Goal: Use online tool/utility: Utilize a website feature to perform a specific function

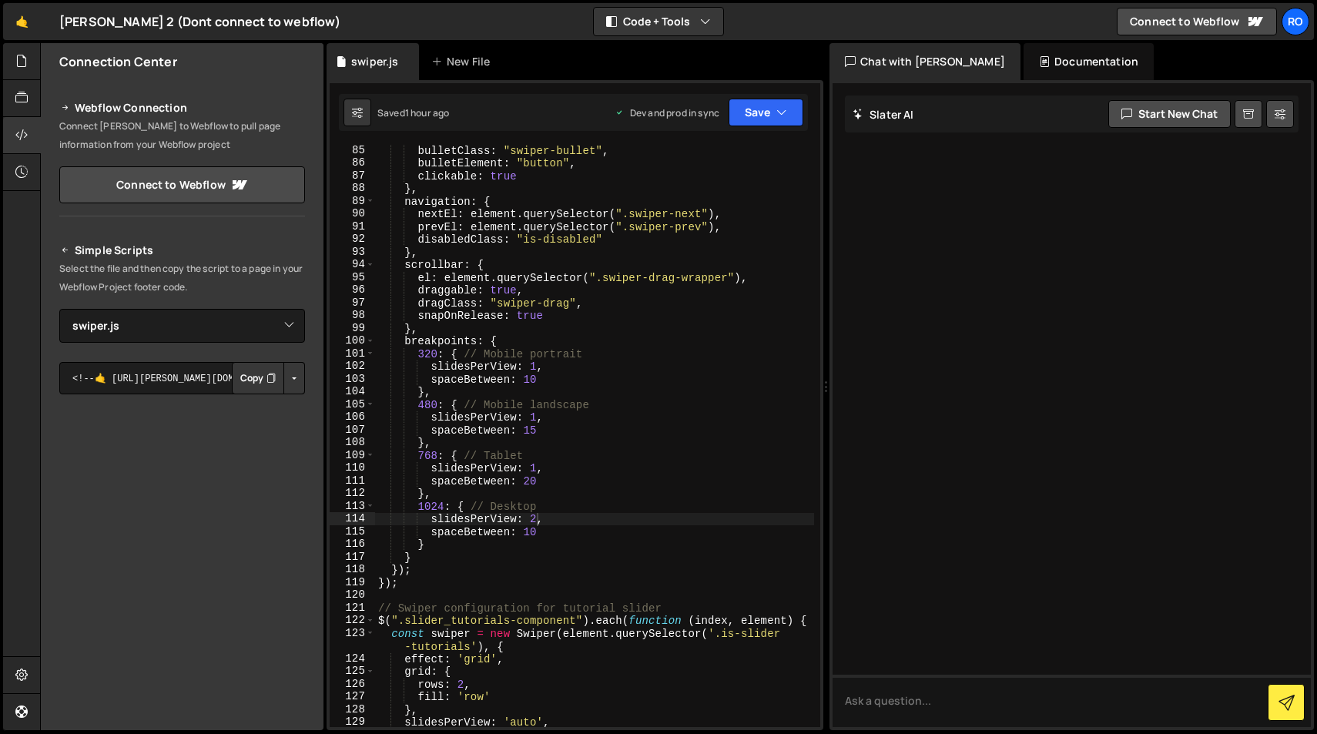
select select "48238"
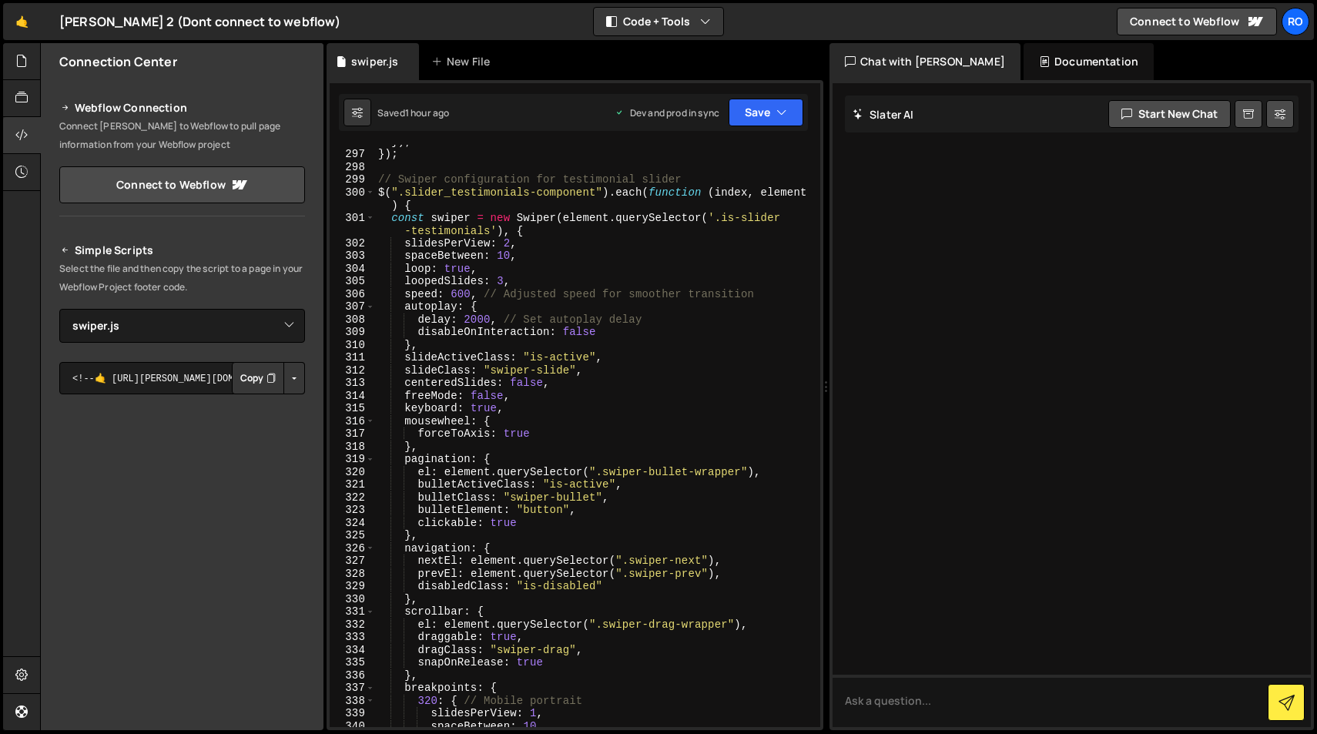
scroll to position [3839, 0]
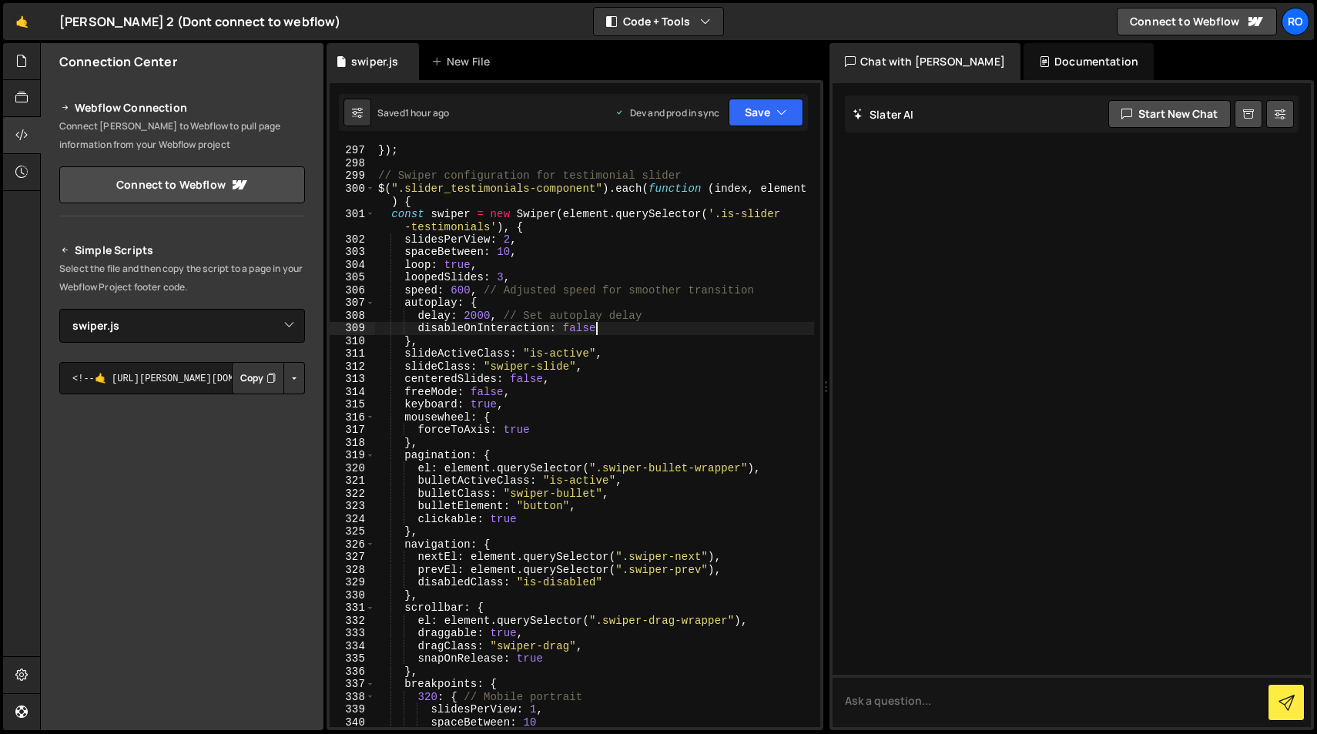
click at [593, 330] on div "}) ; // Swiper configuration for testimonial slider $ ( ".slider_testimonials-c…" at bounding box center [594, 448] width 439 height 608
type textarea "disableOnInteraction: true"
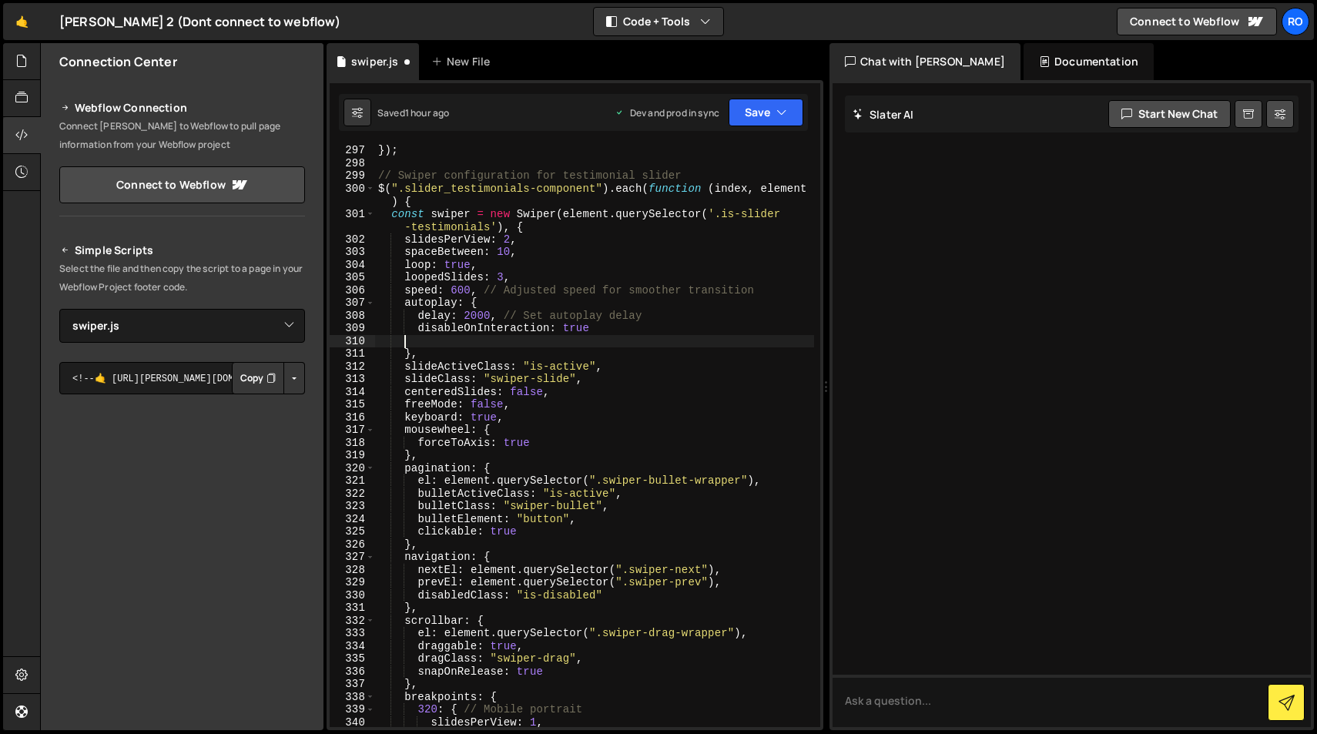
scroll to position [0, 0]
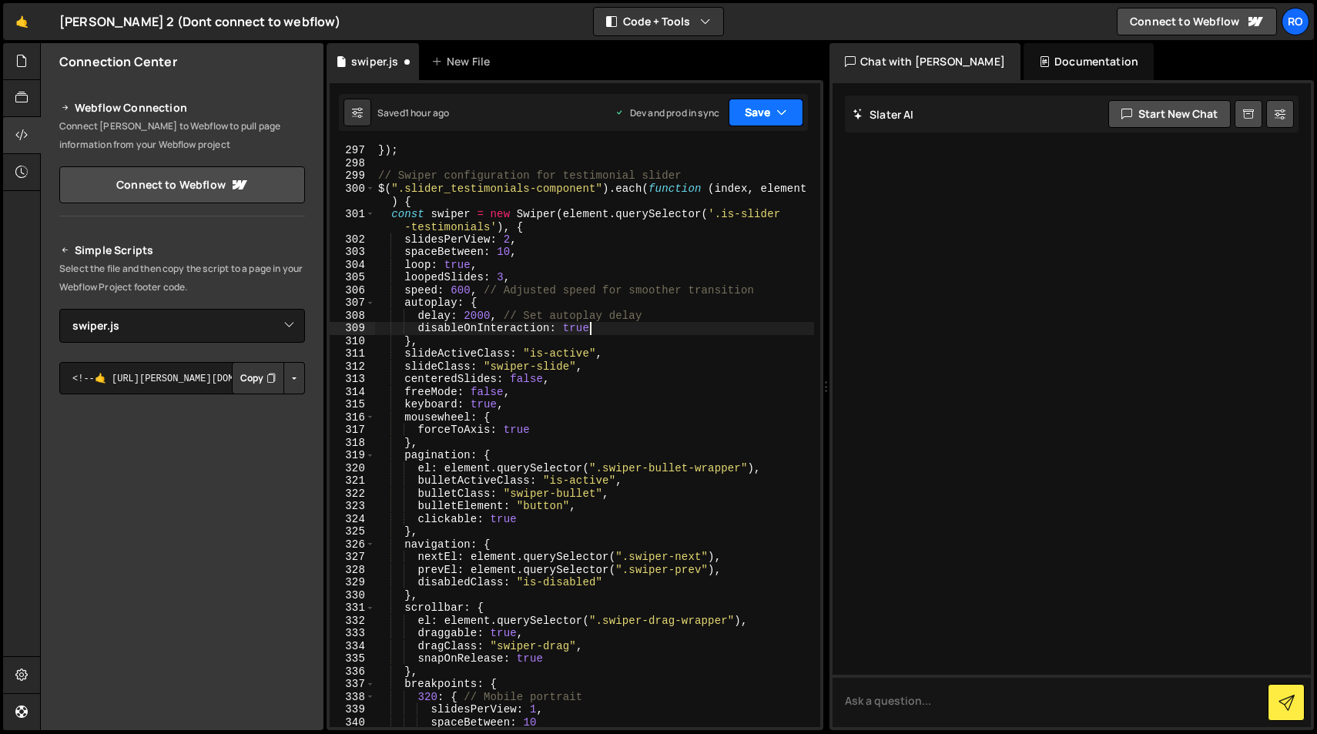
click at [773, 114] on button "Save" at bounding box center [766, 113] width 75 height 28
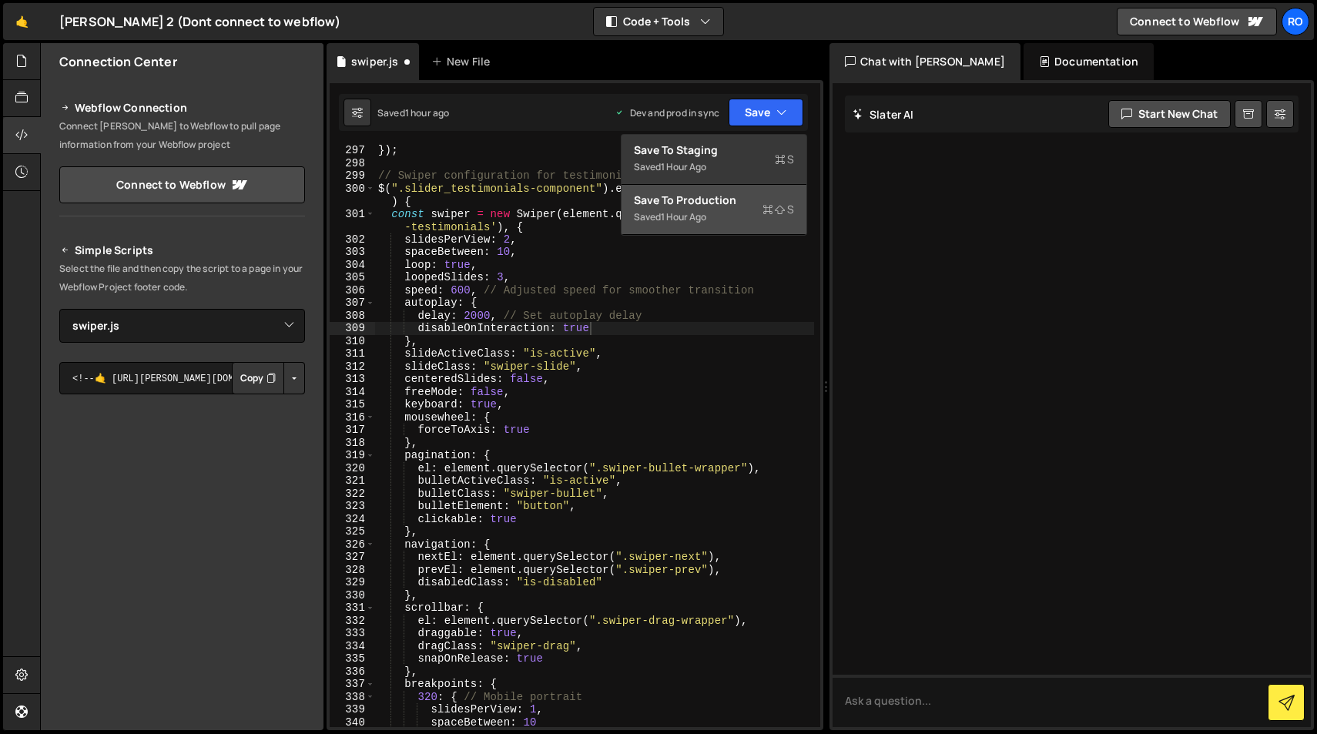
click at [757, 208] on div "Saved 1 hour ago" at bounding box center [714, 217] width 160 height 18
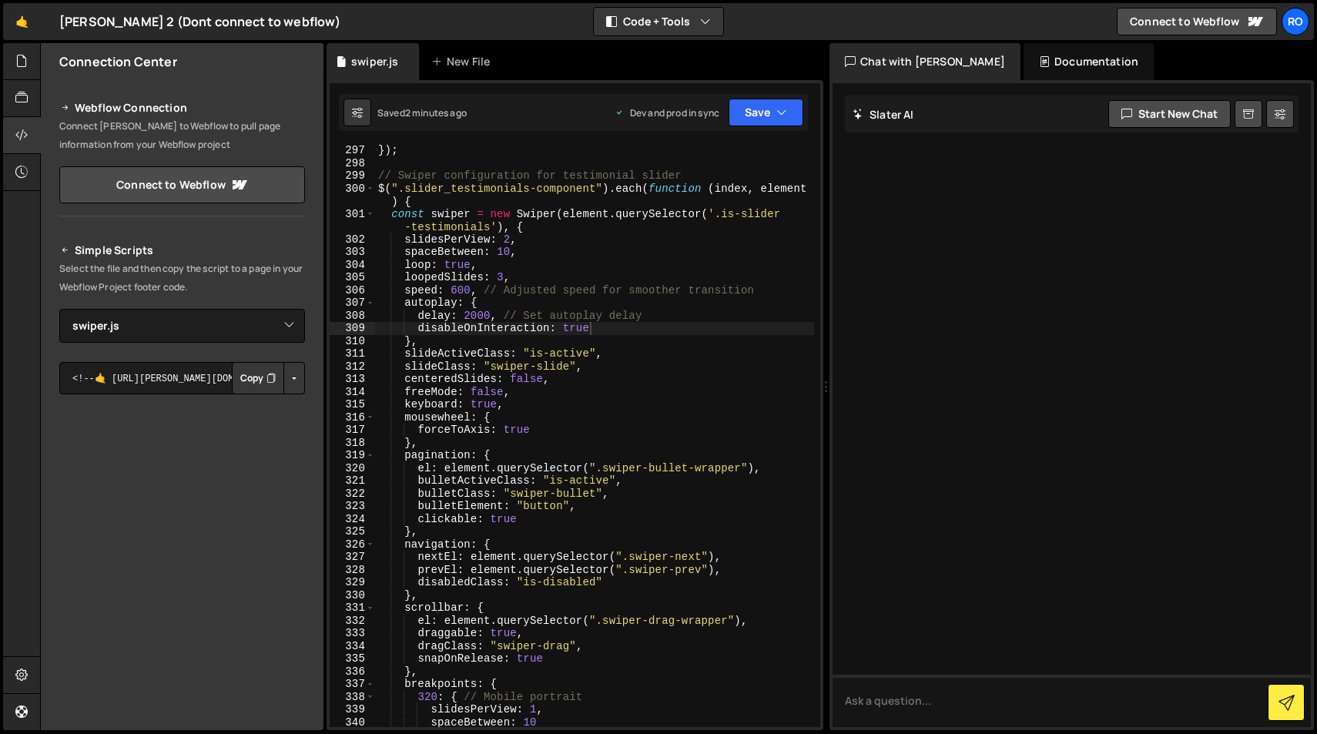
click at [501, 277] on div "}) ; // Swiper configuration for testimonial slider $ ( ".slider_testimonials-c…" at bounding box center [594, 448] width 439 height 608
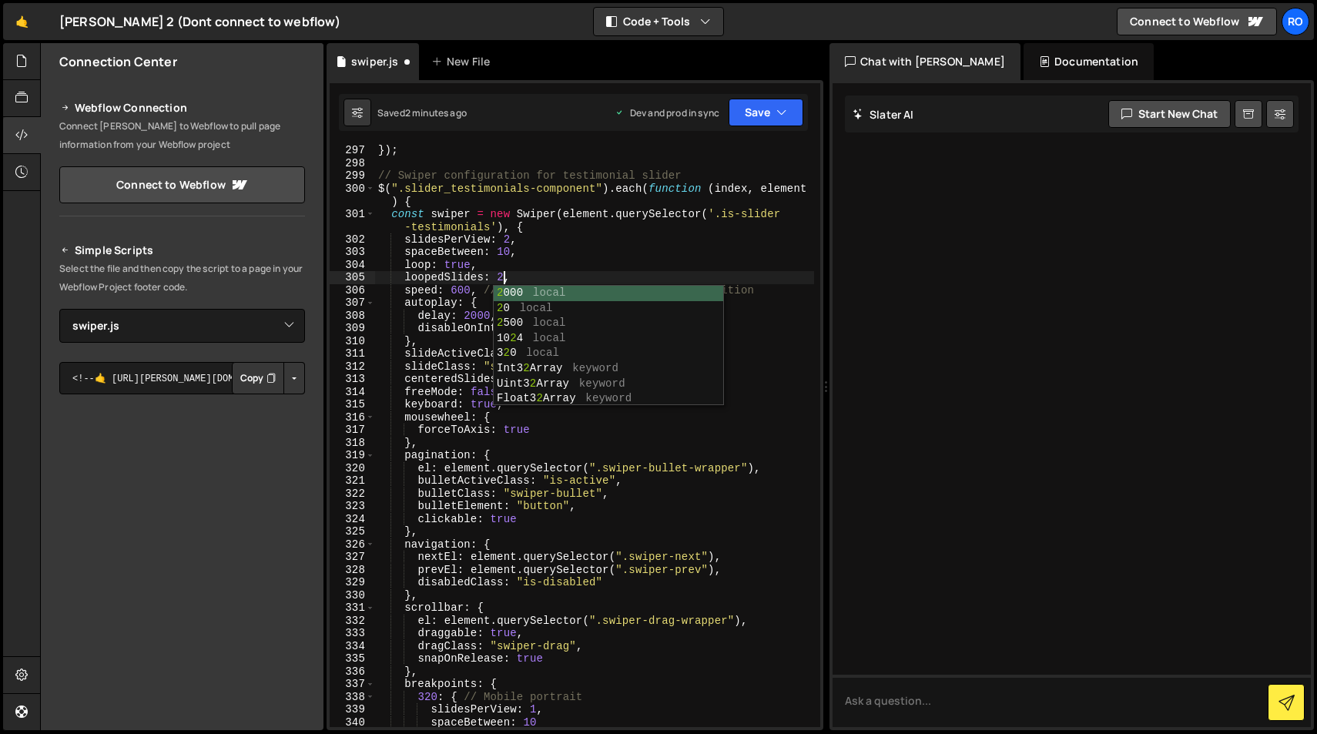
scroll to position [0, 8]
click at [576, 265] on div "}) ; // Swiper configuration for testimonial slider $ ( ".slider_testimonials-c…" at bounding box center [594, 448] width 439 height 608
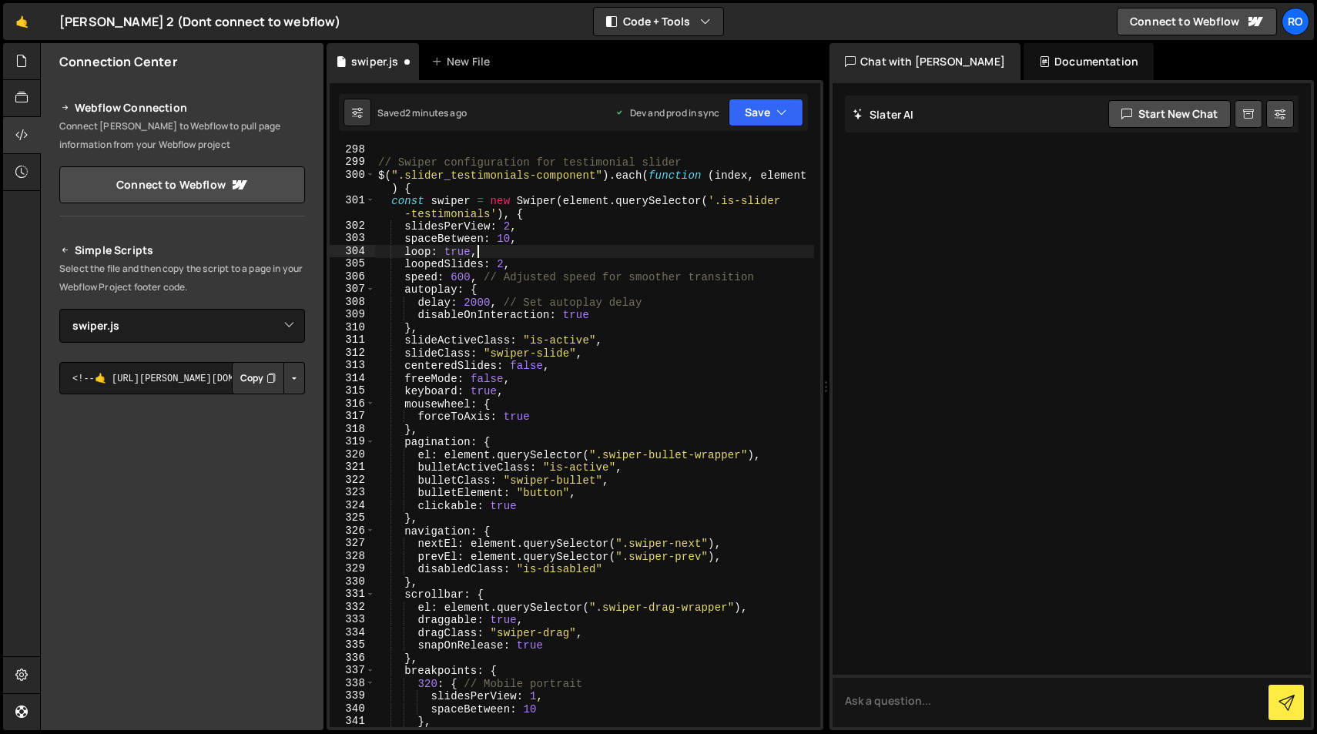
scroll to position [3857, 0]
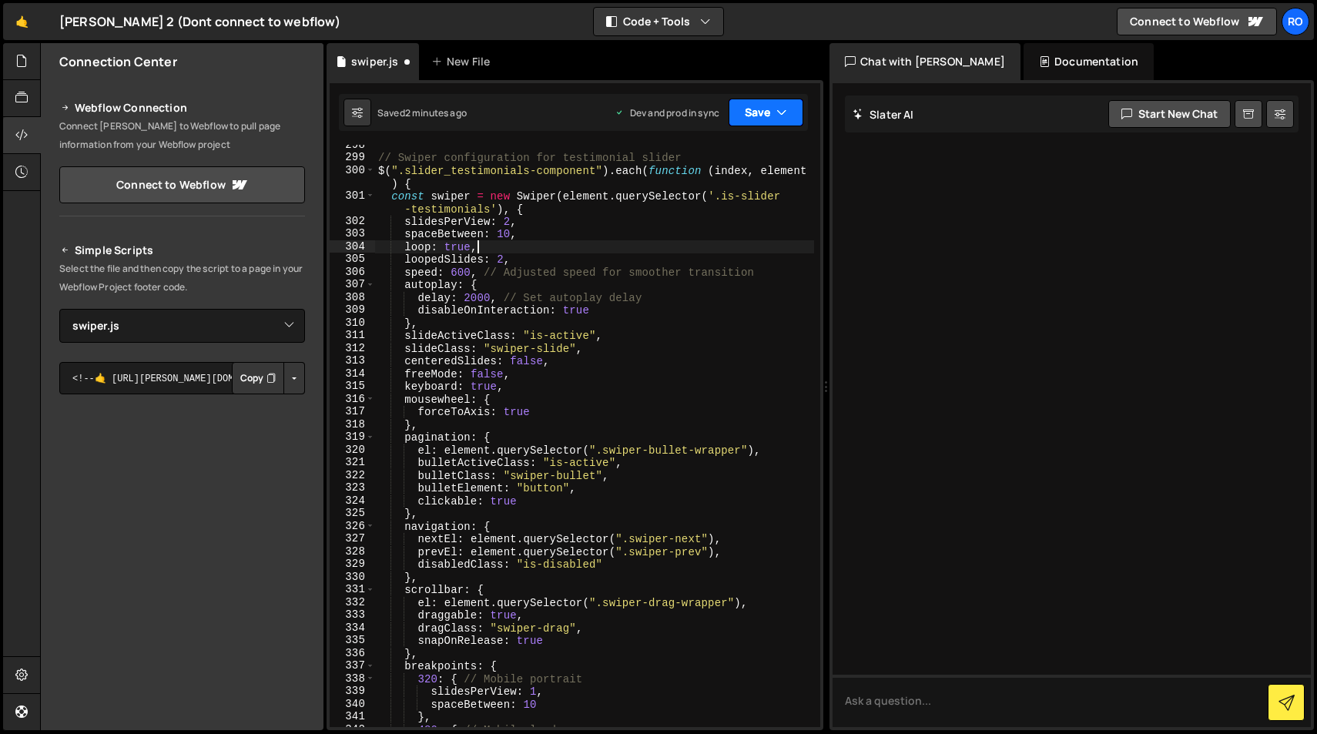
click at [781, 116] on icon "button" at bounding box center [781, 112] width 11 height 15
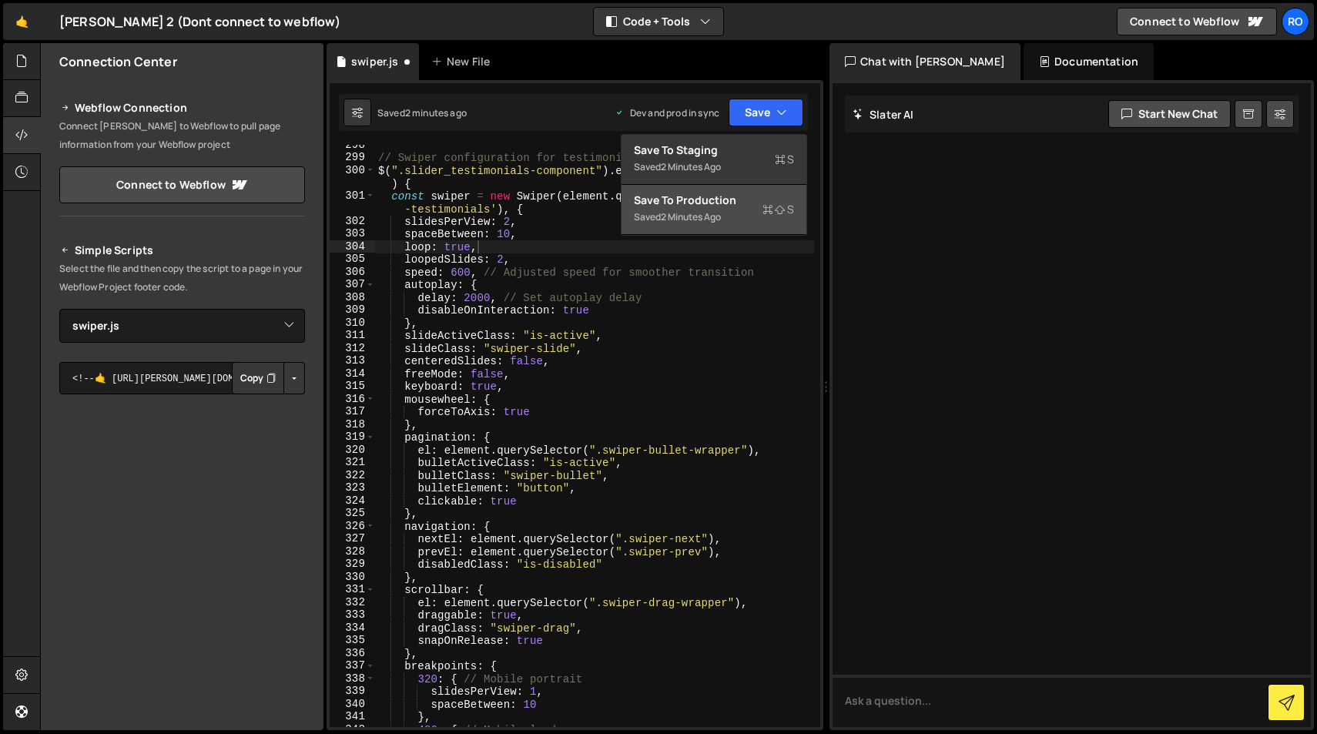
click at [772, 213] on icon at bounding box center [768, 209] width 11 height 15
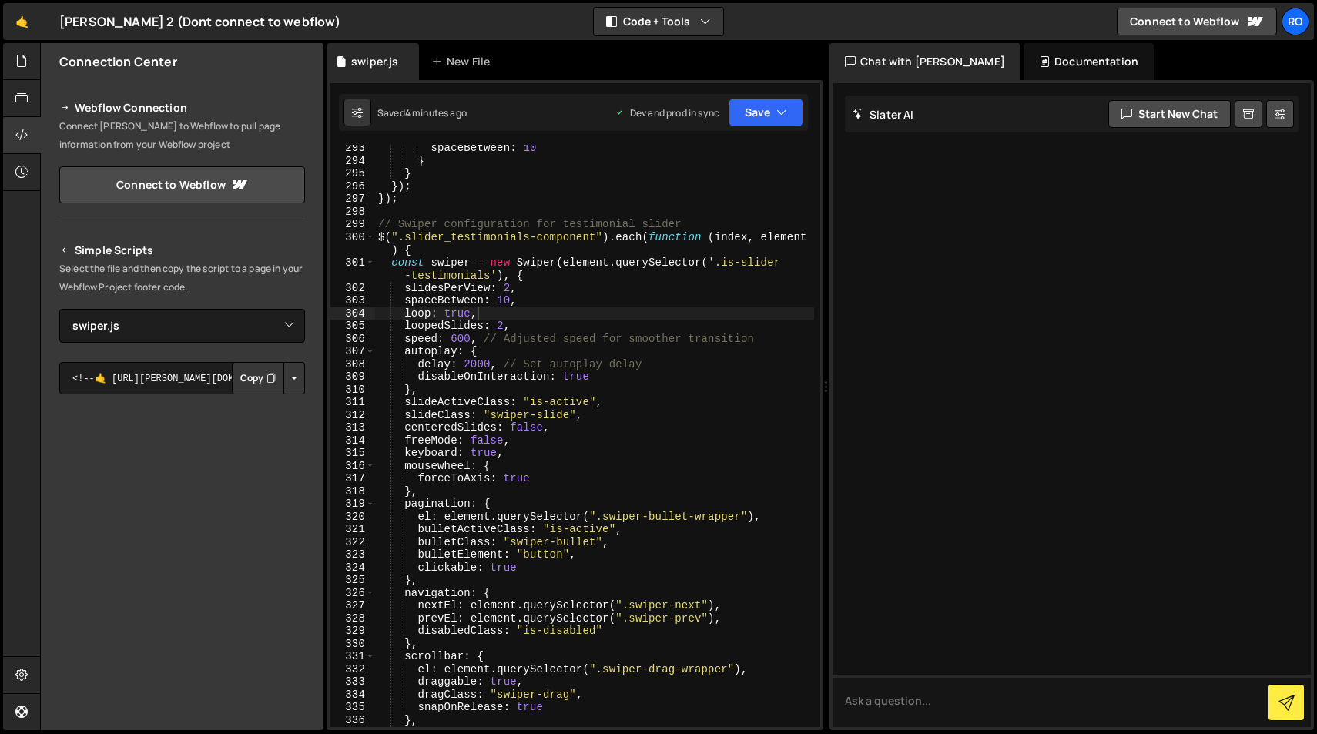
scroll to position [3789, 0]
click at [511, 301] on div "spaceBetween : 10 } } }) ; }) ; // Swiper configuration for testimonial slider …" at bounding box center [594, 446] width 439 height 608
click at [639, 246] on div "spaceBetween : 10 } } }) ; }) ; // Swiper configuration for testimonial slider …" at bounding box center [594, 446] width 439 height 608
click at [767, 117] on button "Save" at bounding box center [766, 113] width 75 height 28
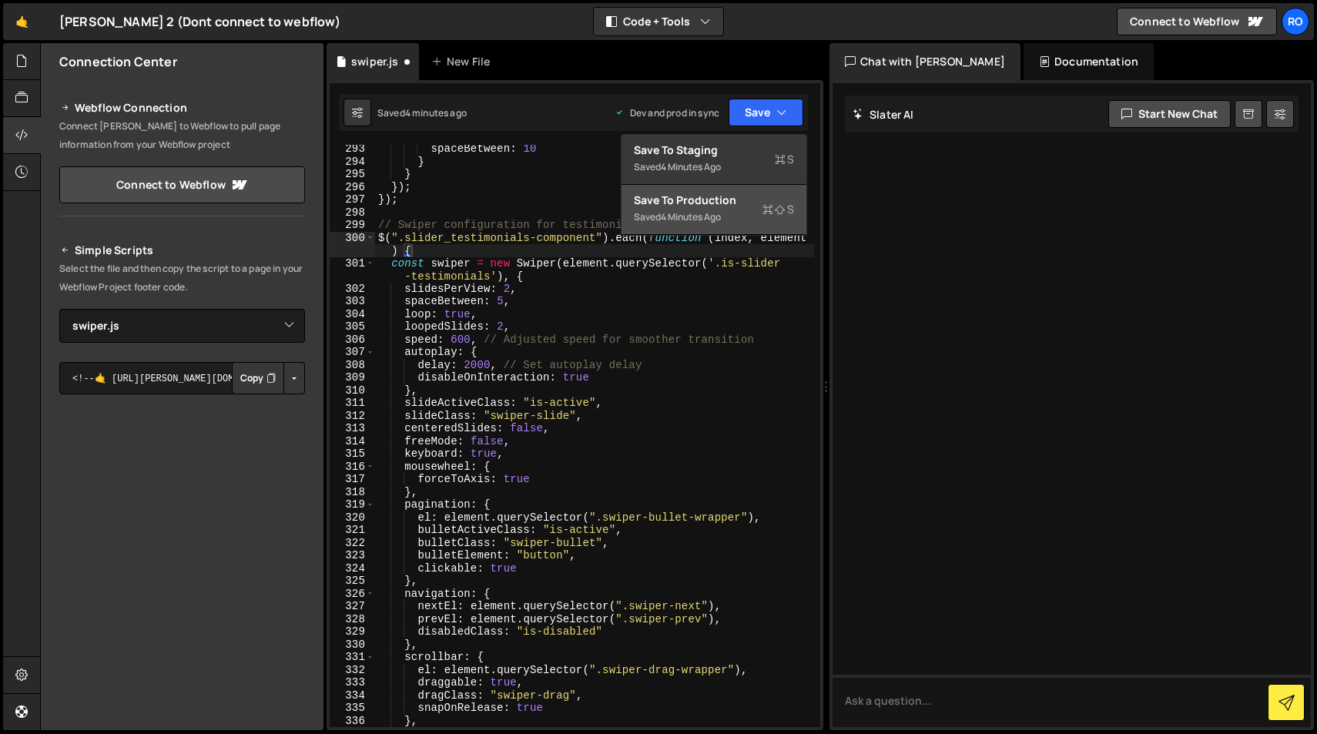
click at [756, 201] on div "Save to Production S" at bounding box center [714, 200] width 160 height 15
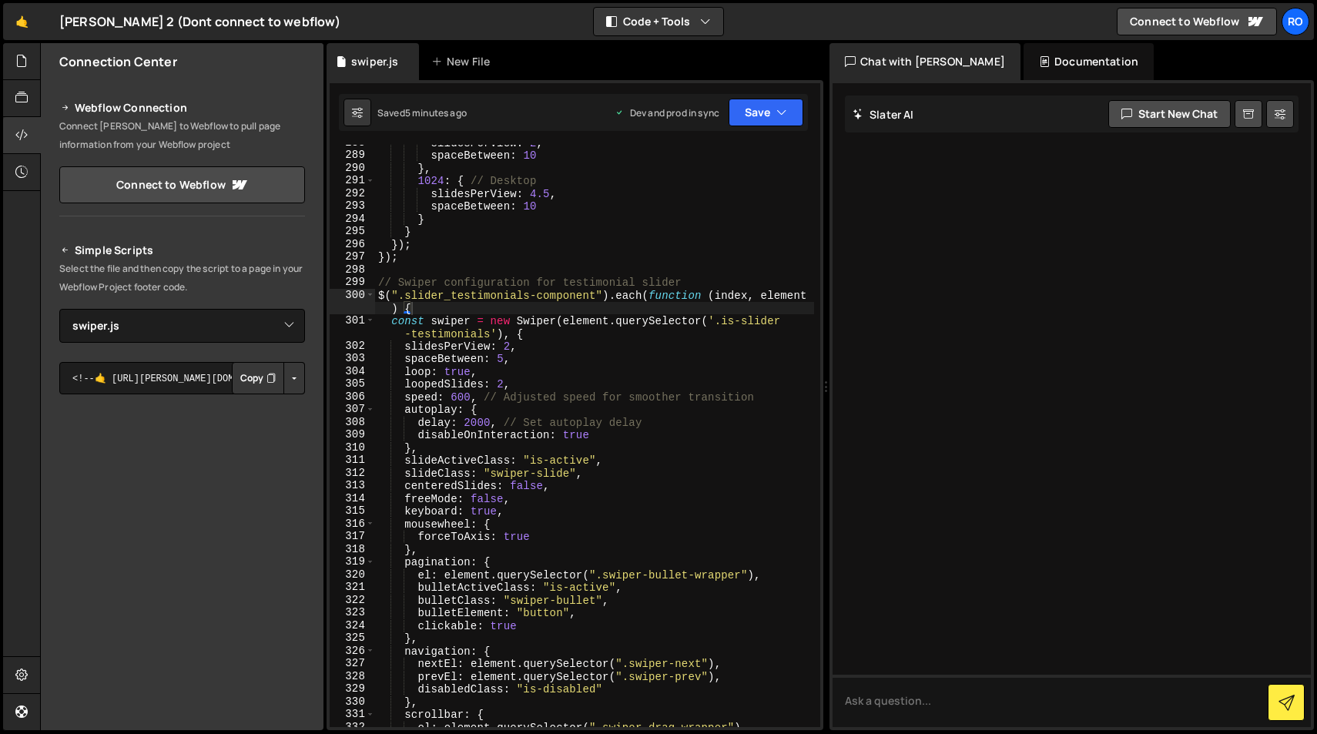
scroll to position [3732, 0]
drag, startPoint x: 596, startPoint y: 297, endPoint x: 406, endPoint y: 300, distance: 190.3
click at [406, 300] on div "slidesPerView : 2 , spaceBetween : 10 } , 1024 : { // Desktop slidesPerView : 4…" at bounding box center [594, 440] width 439 height 608
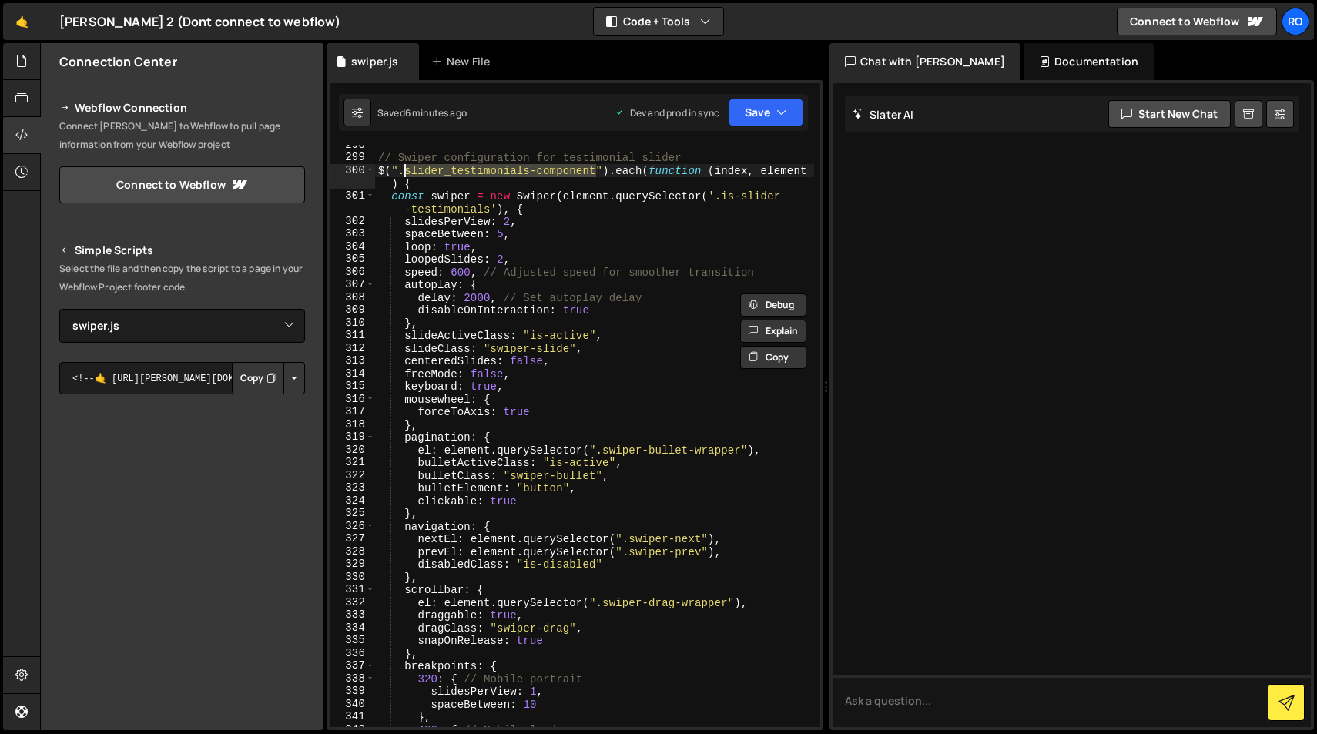
scroll to position [3856, 0]
click at [508, 230] on div "// Swiper configuration for testimonial slider $ ( ".slider_testimonials-compon…" at bounding box center [594, 443] width 439 height 608
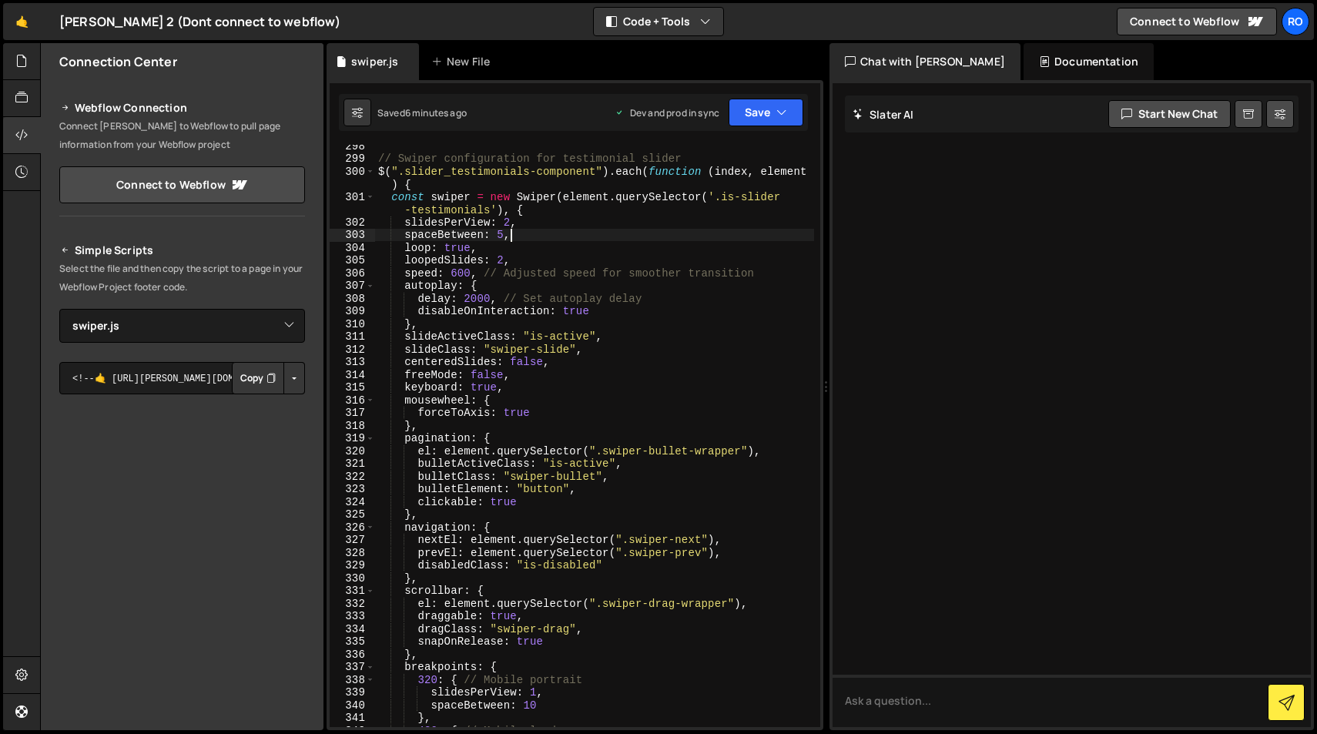
click at [508, 223] on div "// Swiper configuration for testimonial slider $ ( ".slider_testimonials-compon…" at bounding box center [594, 443] width 439 height 608
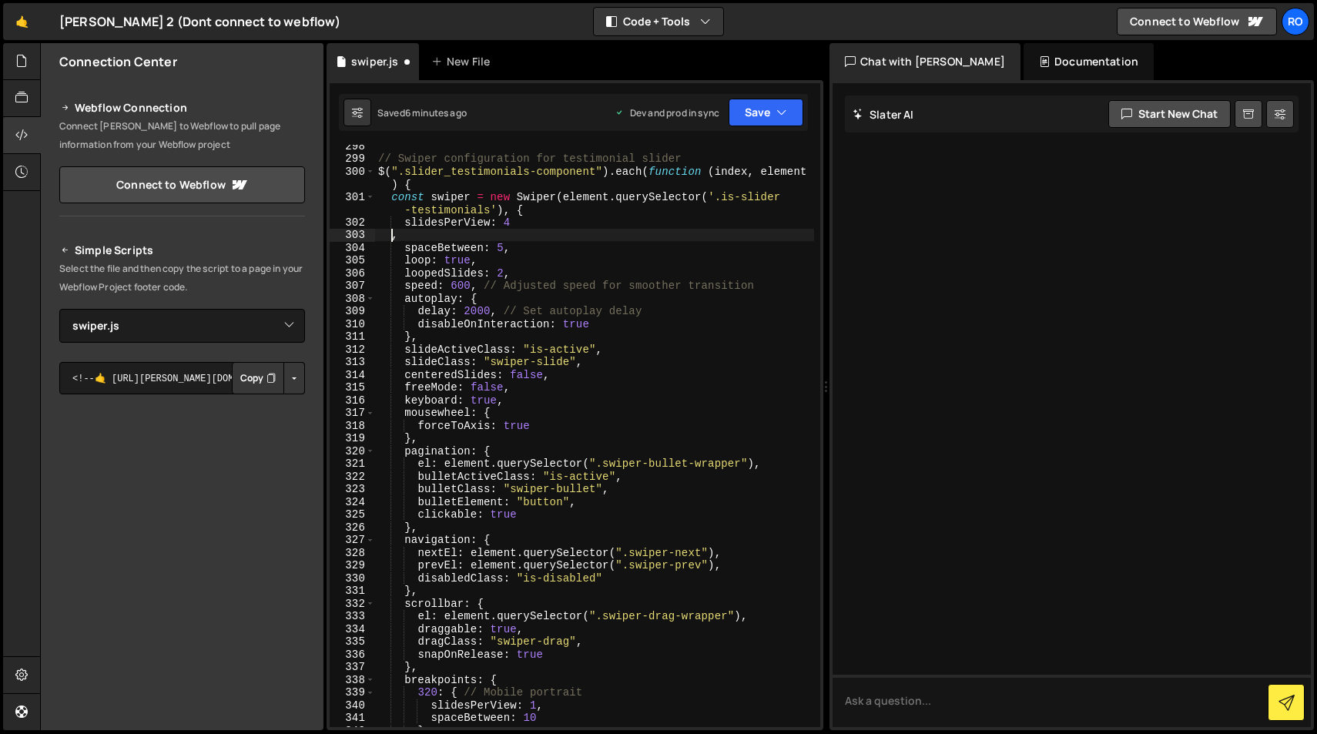
scroll to position [0, 0]
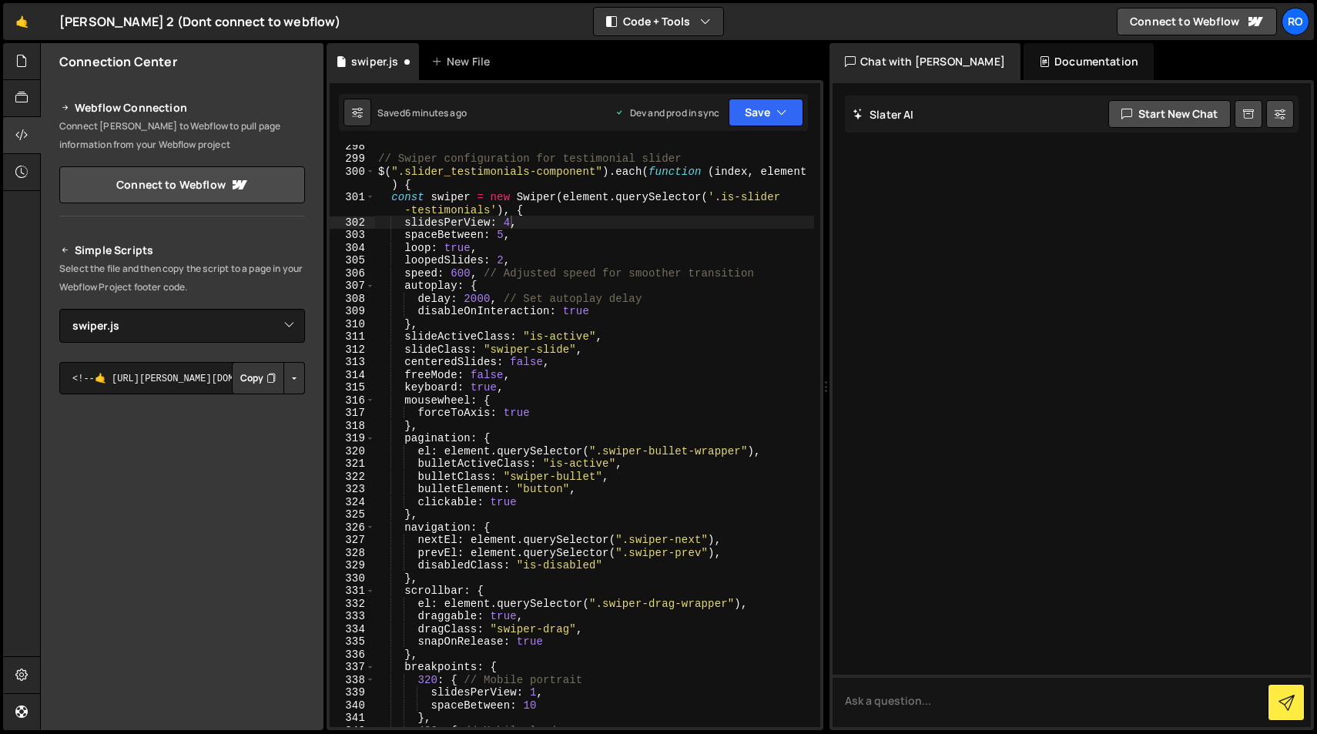
click at [766, 126] on div "Saved 6 minutes ago Dev and prod in sync Upgrade to Edit Save Save to Staging S…" at bounding box center [573, 112] width 469 height 37
click at [760, 113] on button "Save" at bounding box center [766, 113] width 75 height 28
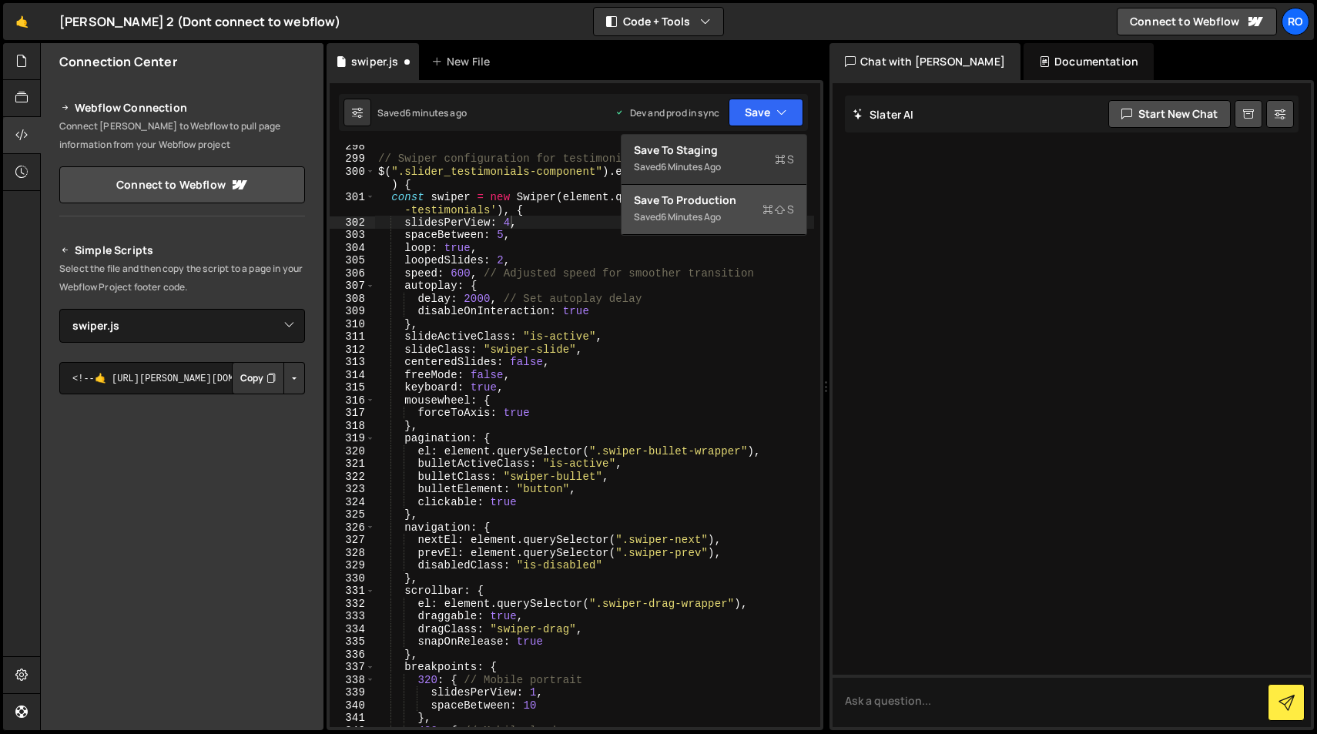
click at [756, 204] on div "Save to Production S" at bounding box center [714, 200] width 160 height 15
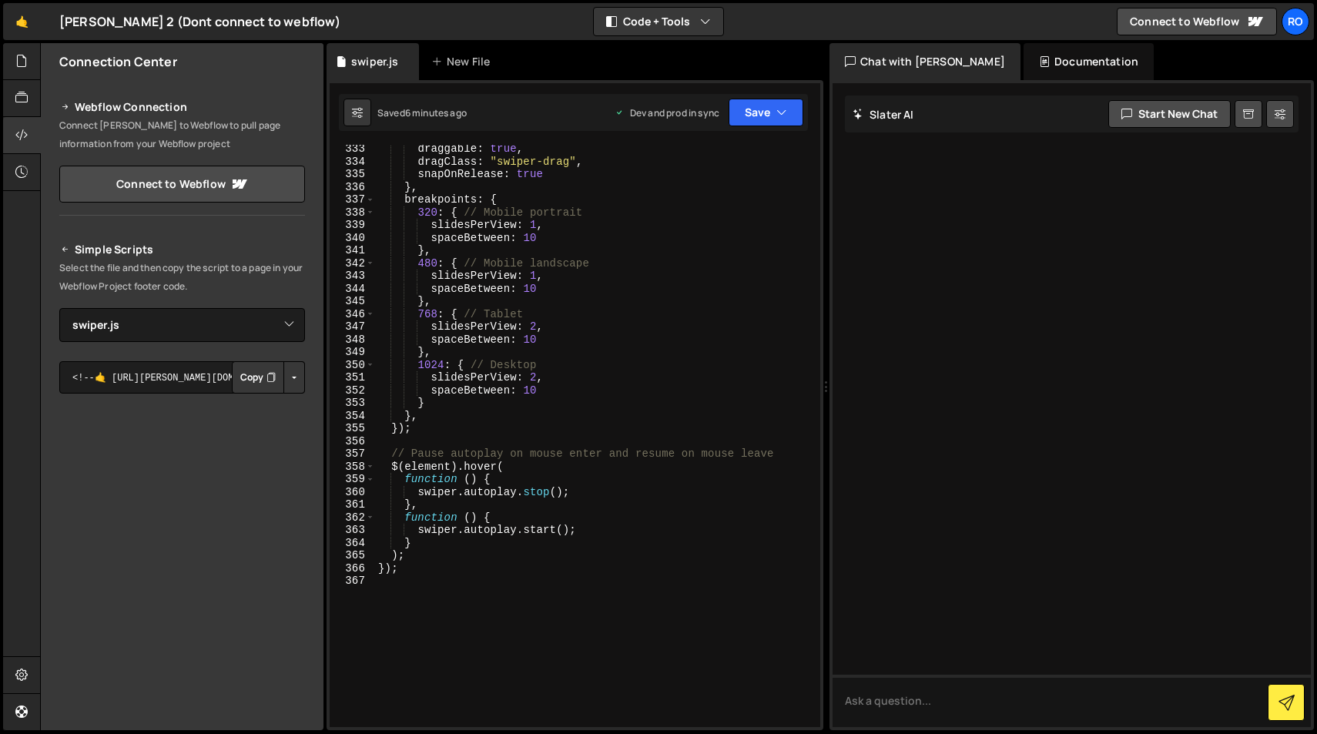
scroll to position [4322, 0]
click at [538, 382] on div "draggable : true , dragClass : "swiper-drag" , snapOnRelease : true } , breakpo…" at bounding box center [594, 446] width 439 height 608
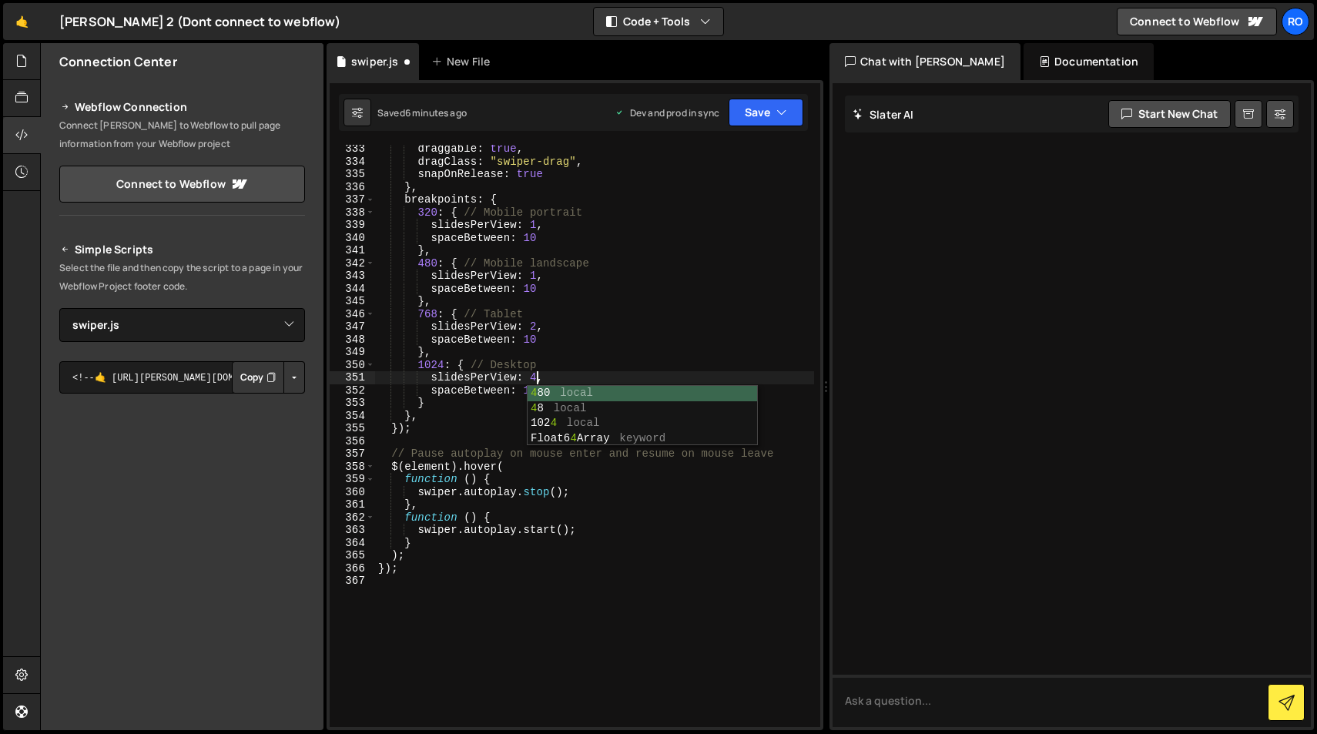
scroll to position [0, 11]
click at [770, 113] on button "Save" at bounding box center [766, 113] width 75 height 28
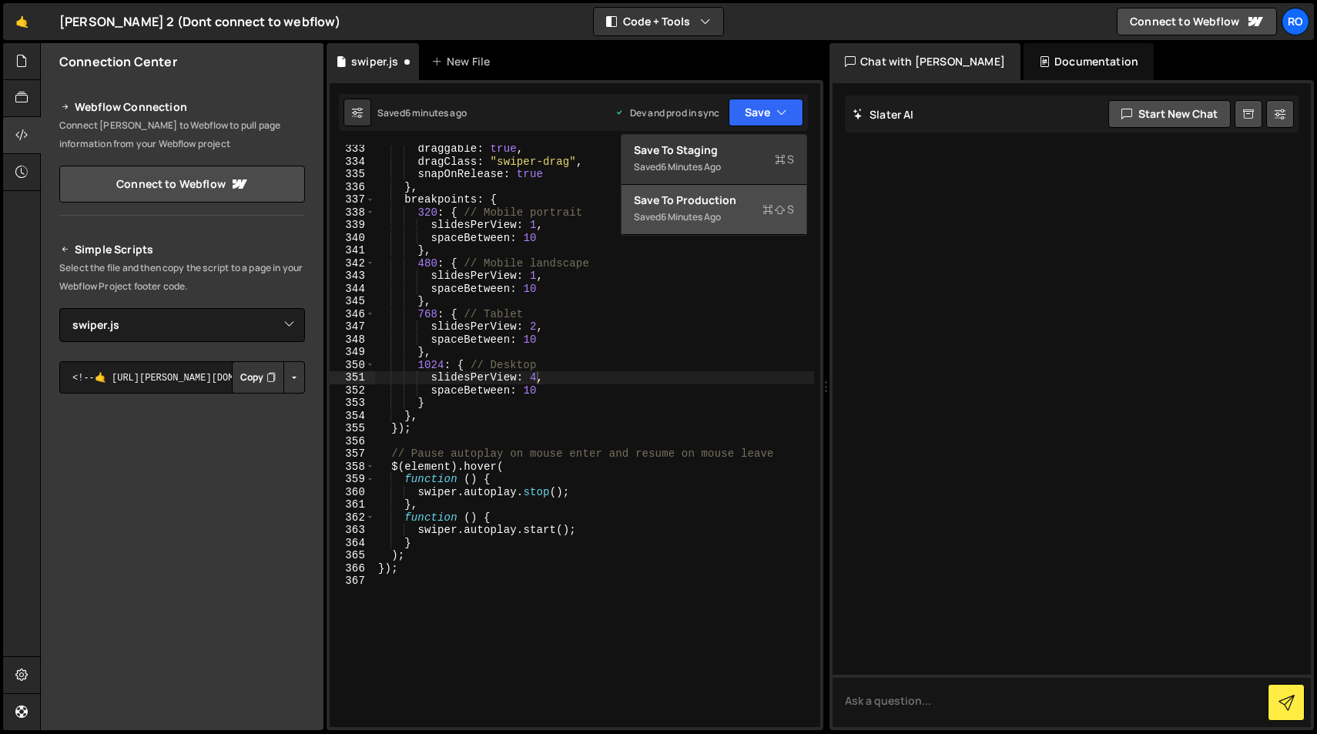
click at [773, 191] on button "Save to Production S Saved 6 minutes ago" at bounding box center [714, 210] width 185 height 50
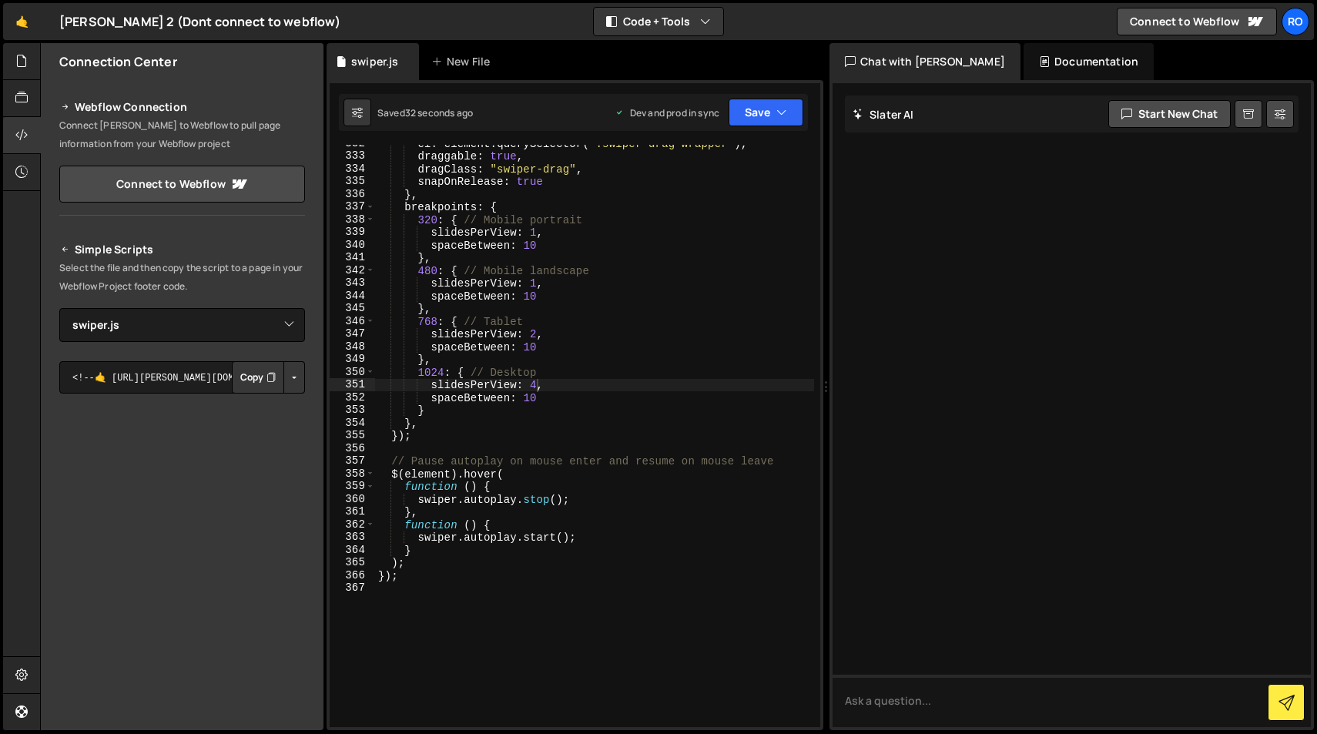
scroll to position [4314, 0]
click at [536, 403] on div "el : element . querySelector ( ".swiper-drag-wrapper" ) , draggable : true , dr…" at bounding box center [594, 443] width 439 height 608
click at [693, 303] on div "el : element . querySelector ( ".swiper-drag-wrapper" ) , draggable : true , dr…" at bounding box center [594, 443] width 439 height 608
click at [782, 113] on icon "button" at bounding box center [781, 112] width 11 height 15
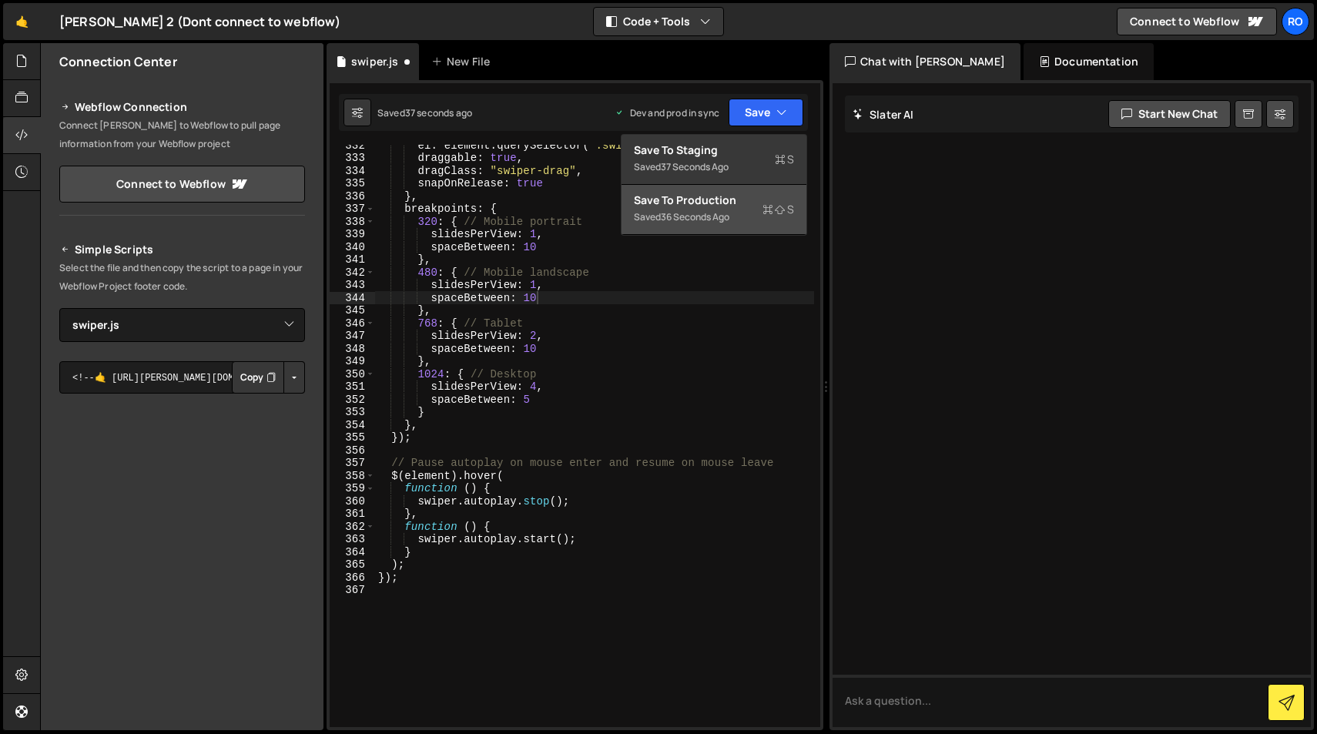
click at [762, 220] on div "Saved 36 seconds ago" at bounding box center [714, 217] width 160 height 18
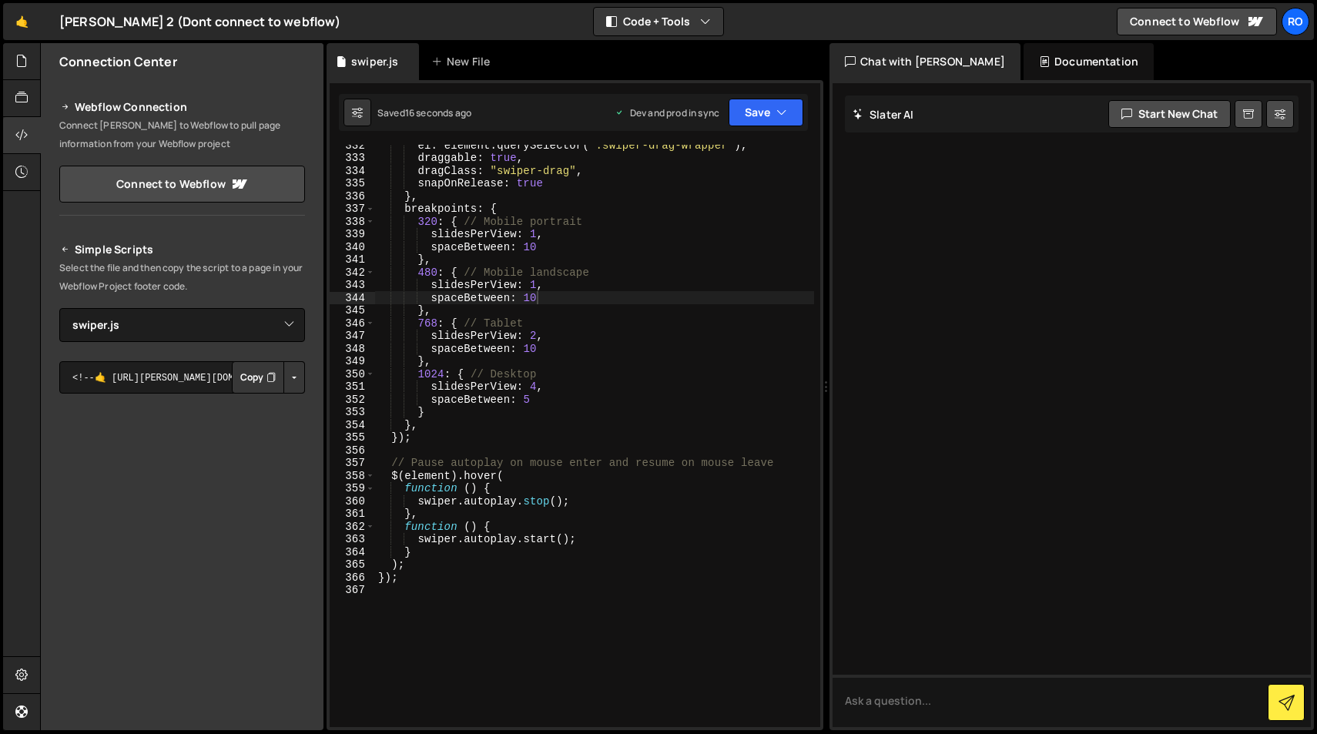
click at [530, 401] on div "el : element . querySelector ( ".swiper-drag-wrapper" ) , draggable : true , dr…" at bounding box center [594, 443] width 439 height 608
click at [756, 122] on button "Save" at bounding box center [766, 113] width 75 height 28
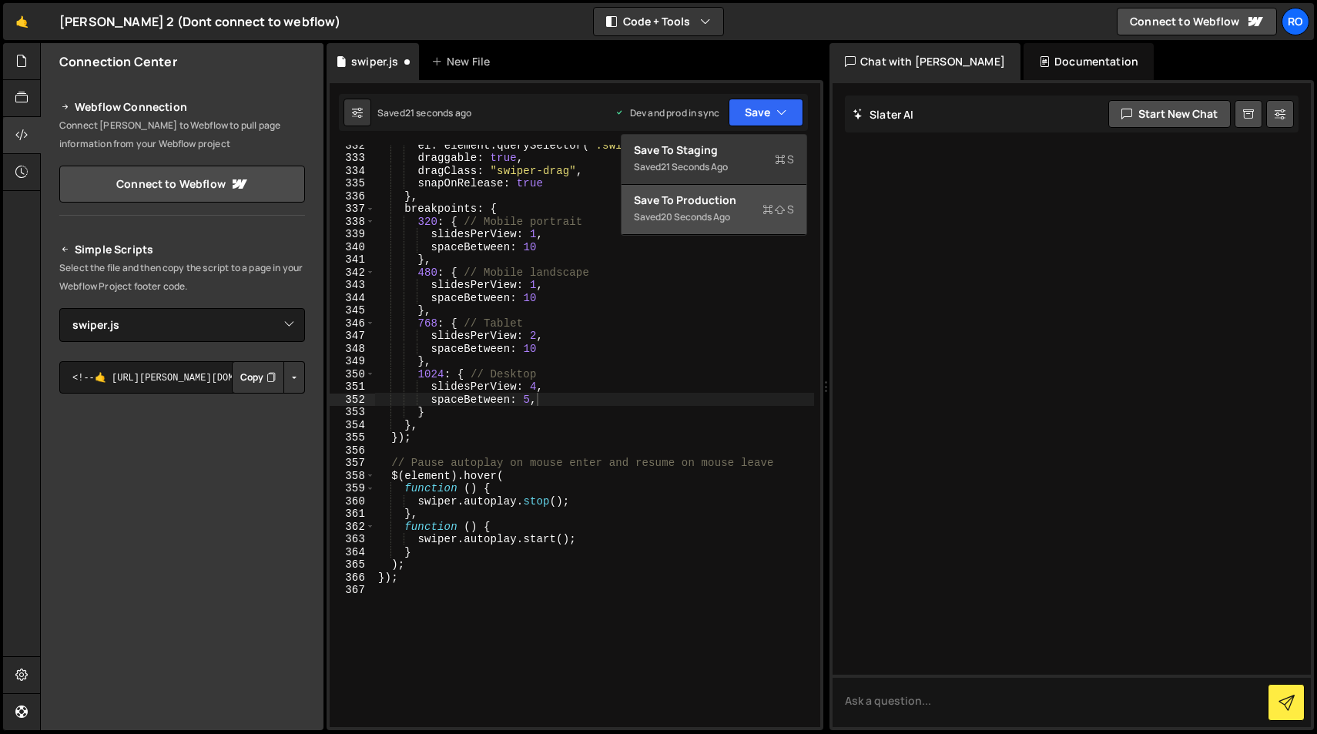
click at [759, 225] on div "Saved 20 seconds ago" at bounding box center [714, 217] width 160 height 18
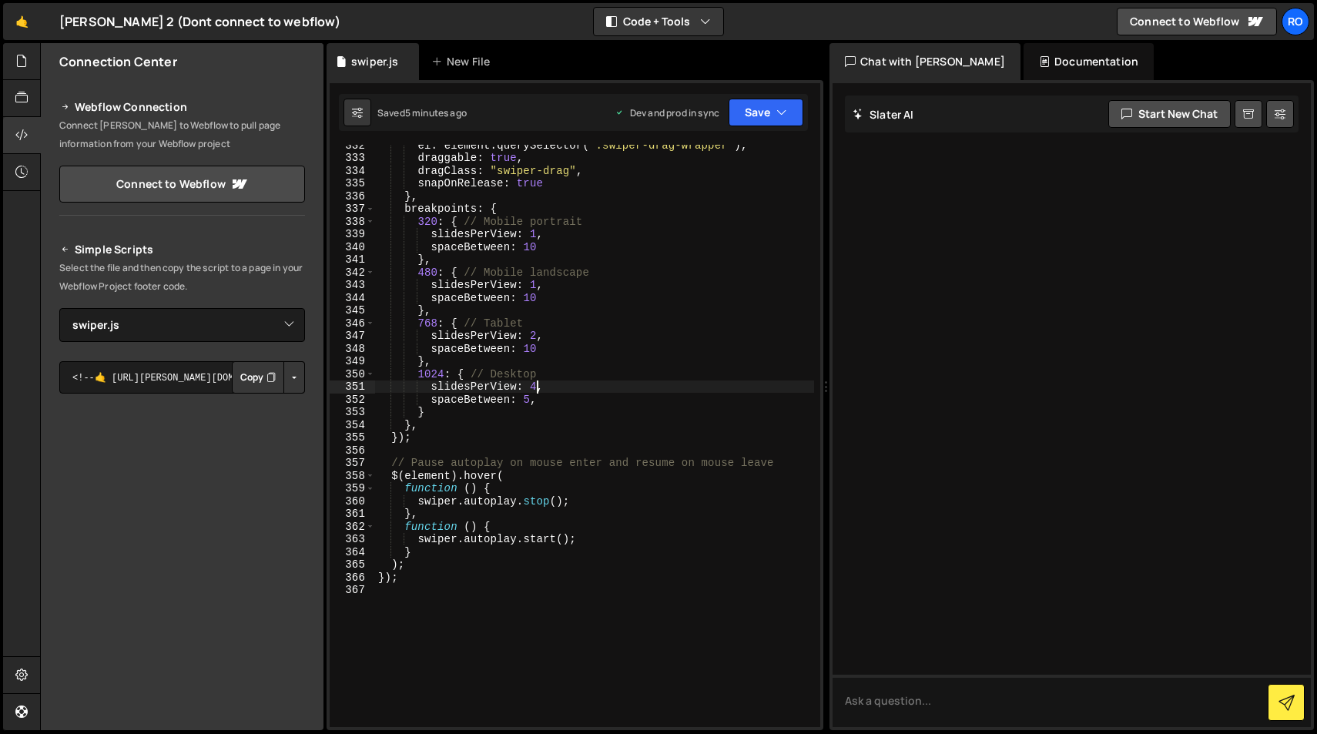
click at [535, 386] on div "el : element . querySelector ( ".swiper-drag-wrapper" ) , draggable : true , dr…" at bounding box center [594, 443] width 439 height 608
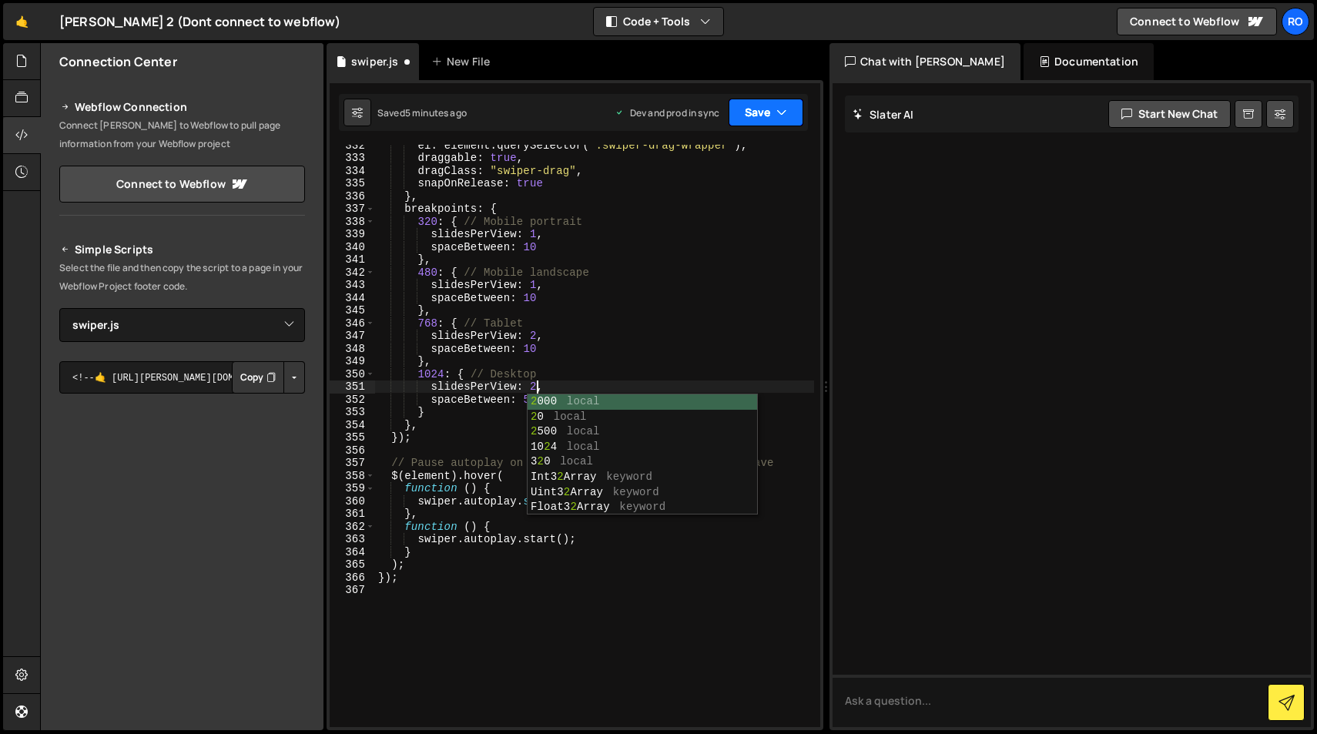
click at [774, 122] on button "Save" at bounding box center [766, 113] width 75 height 28
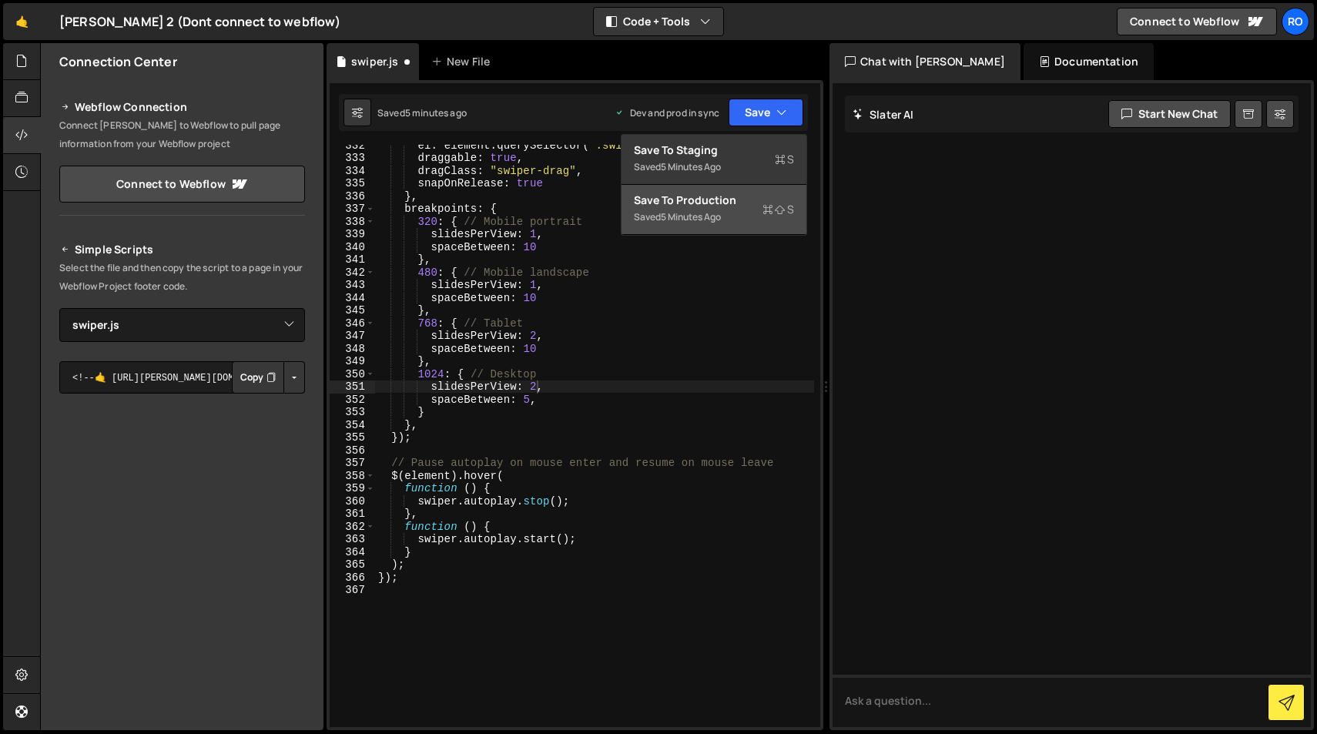
click at [763, 206] on icon at bounding box center [768, 209] width 11 height 15
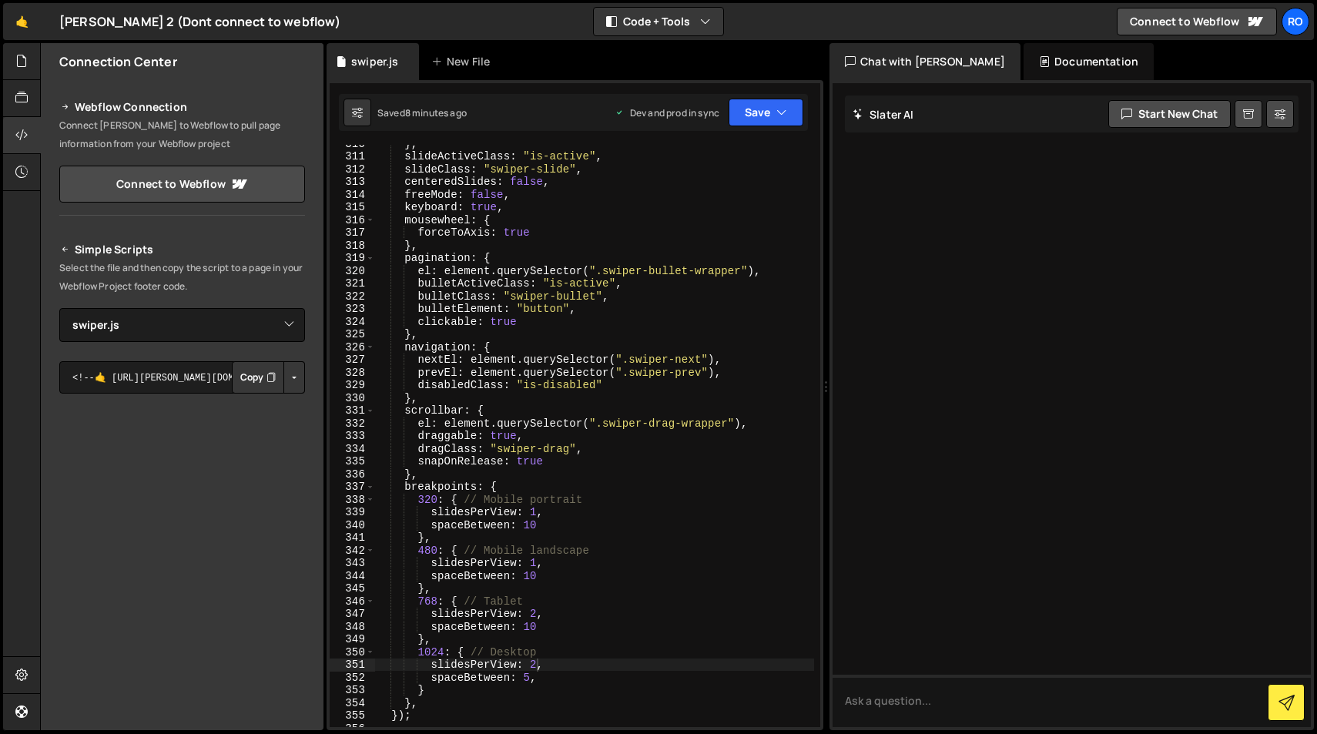
scroll to position [4036, 0]
drag, startPoint x: 740, startPoint y: 273, endPoint x: 605, endPoint y: 274, distance: 135.6
click at [605, 274] on div "} , slideActiveClass : "is-active" , slideClass : "swiper-slide" , centeredSlid…" at bounding box center [594, 441] width 439 height 608
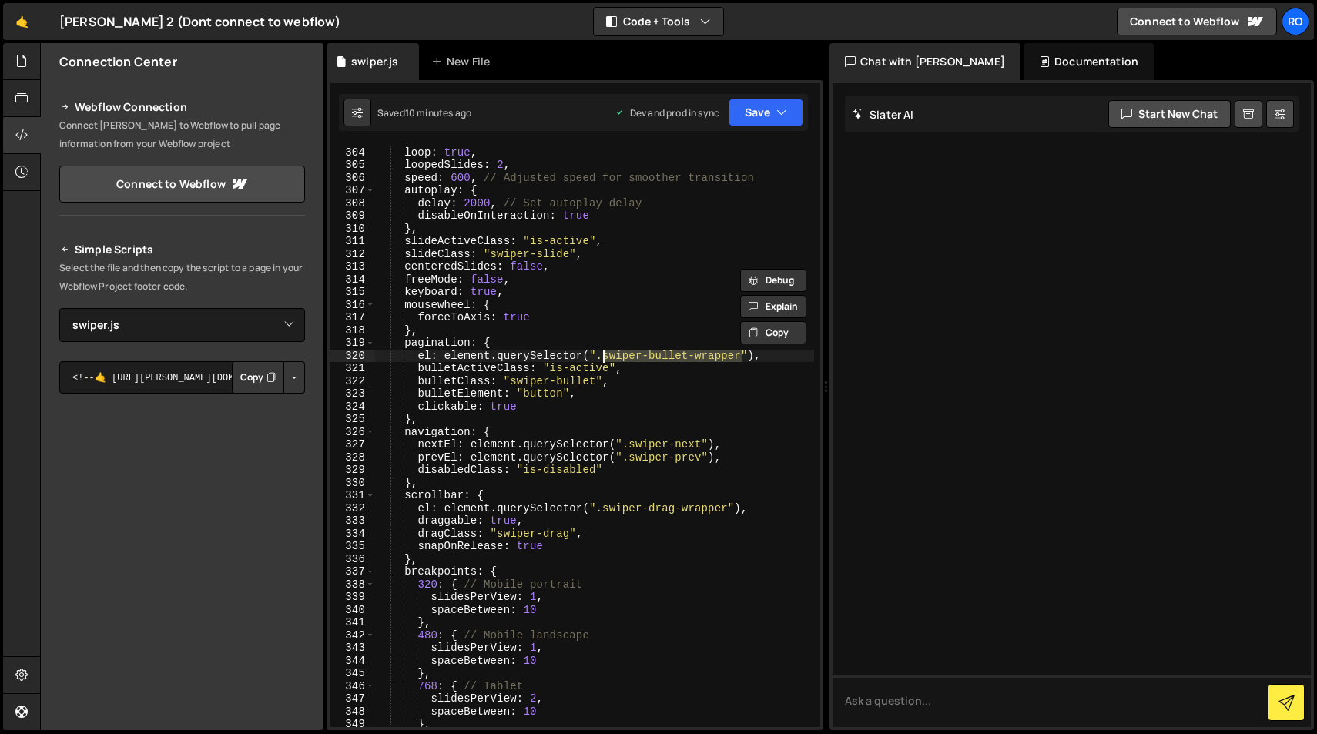
scroll to position [3952, 0]
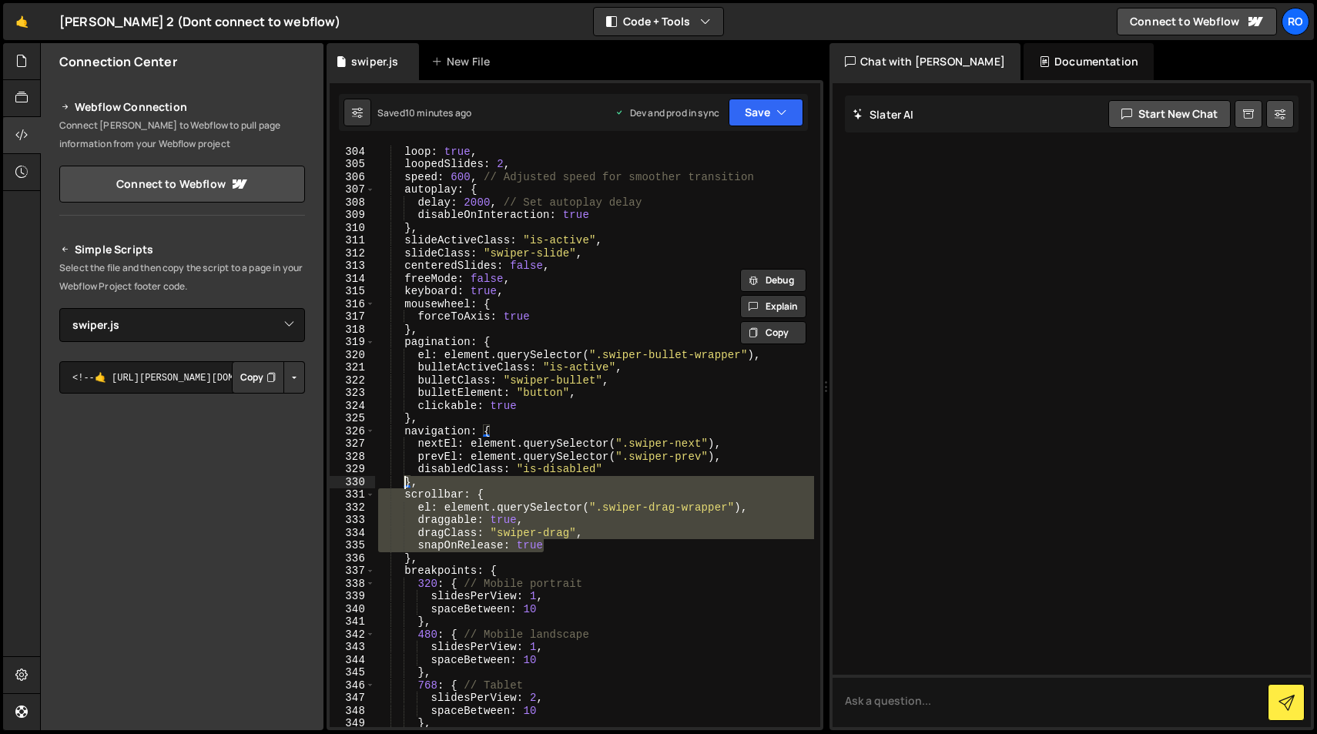
drag, startPoint x: 555, startPoint y: 551, endPoint x: 404, endPoint y: 484, distance: 165.9
click at [404, 484] on div "spaceBetween : 5 , loop : true , loopedSlides : 2 , speed : 600 , // Adjusted s…" at bounding box center [594, 436] width 439 height 608
type textarea "}, scrollbar: {"
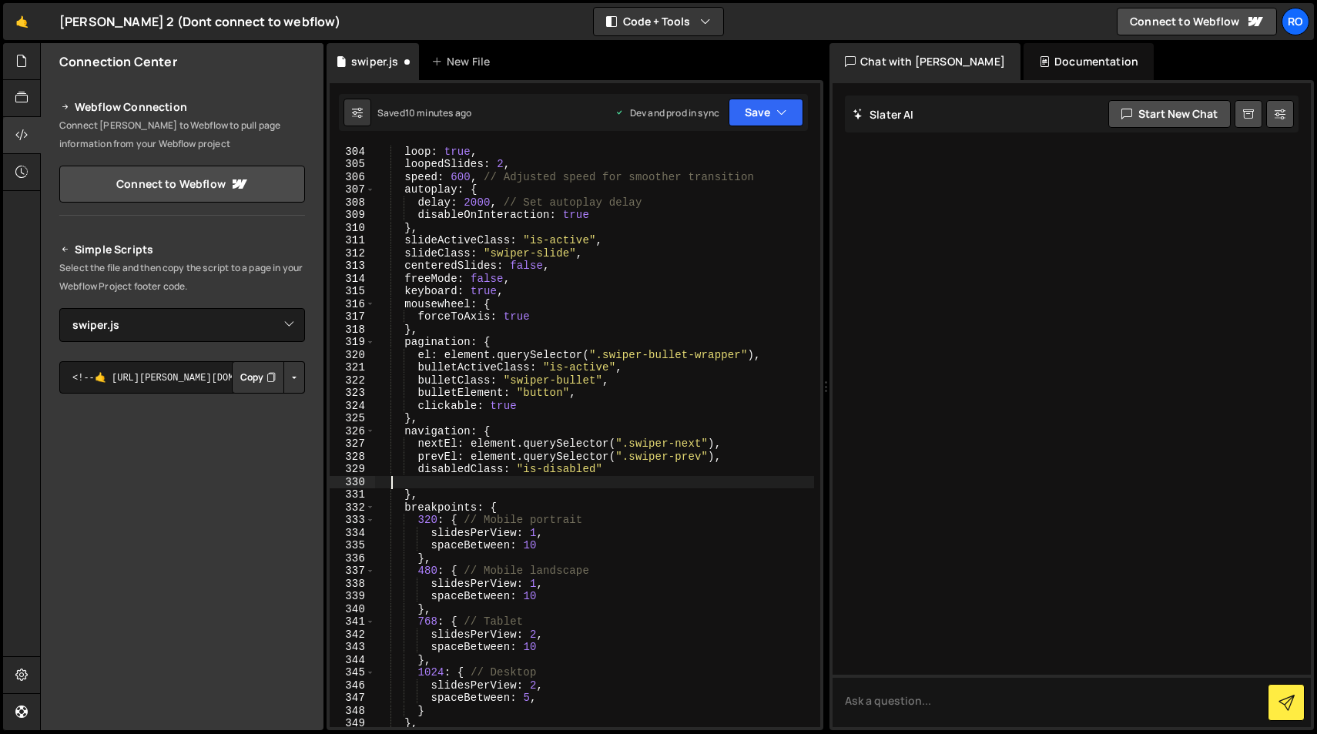
scroll to position [0, 0]
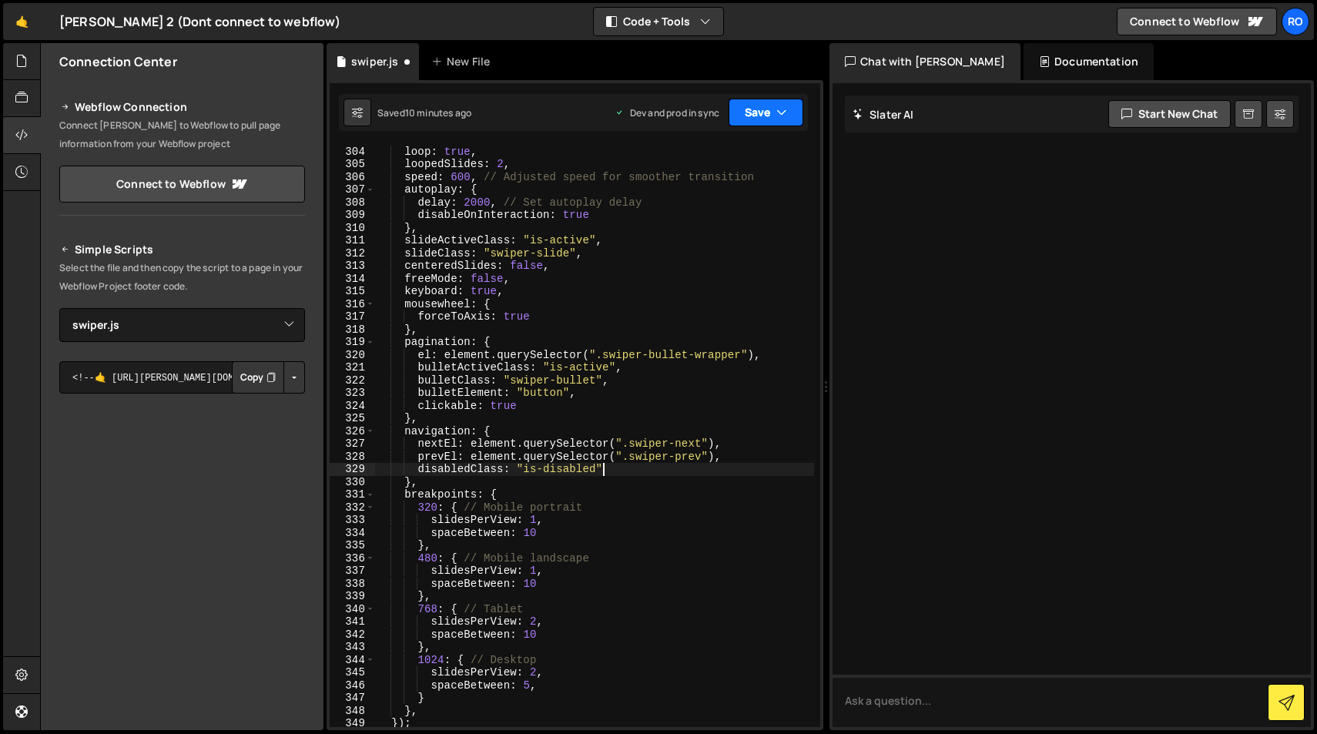
click at [772, 106] on button "Save" at bounding box center [766, 113] width 75 height 28
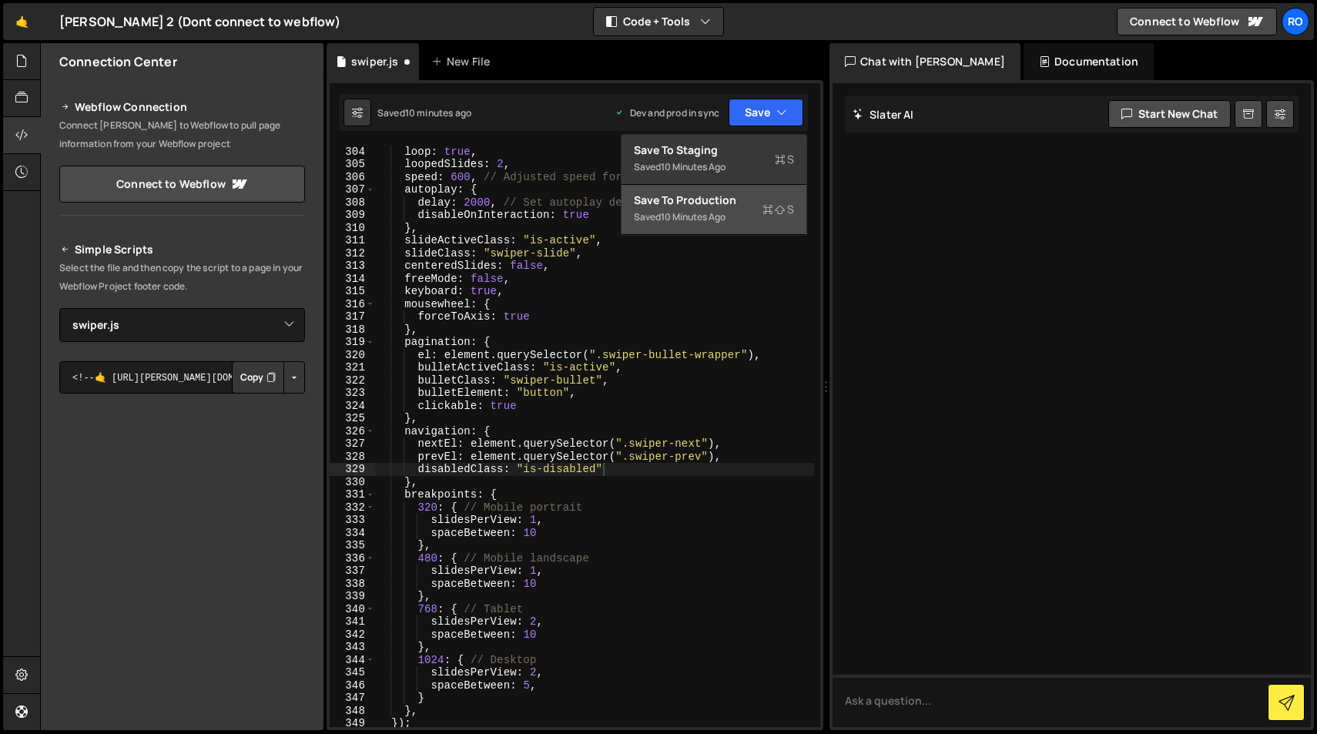
click at [766, 204] on icon at bounding box center [768, 209] width 11 height 15
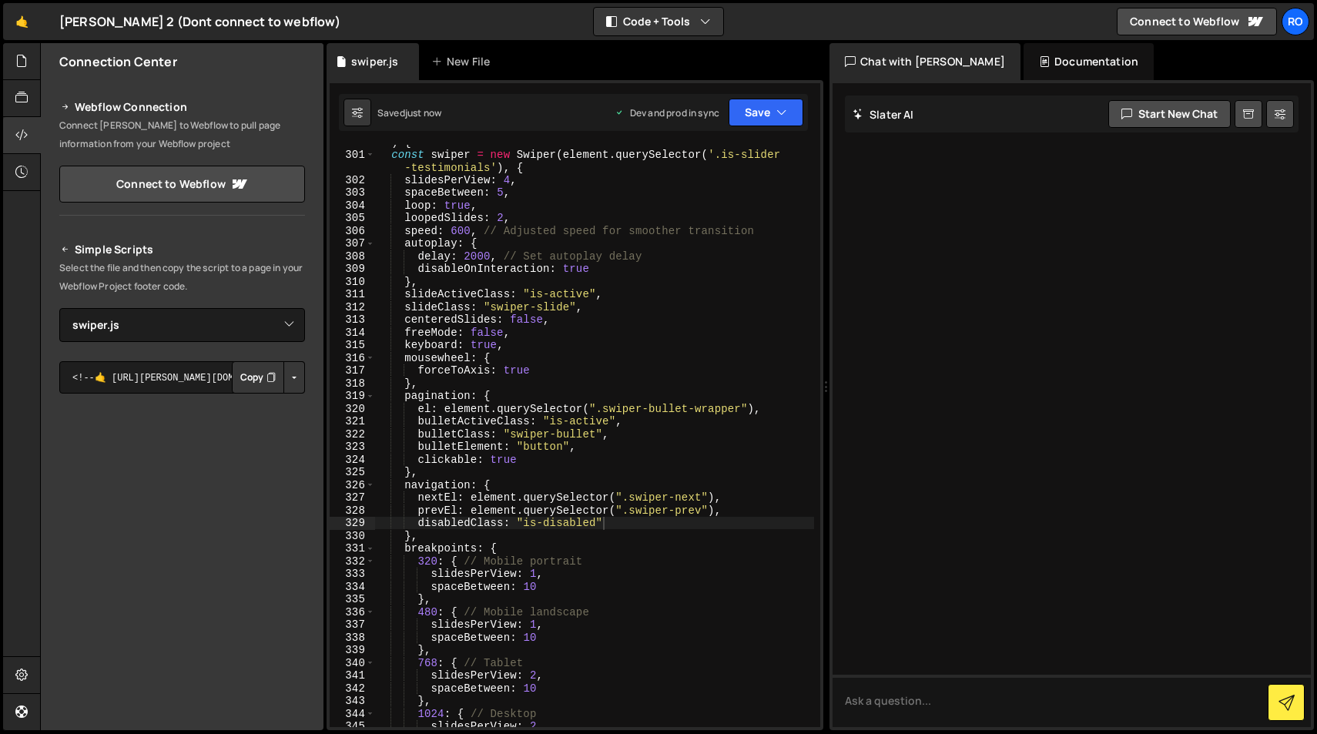
scroll to position [3895, 0]
drag, startPoint x: 742, startPoint y: 413, endPoint x: 605, endPoint y: 413, distance: 137.9
click at [605, 413] on div "$ ( ".slider_testimonials-component" ) . each ( function ( index , element ) { …" at bounding box center [594, 436] width 439 height 621
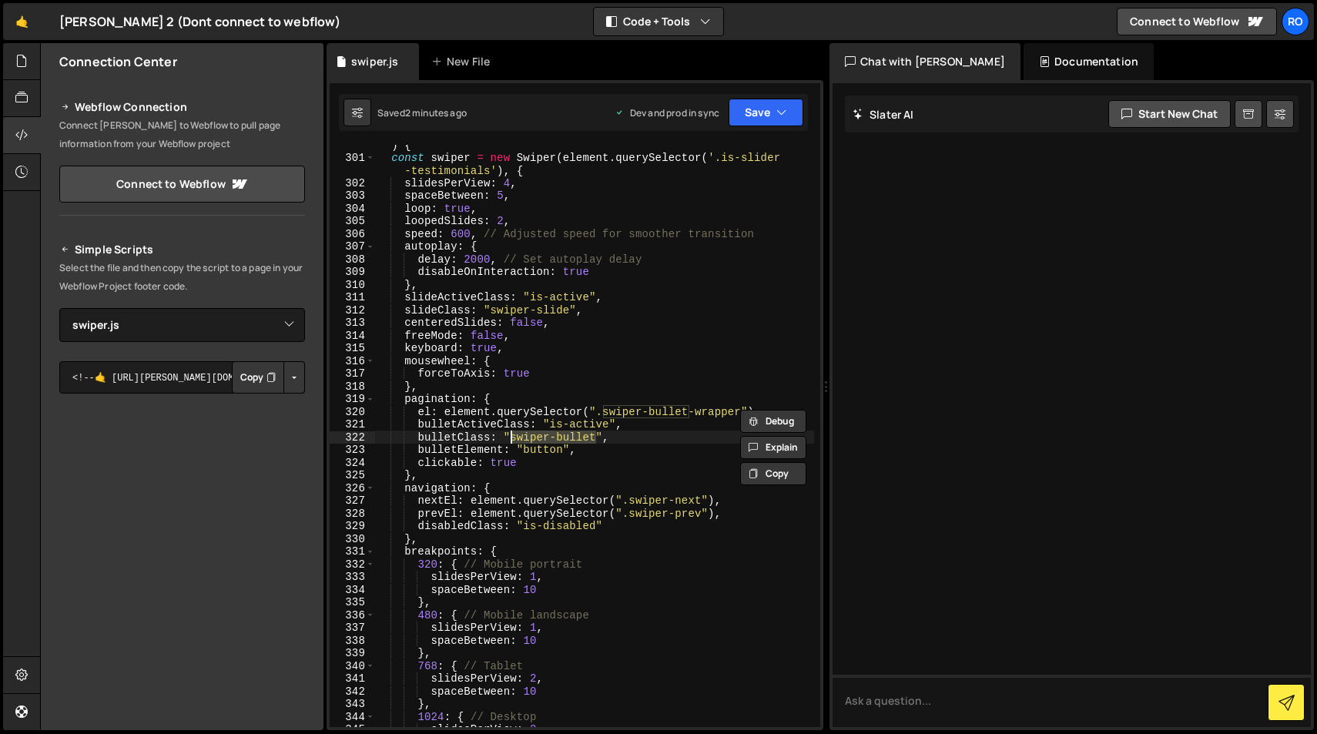
drag, startPoint x: 596, startPoint y: 438, endPoint x: 513, endPoint y: 438, distance: 83.2
click at [513, 438] on div "$ ( ".slider_testimonials-component" ) . each ( function ( index , element ) { …" at bounding box center [594, 436] width 439 height 621
click at [645, 439] on div "$ ( ".slider_testimonials-component" ) . each ( function ( index , element ) { …" at bounding box center [594, 436] width 439 height 621
click at [766, 413] on div "$ ( ".slider_testimonials-component" ) . each ( function ( index , element ) { …" at bounding box center [594, 436] width 439 height 621
click at [516, 397] on div "$ ( ".slider_testimonials-component" ) . each ( function ( index , element ) { …" at bounding box center [594, 436] width 439 height 621
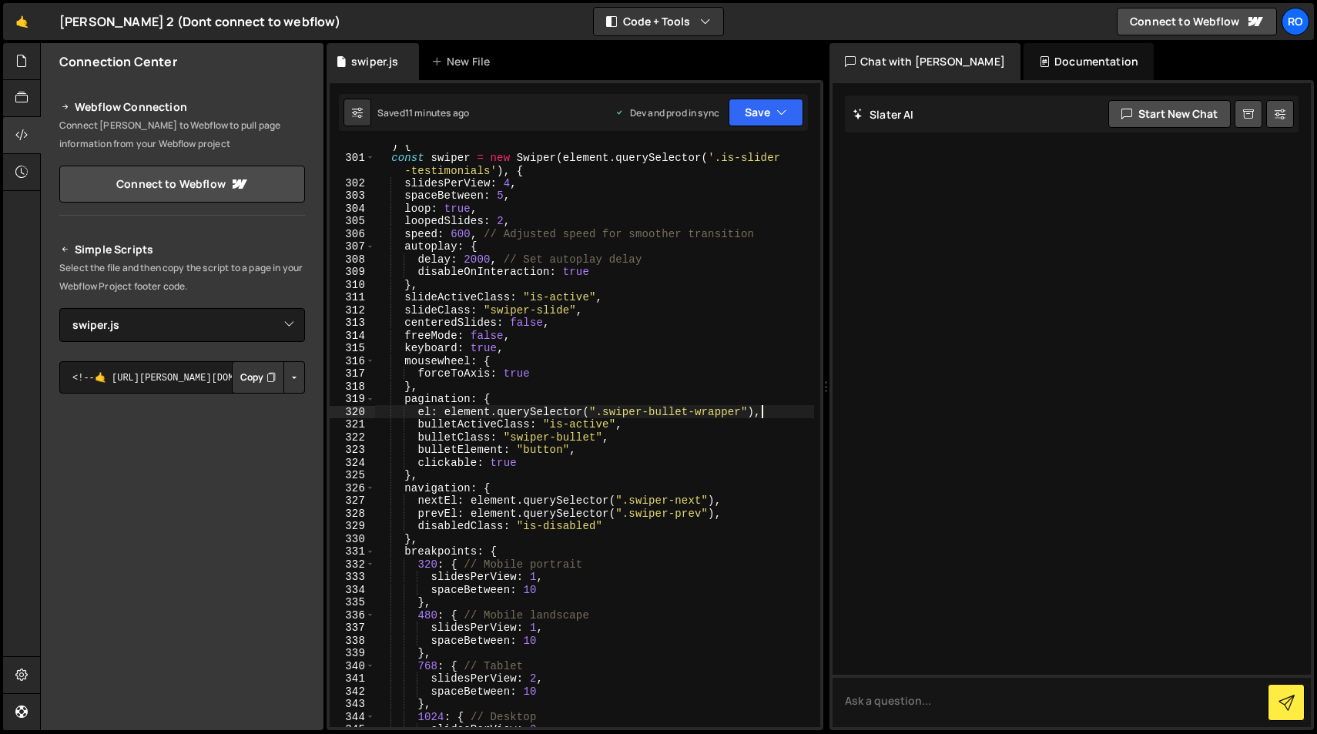
type textarea "pagination: {"
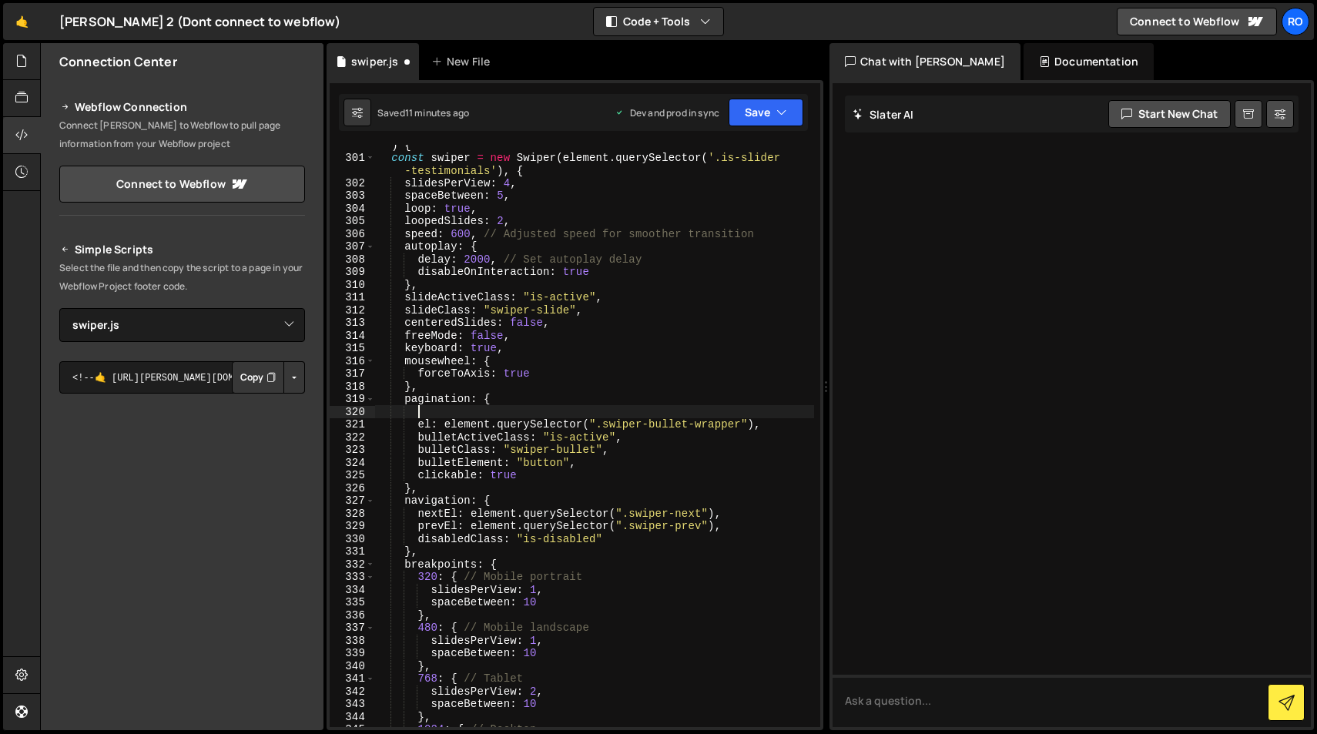
scroll to position [0, 2]
paste textarea "dynamicMainBullets"
type textarea "dynamicMainBullets: true"
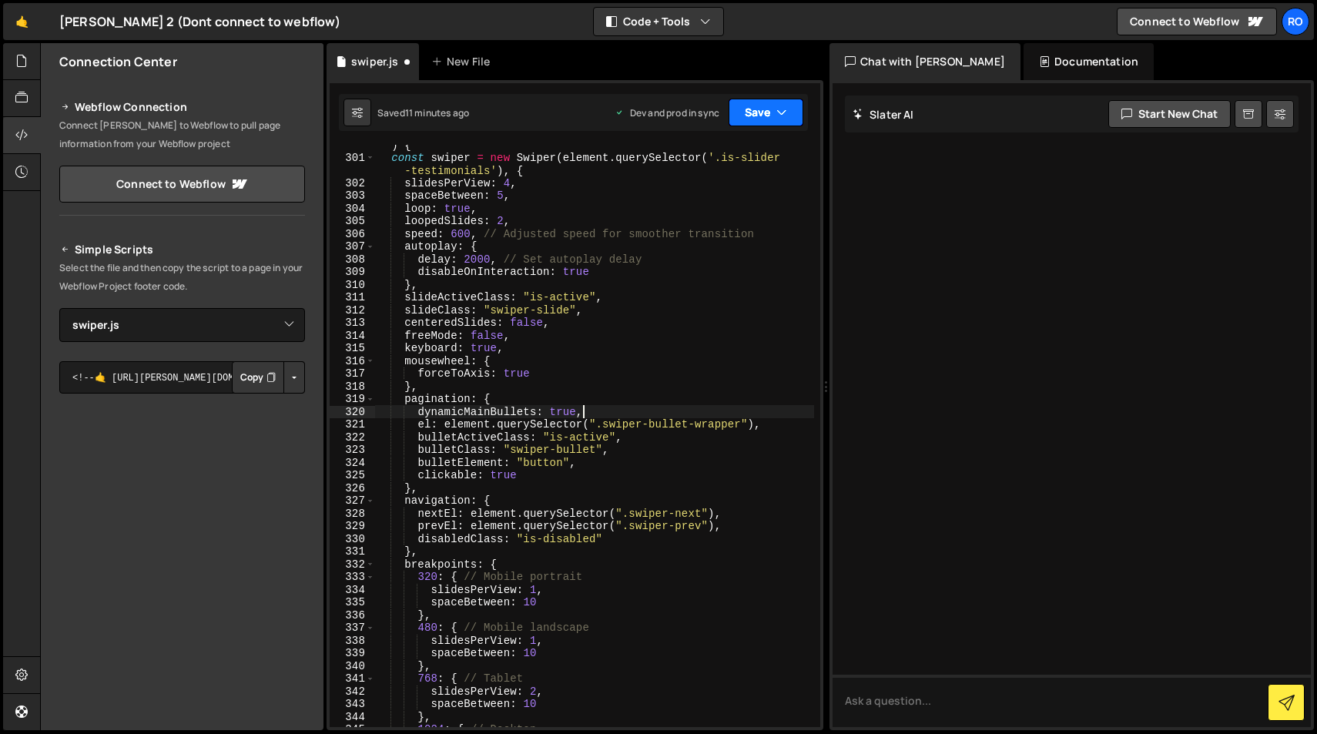
type textarea "dynamicMainBullets: true,"
click at [778, 106] on icon "button" at bounding box center [781, 112] width 11 height 15
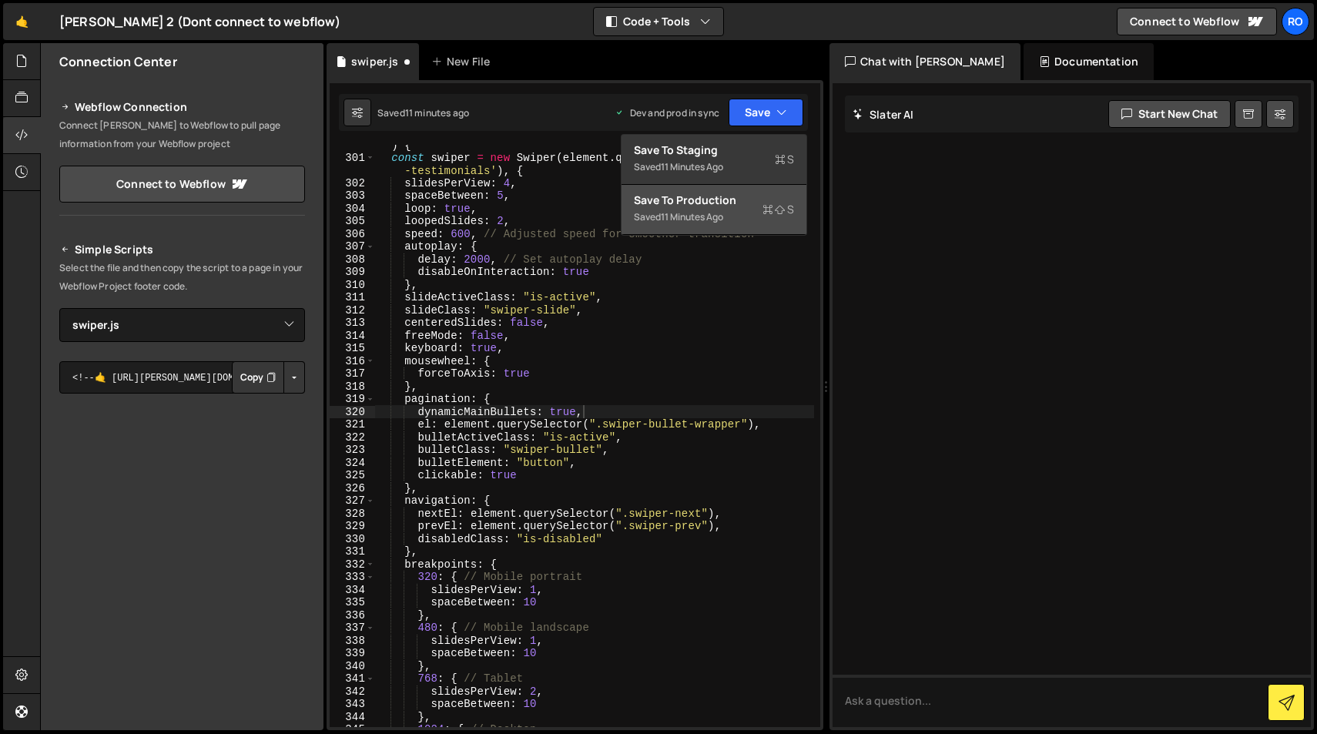
click at [770, 209] on icon at bounding box center [768, 209] width 11 height 15
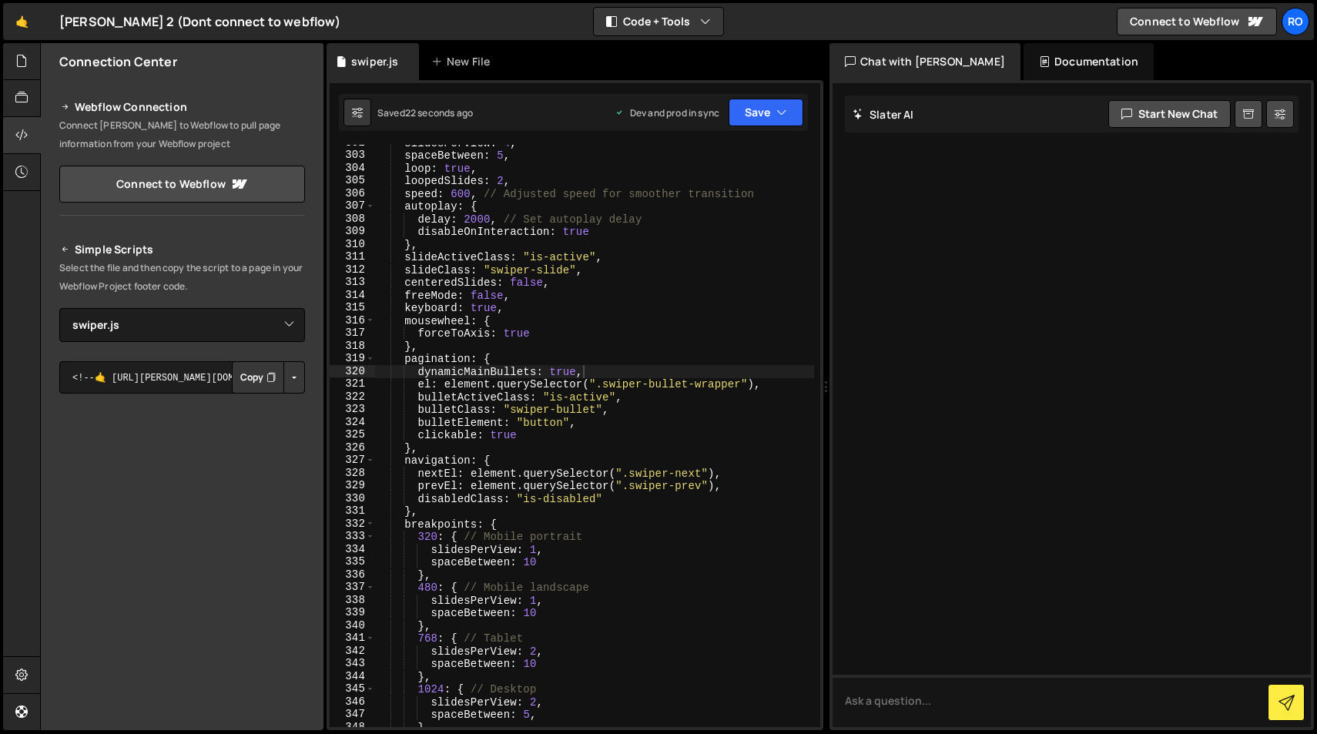
scroll to position [3942, 0]
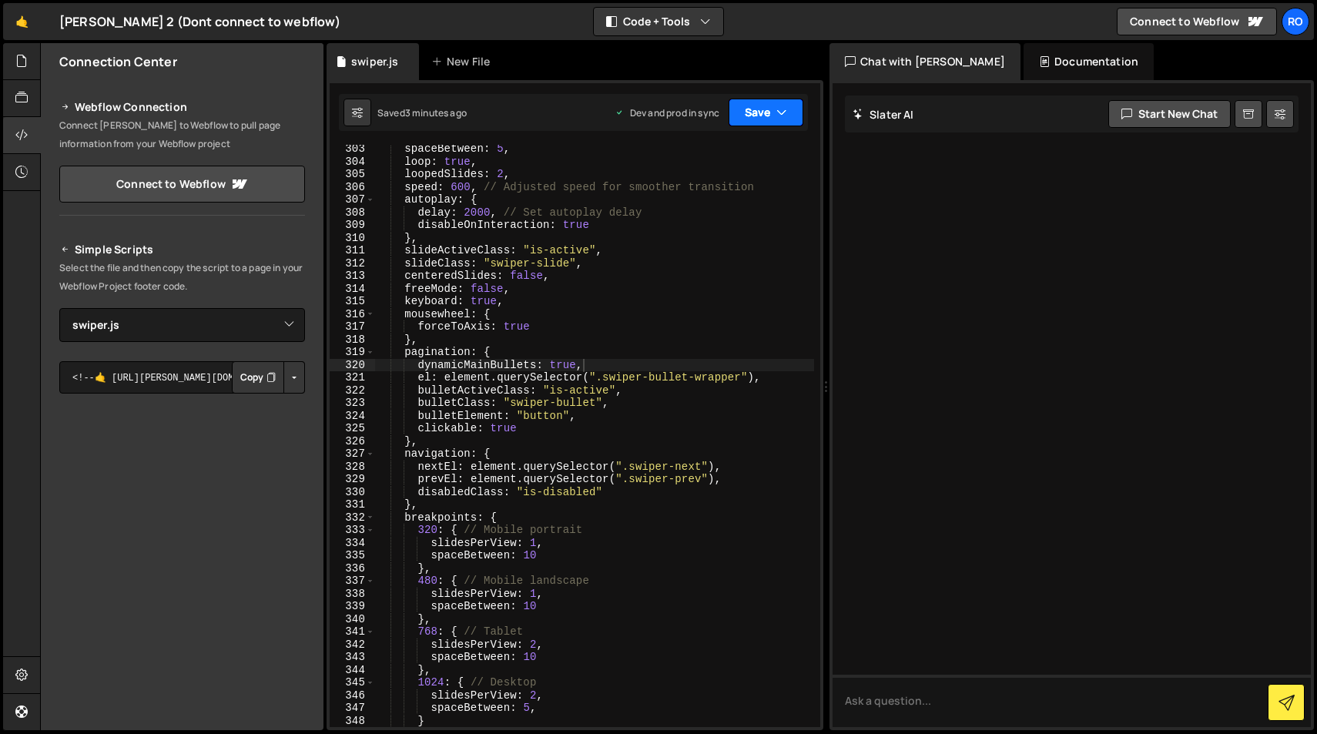
click at [779, 110] on icon "button" at bounding box center [781, 112] width 11 height 15
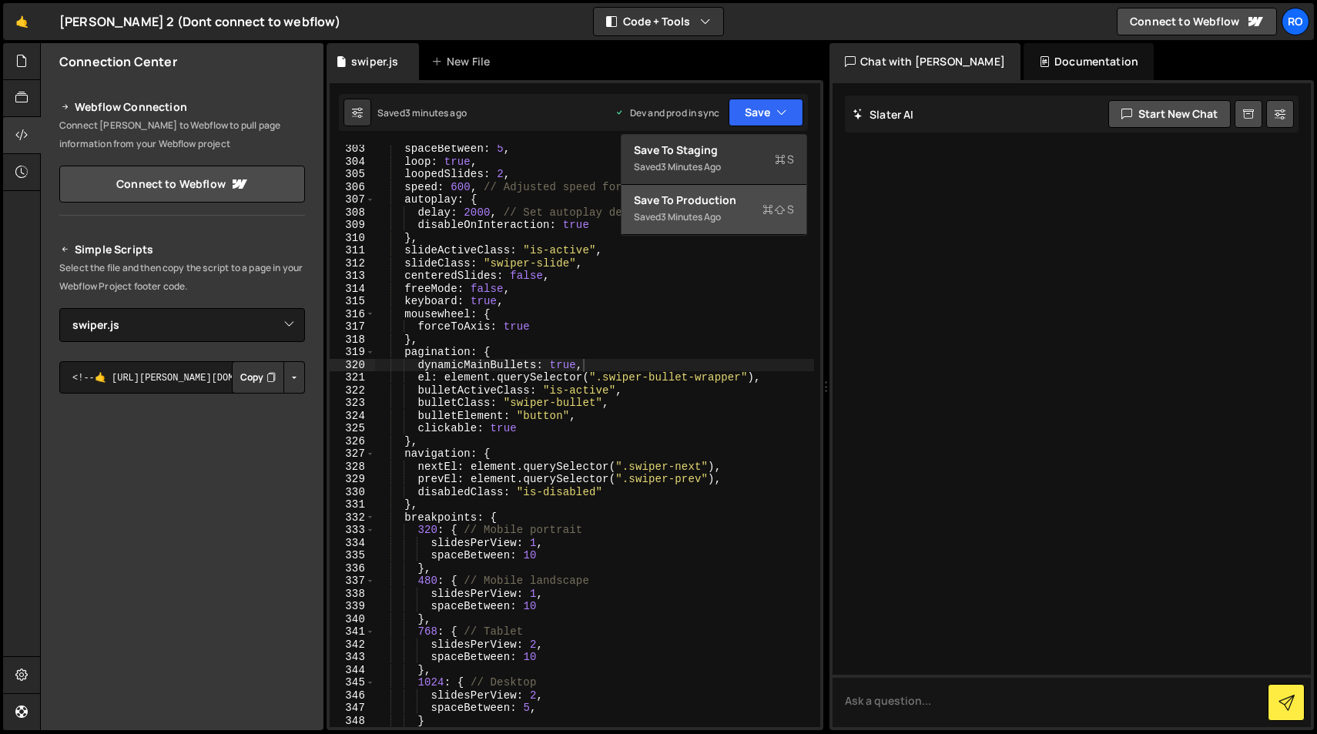
click at [771, 206] on icon at bounding box center [768, 209] width 11 height 15
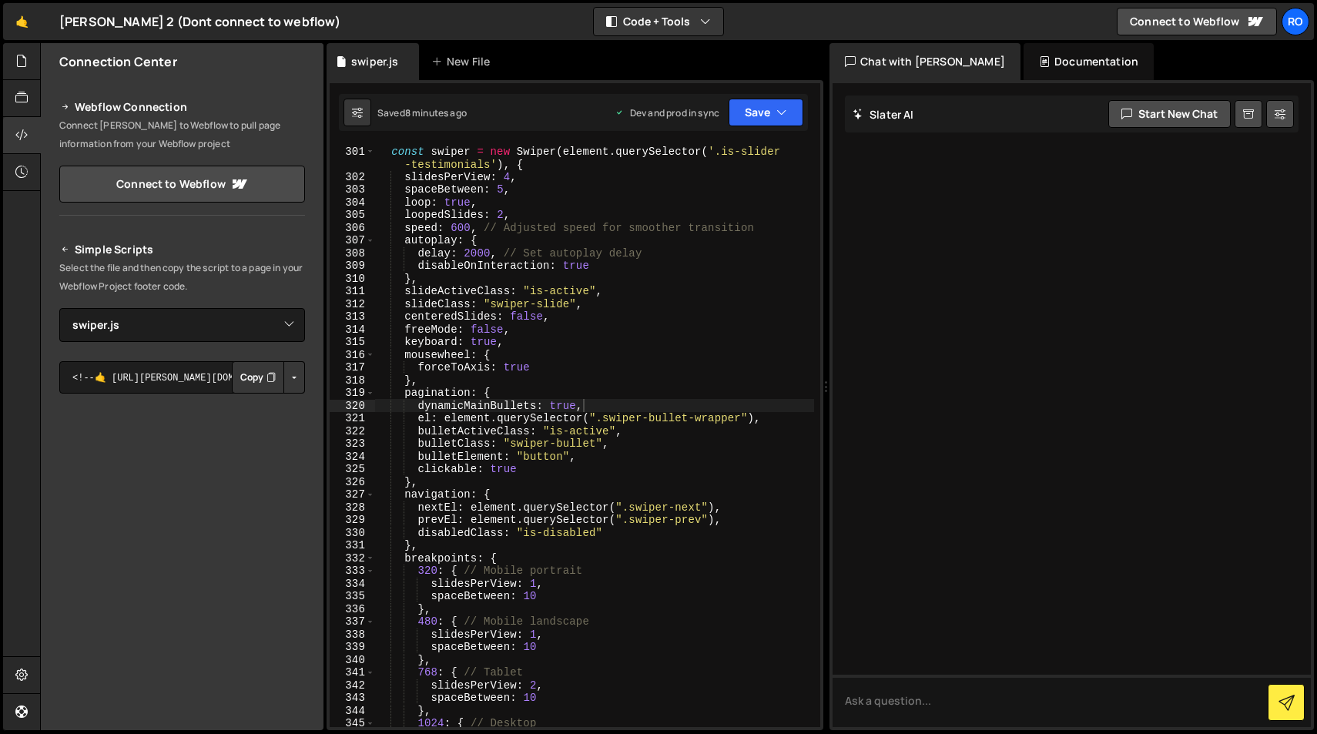
scroll to position [3904, 0]
drag, startPoint x: 594, startPoint y: 404, endPoint x: 420, endPoint y: 404, distance: 174.1
click at [420, 404] on div "const swiper = new Swiper ( element . querySelector ( '.is-slider -testimonials…" at bounding box center [594, 452] width 439 height 621
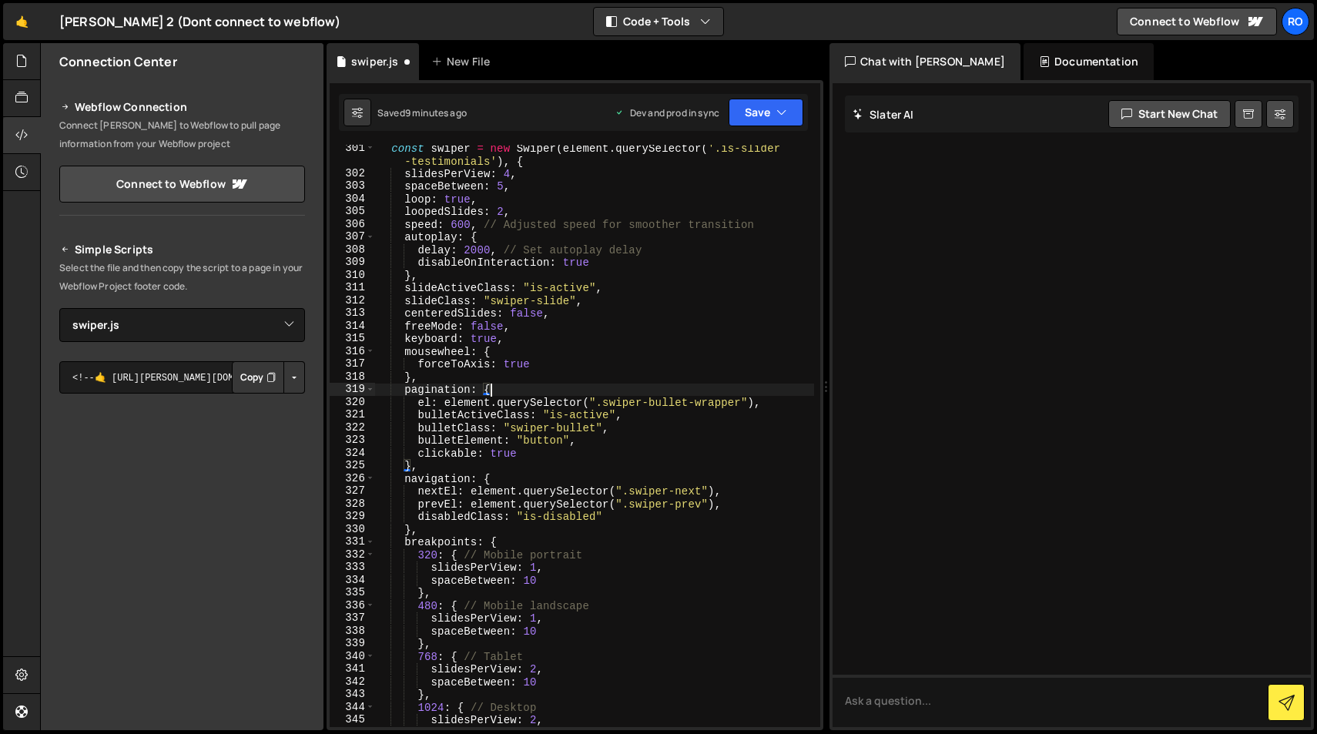
click at [598, 444] on div "const swiper = new Swiper ( element . querySelector ( '.is-slider -testimonials…" at bounding box center [594, 452] width 439 height 621
type textarea "bulletElement: "button","
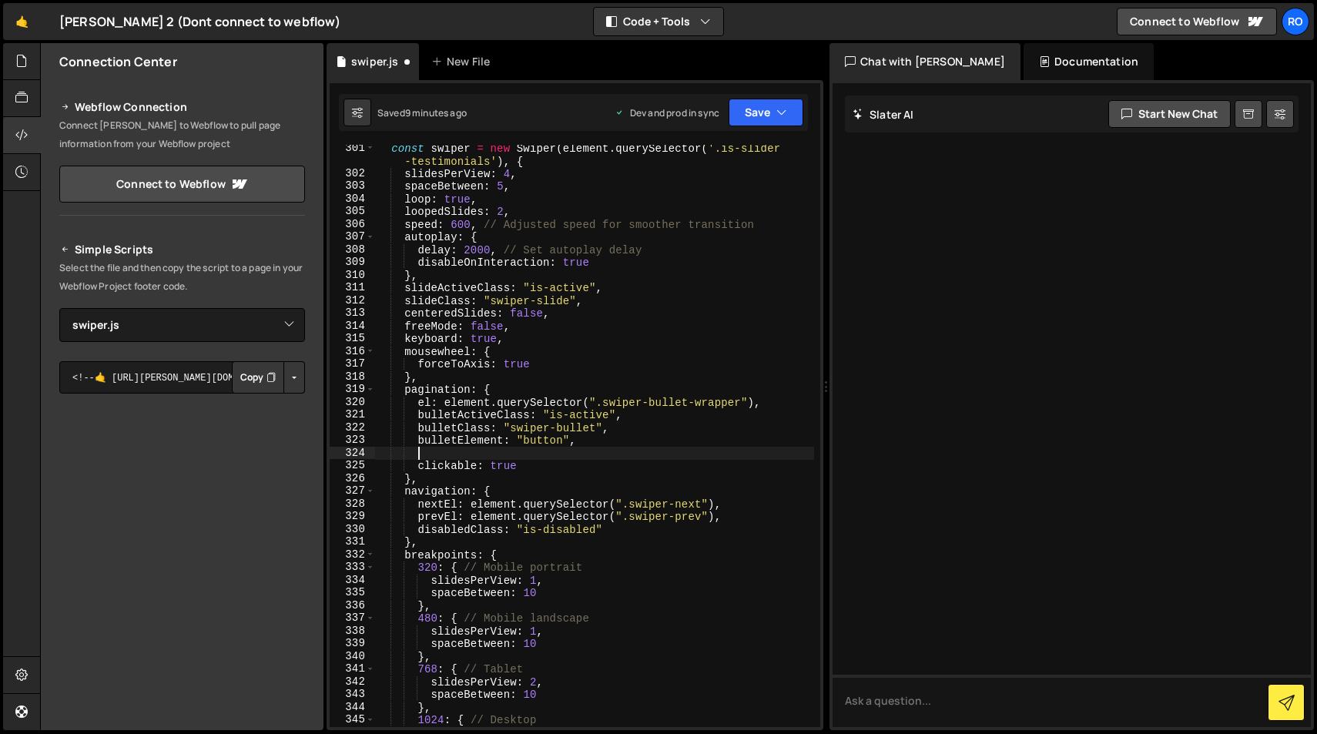
paste textarea "dynamicMainBullets: true,"
click at [525, 469] on div "const swiper = new Swiper ( element . querySelector ( '.is-slider -testimonials…" at bounding box center [594, 452] width 439 height 621
click at [769, 120] on button "Save" at bounding box center [766, 113] width 75 height 28
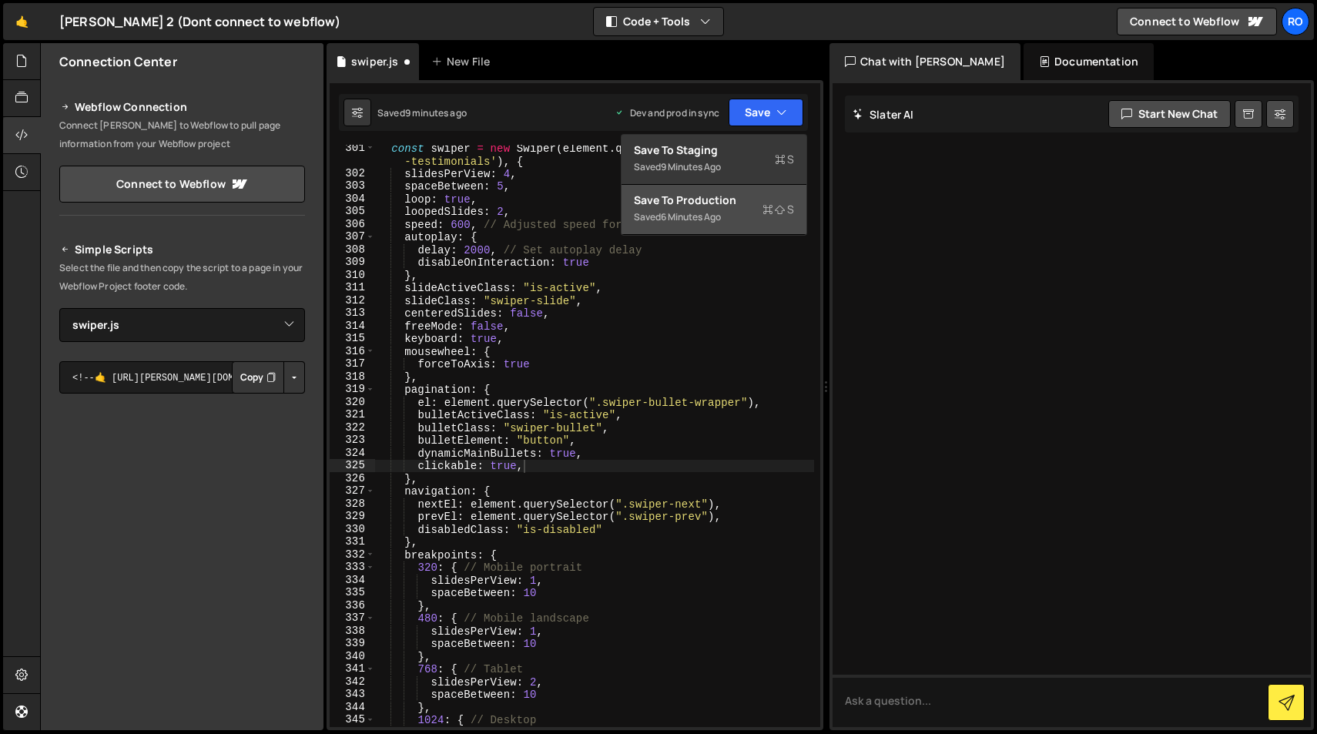
click at [746, 220] on div "Saved 6 minutes ago" at bounding box center [714, 217] width 160 height 18
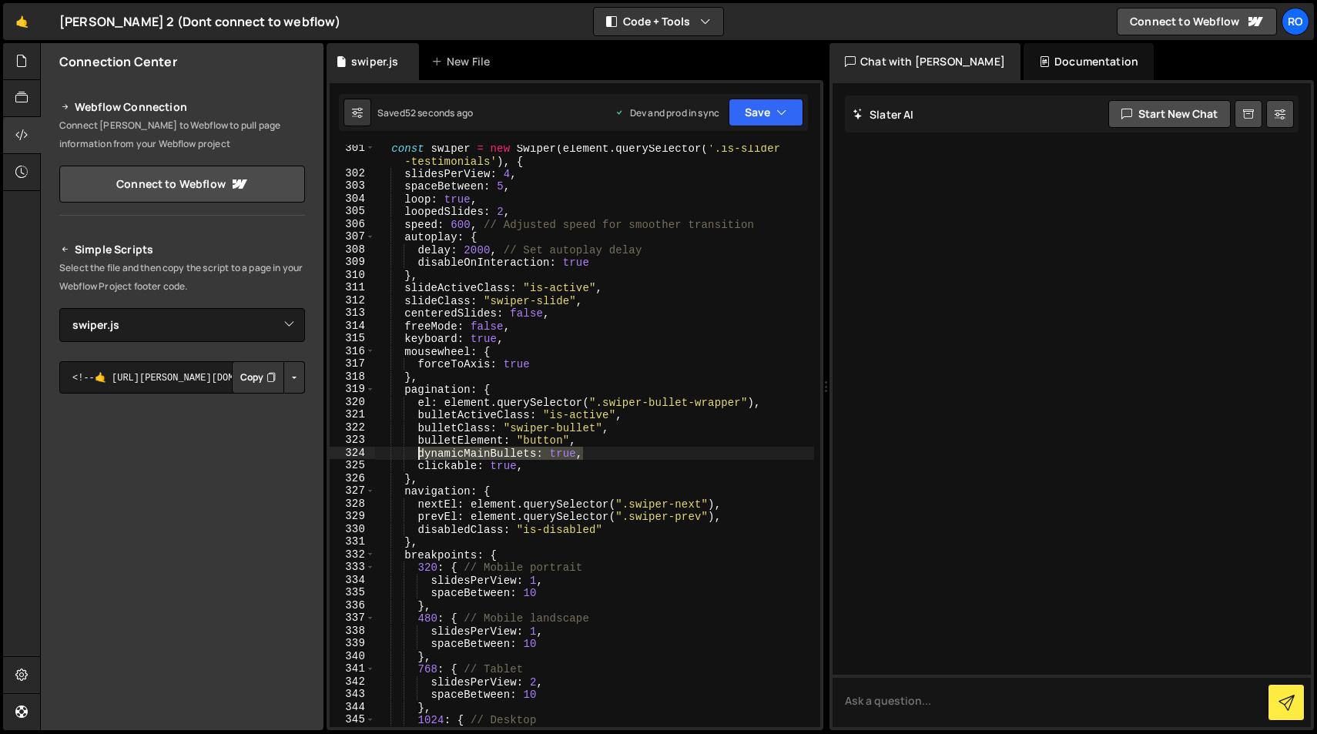
drag, startPoint x: 584, startPoint y: 451, endPoint x: 416, endPoint y: 449, distance: 167.9
click at [416, 449] on div "const swiper = new Swiper ( element . querySelector ( '.is-slider -testimonials…" at bounding box center [594, 452] width 439 height 621
paste textarea "fraction'"
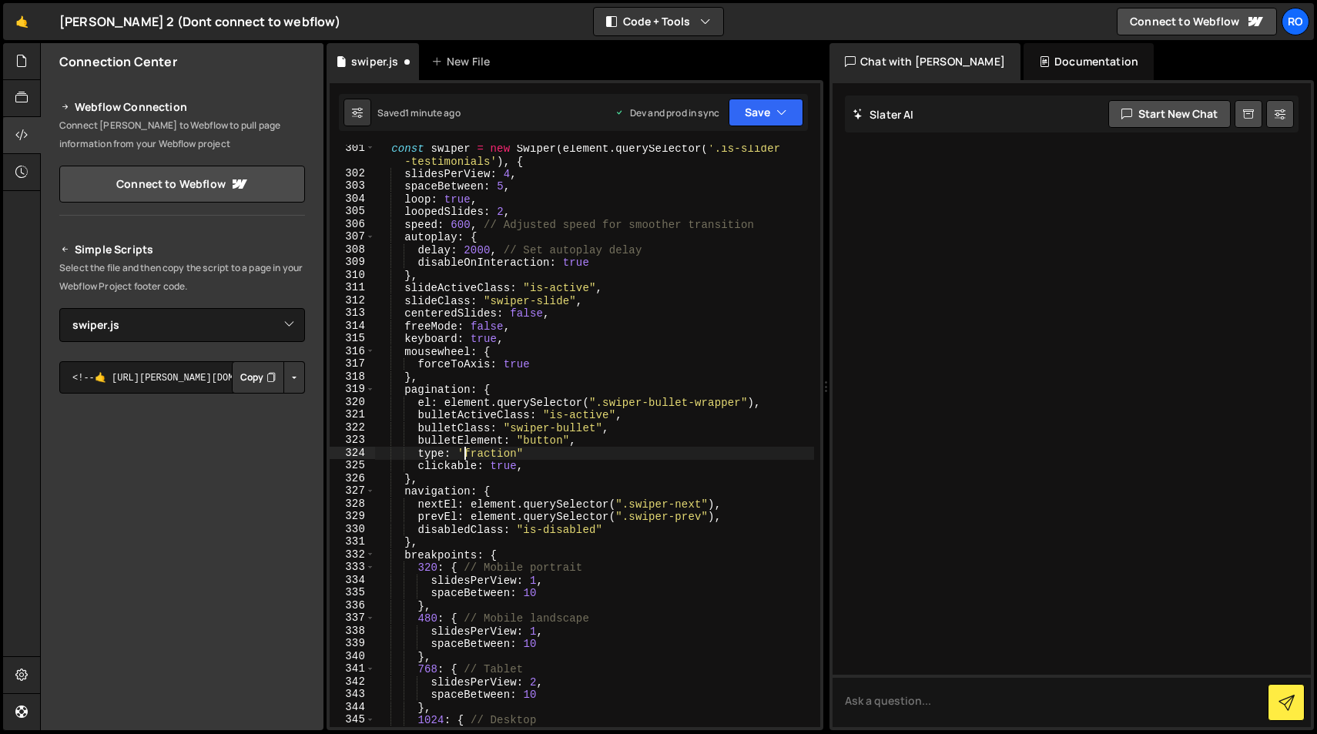
click at [463, 454] on div "const swiper = new Swiper ( element . querySelector ( '.is-slider -testimonials…" at bounding box center [594, 452] width 439 height 621
click at [543, 458] on div "const swiper = new Swiper ( element . querySelector ( '.is-slider -testimonials…" at bounding box center [594, 452] width 439 height 621
click at [773, 107] on button "Save" at bounding box center [766, 113] width 75 height 28
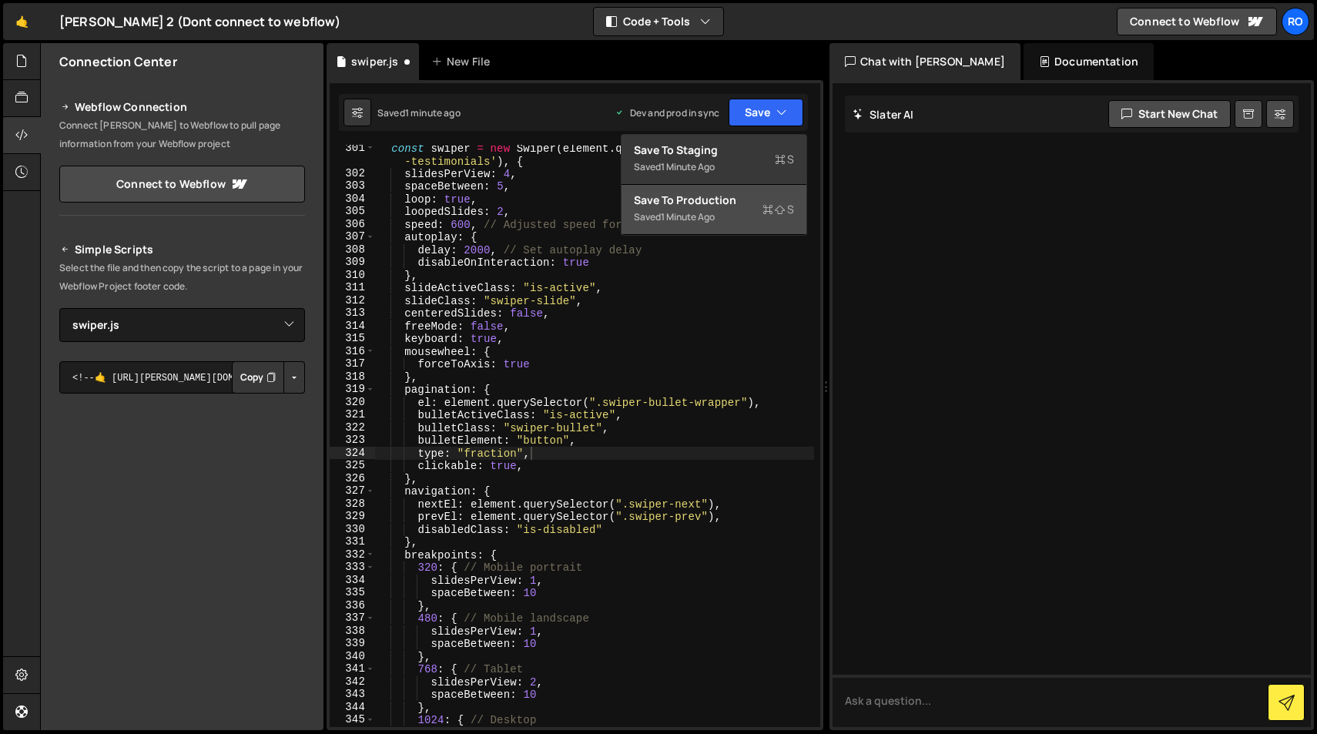
click at [735, 212] on div "Saved 1 minute ago" at bounding box center [714, 217] width 160 height 18
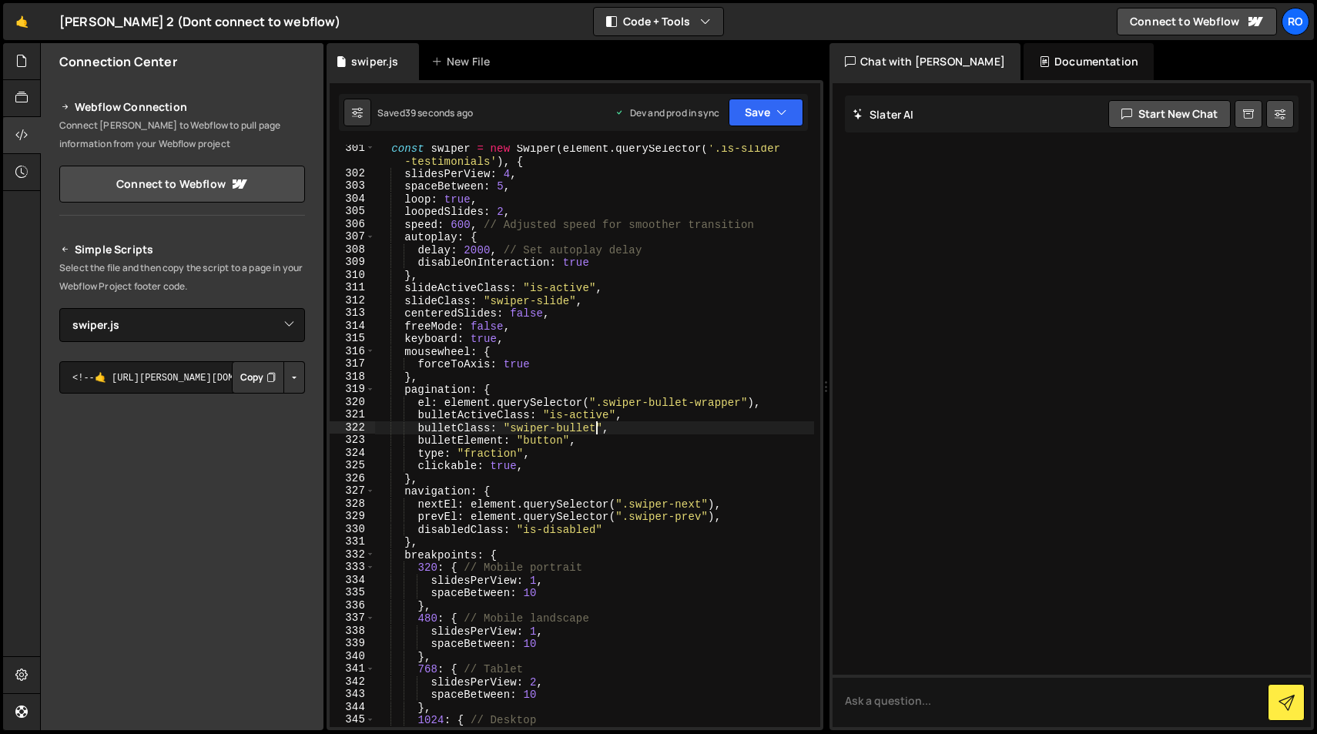
click at [595, 432] on div "const swiper = new Swiper ( element . querySelector ( '.is-slider -testimonials…" at bounding box center [594, 452] width 439 height 621
click at [602, 457] on div "const swiper = new Swiper ( element . querySelector ( '.is-slider -testimonials…" at bounding box center [594, 452] width 439 height 621
click at [607, 430] on div "const swiper = new Swiper ( element . querySelector ( '.is-slider -testimonials…" at bounding box center [594, 452] width 439 height 621
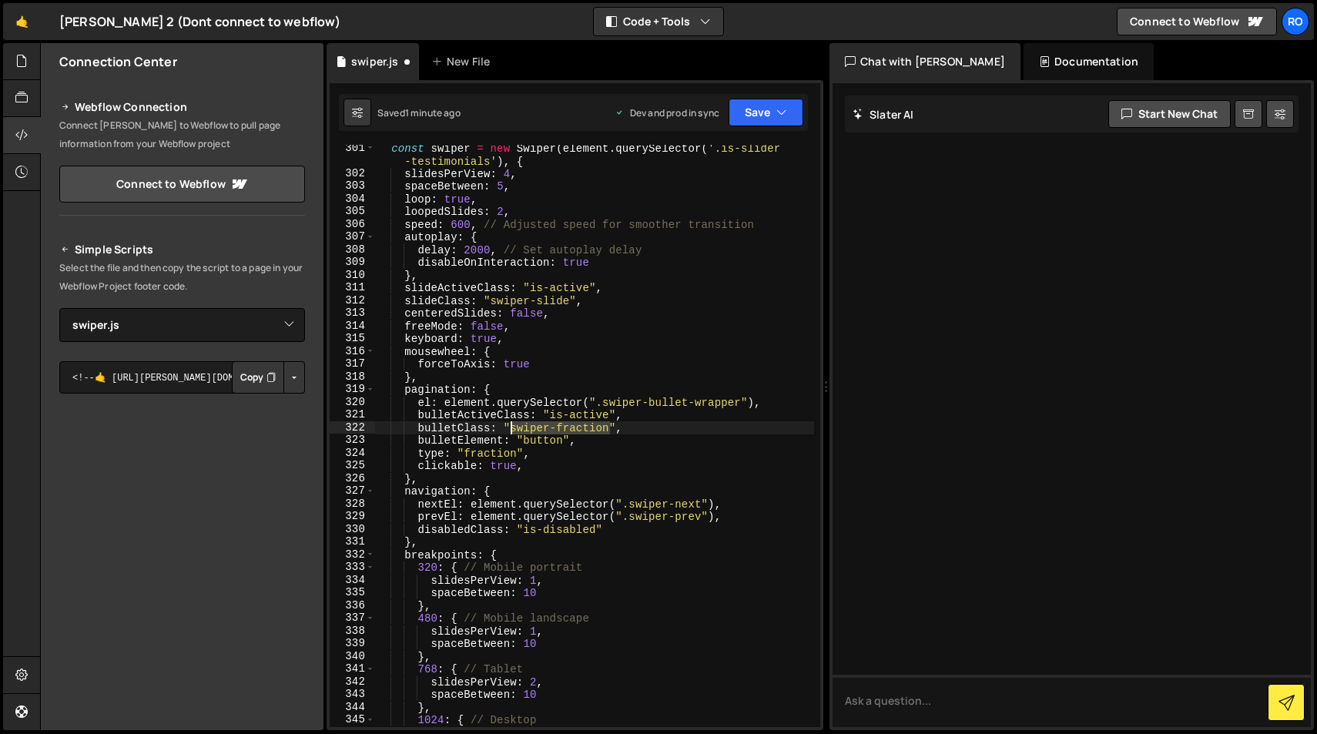
drag, startPoint x: 608, startPoint y: 430, endPoint x: 512, endPoint y: 431, distance: 95.5
click at [512, 431] on div "const swiper = new Swiper ( element . querySelector ( '.is-slider -testimonials…" at bounding box center [594, 452] width 439 height 621
click at [608, 431] on div "const swiper = new Swiper ( element . querySelector ( '.is-slider -testimonials…" at bounding box center [594, 436] width 439 height 582
click at [780, 106] on icon "button" at bounding box center [781, 112] width 11 height 15
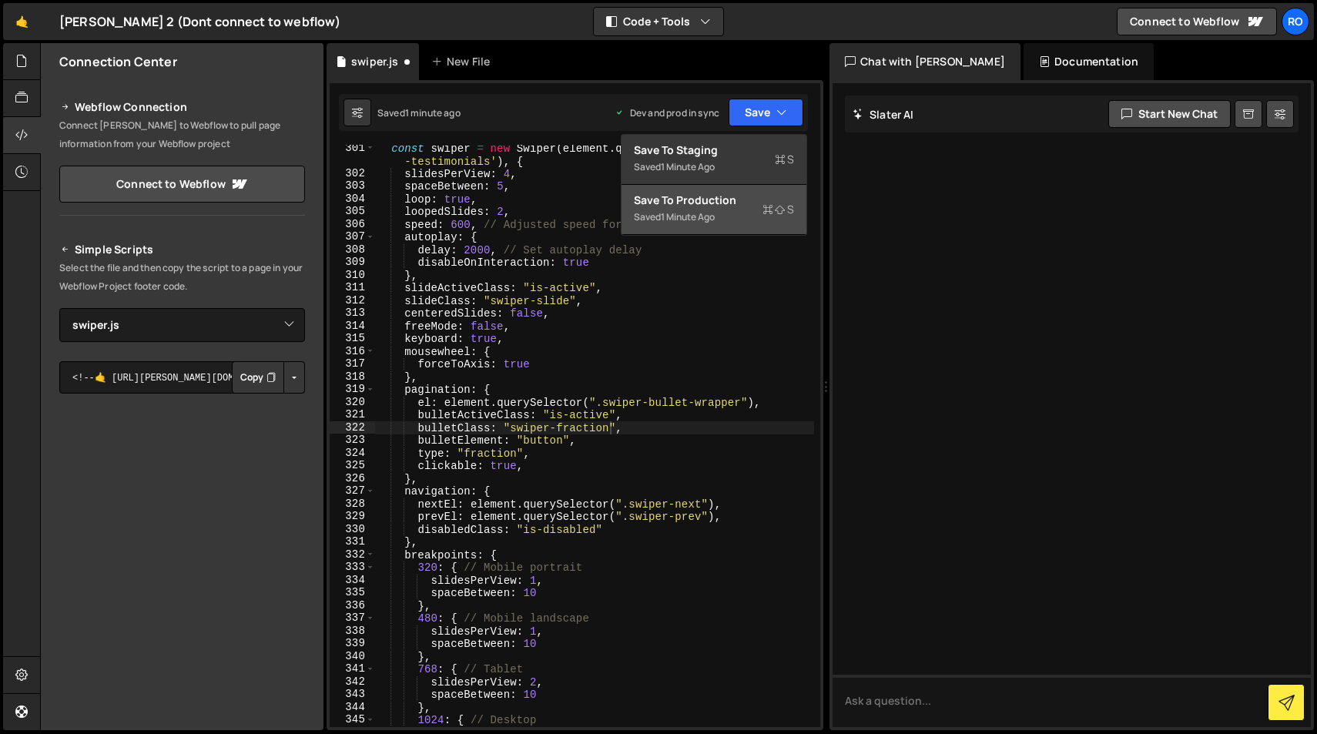
click at [743, 211] on div "Saved 1 minute ago" at bounding box center [714, 217] width 160 height 18
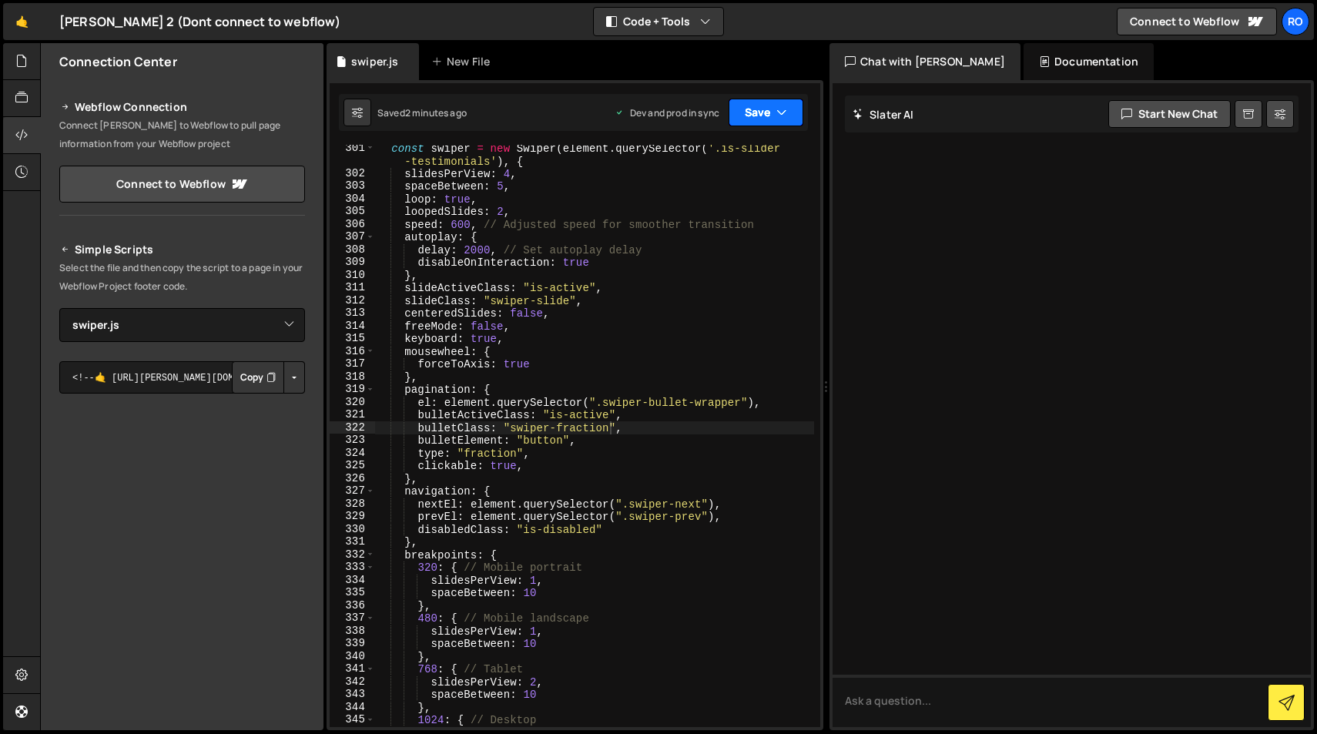
click at [743, 106] on button "Save" at bounding box center [766, 113] width 75 height 28
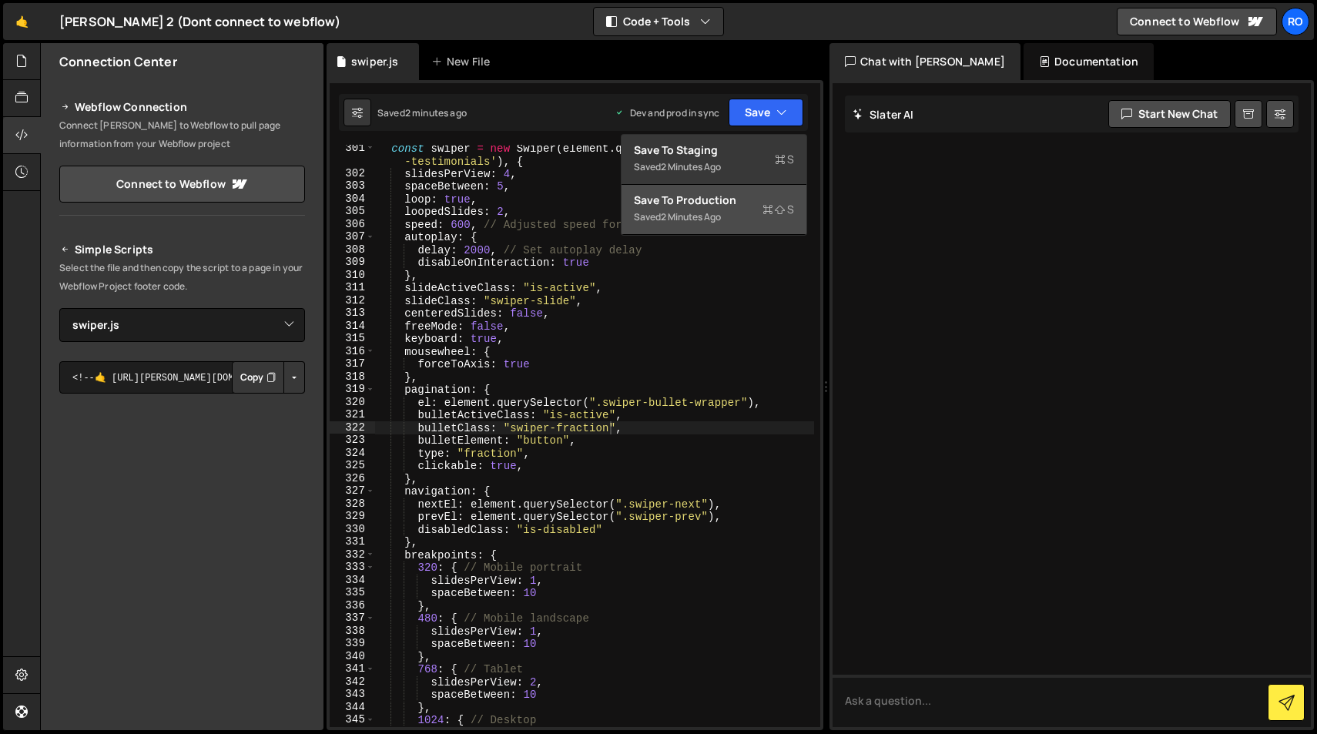
click at [749, 208] on div "Saved 2 minutes ago" at bounding box center [714, 217] width 160 height 18
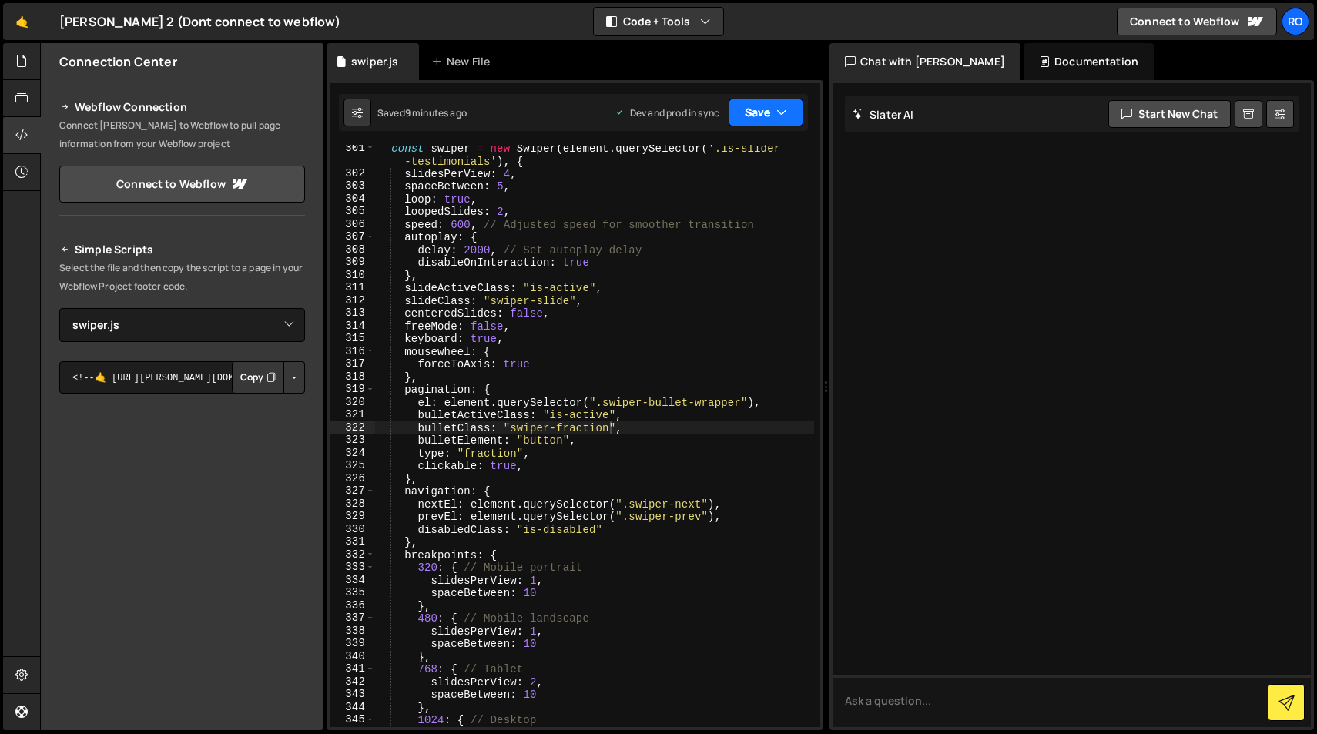
click at [762, 119] on button "Save" at bounding box center [766, 113] width 75 height 28
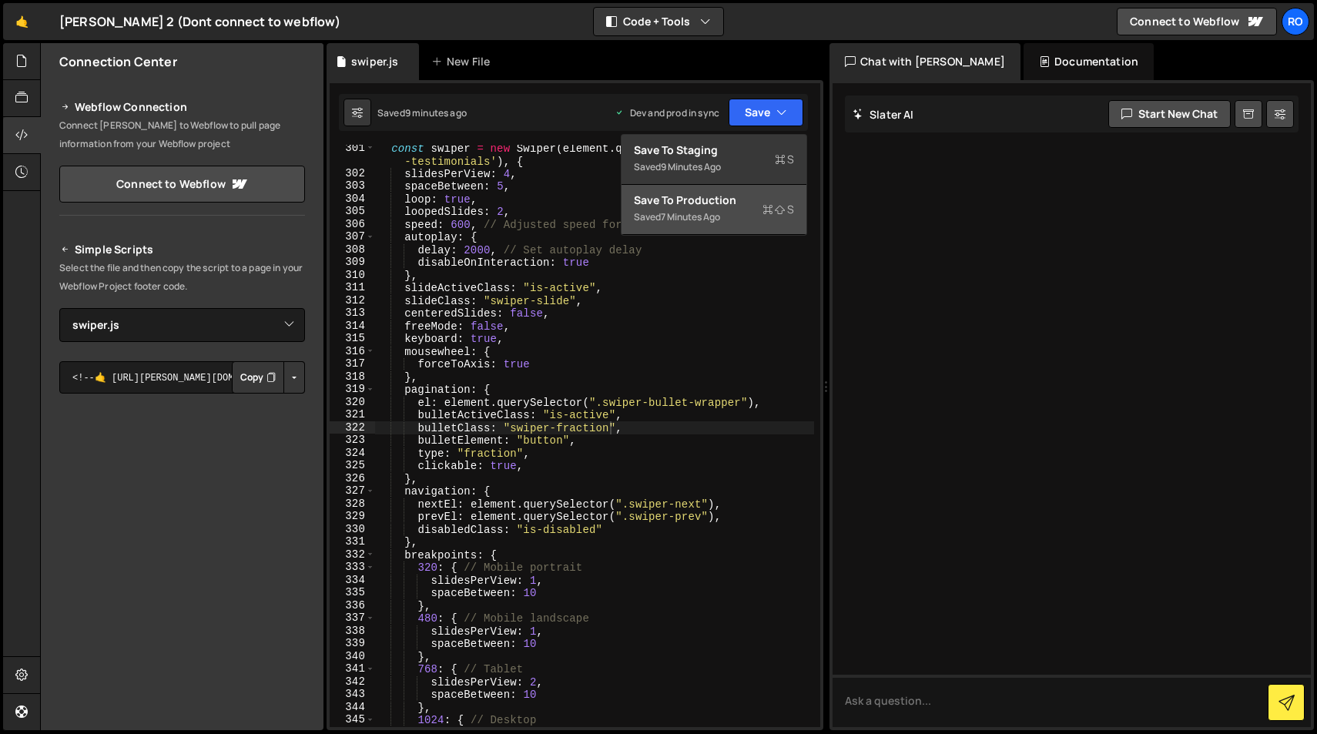
click at [762, 197] on div "Save to Production S" at bounding box center [714, 200] width 160 height 15
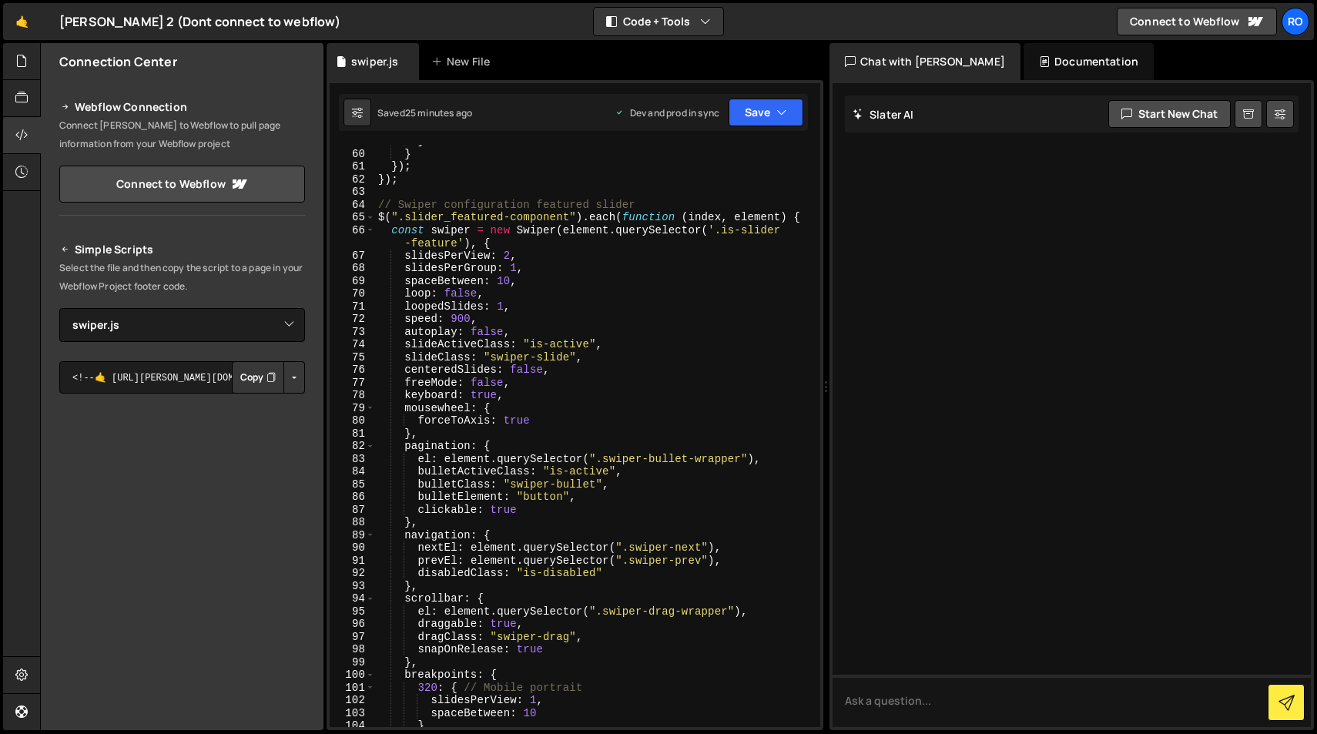
scroll to position [775, 0]
click at [478, 293] on div "} } }) ; }) ; // Swiper configuration featured slider $ ( ".slider_featured-com…" at bounding box center [594, 436] width 439 height 608
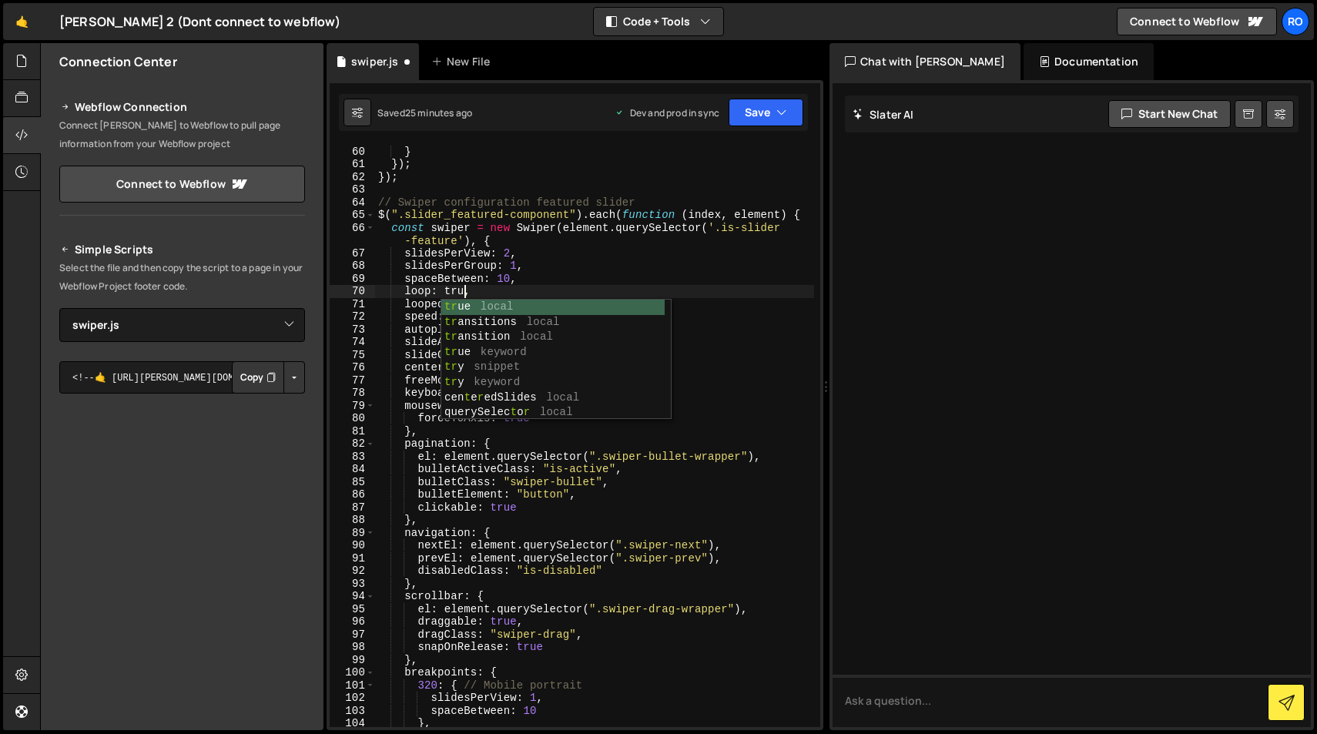
scroll to position [0, 6]
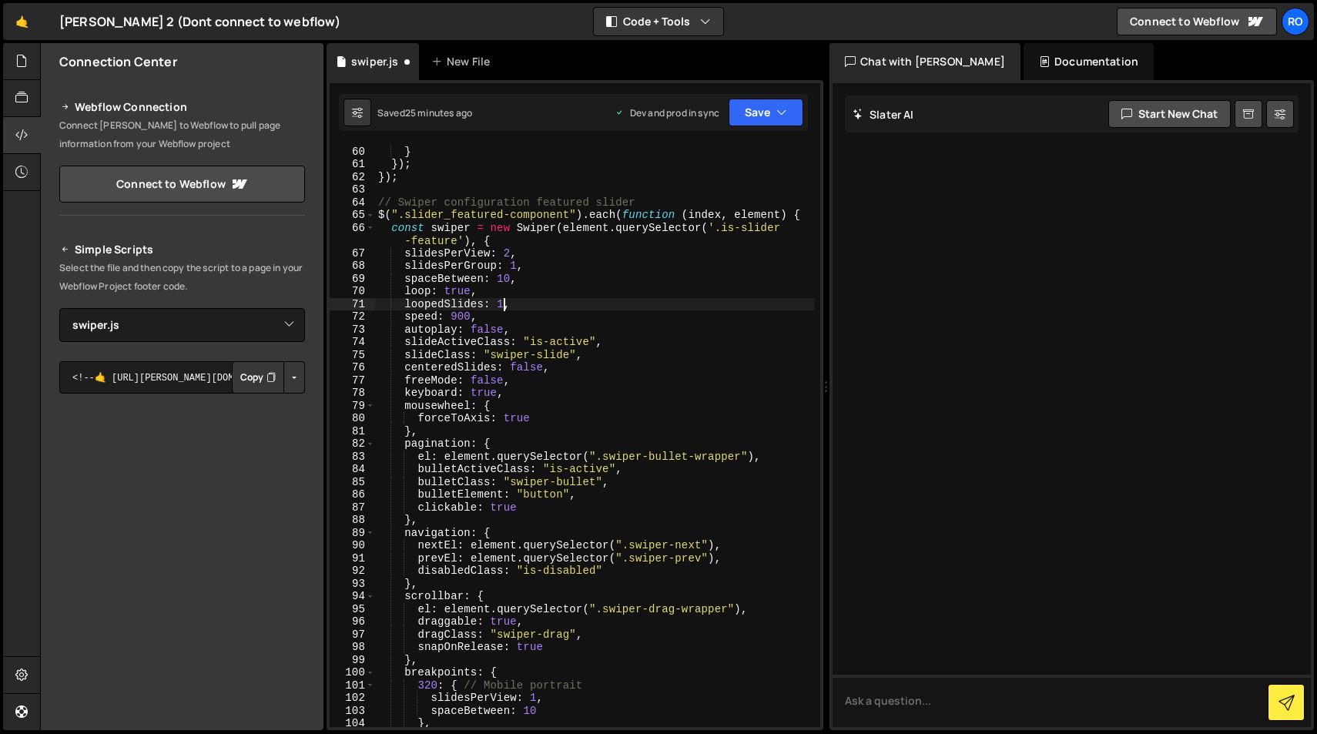
click at [503, 305] on div "} } }) ; }) ; // Swiper configuration featured slider $ ( ".slider_featured-com…" at bounding box center [594, 436] width 439 height 608
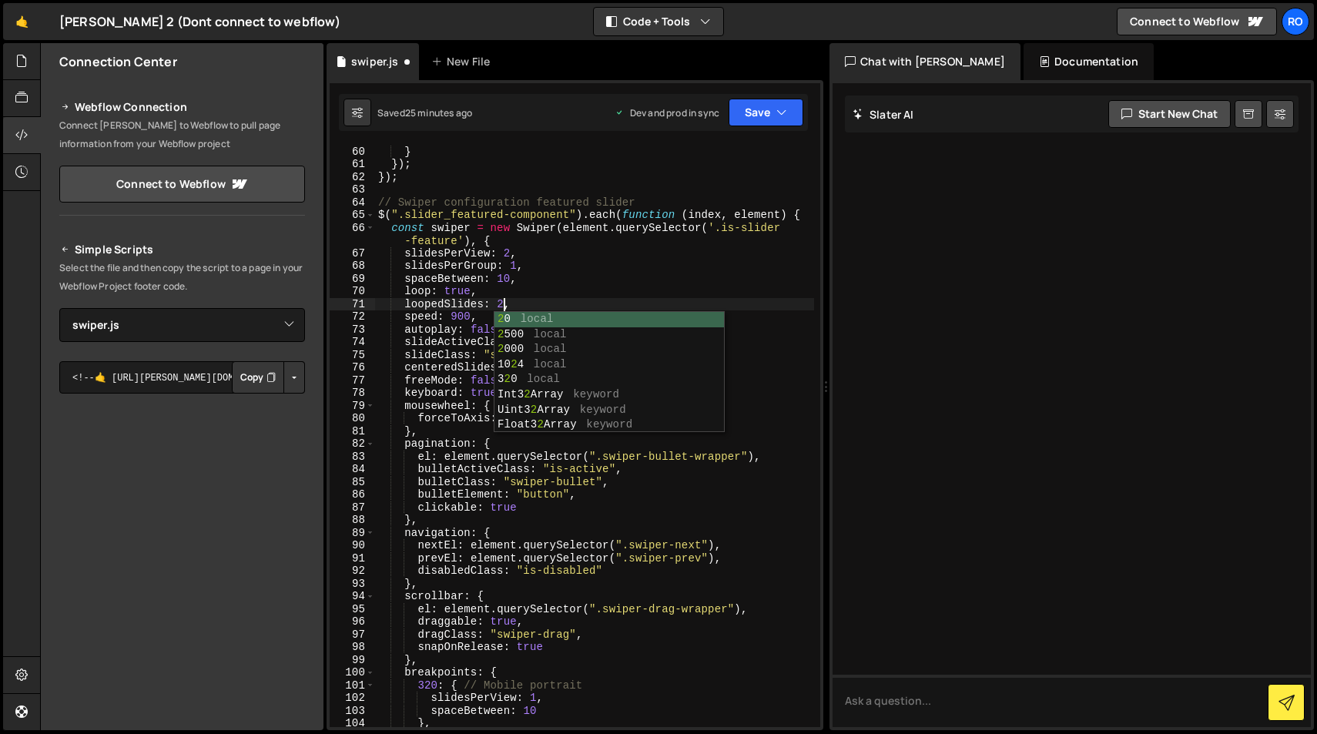
click at [548, 285] on div "} } }) ; }) ; // Swiper configuration featured slider $ ( ".slider_featured-com…" at bounding box center [594, 436] width 439 height 608
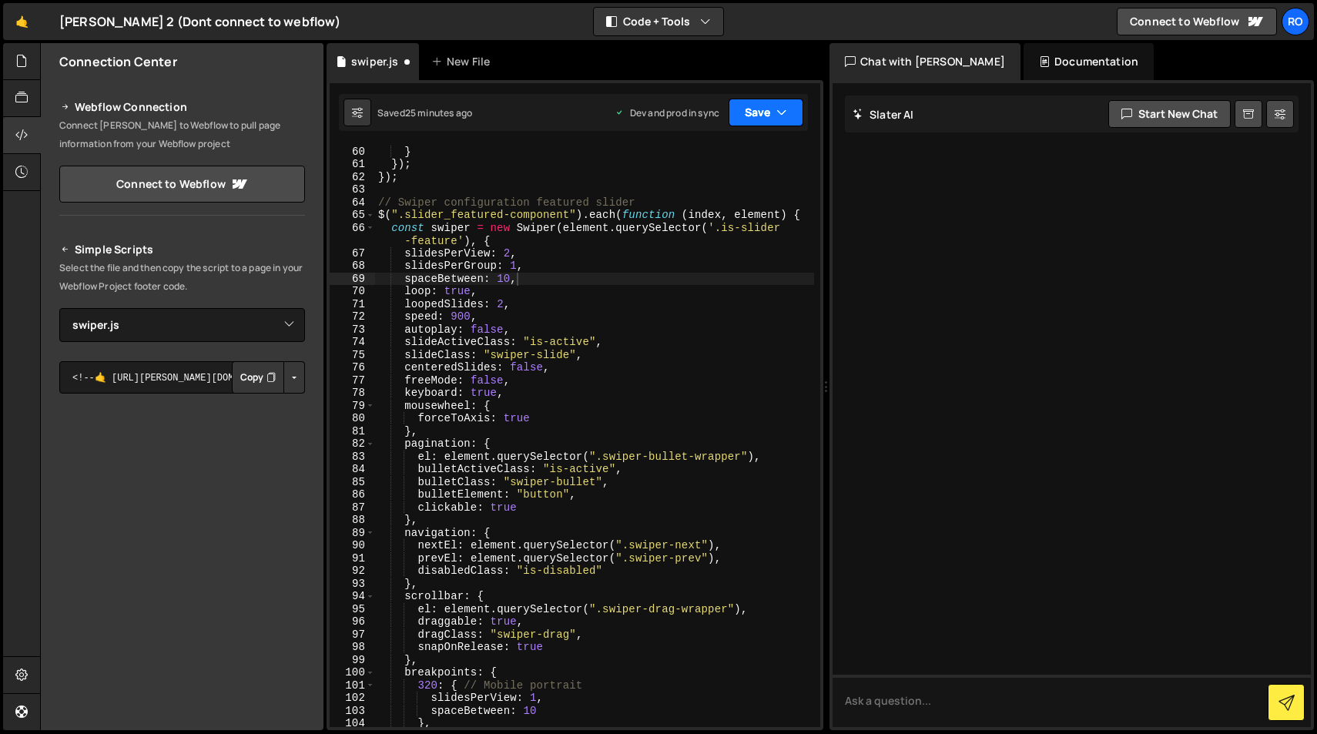
click at [759, 116] on button "Save" at bounding box center [766, 113] width 75 height 28
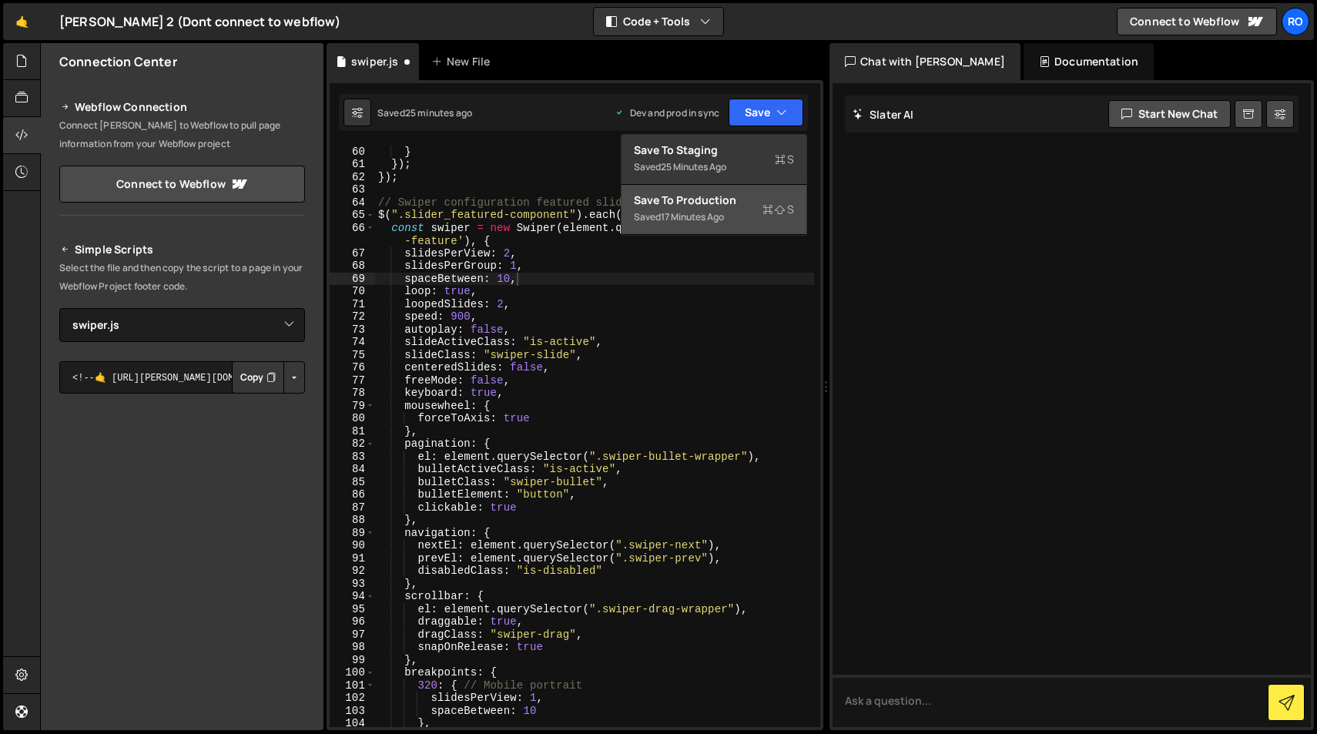
click at [739, 208] on div "Saved 17 minutes ago" at bounding box center [714, 217] width 160 height 18
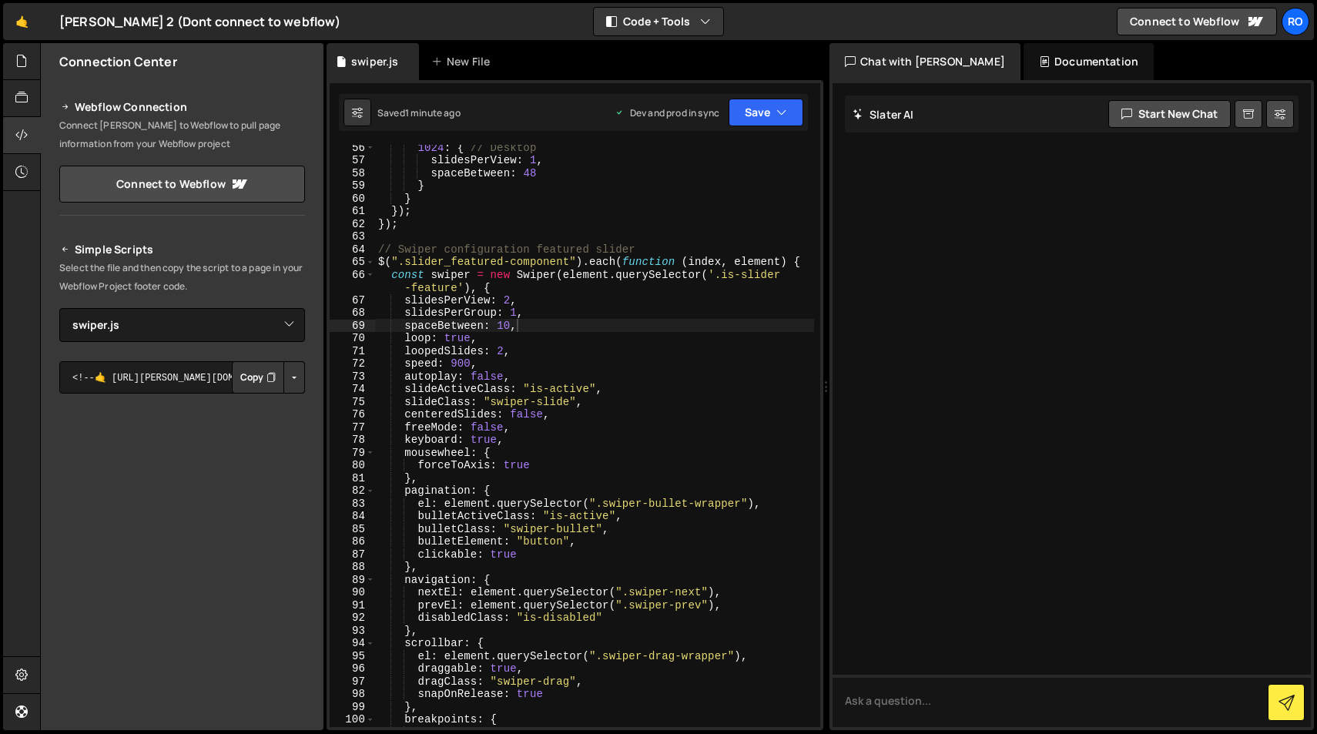
scroll to position [726, 0]
click at [502, 380] on div "1024 : { // Desktop slidesPerView : 1 , spaceBetween : 48 } } }) ; }) ; // Swip…" at bounding box center [594, 447] width 439 height 608
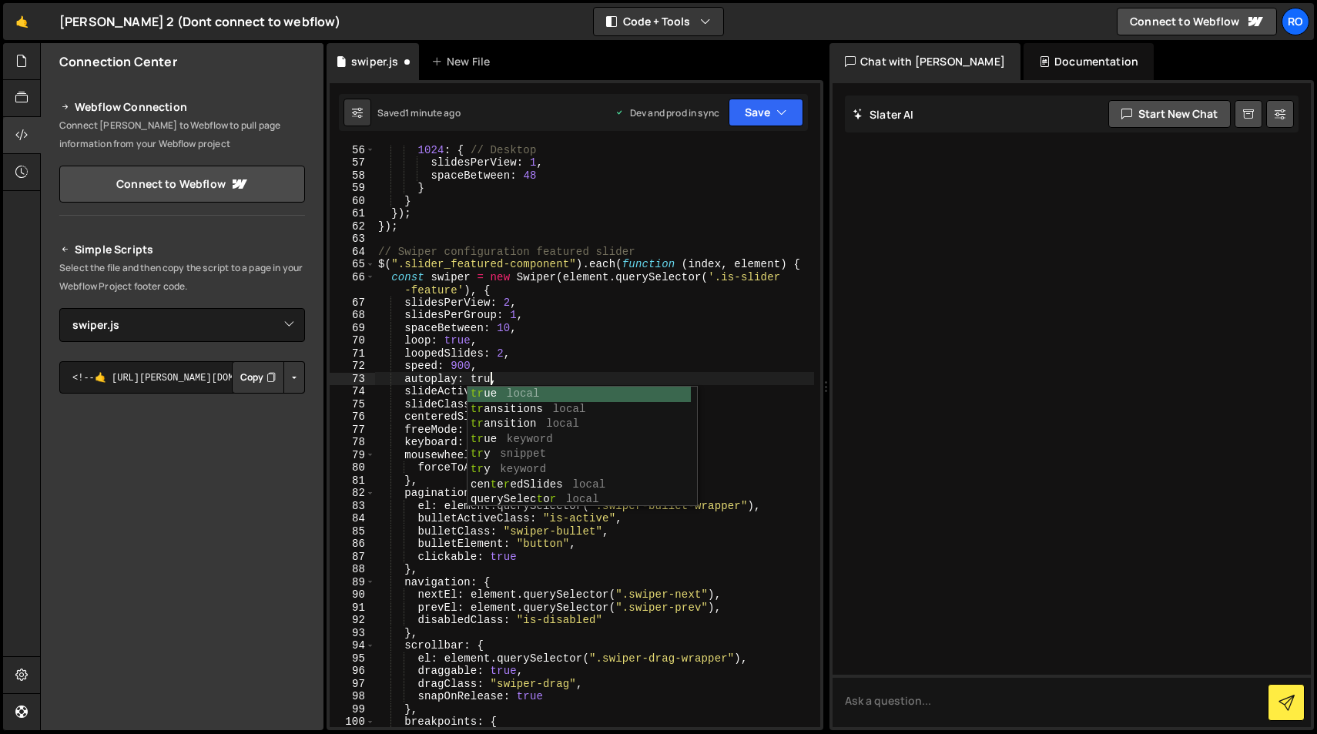
scroll to position [0, 8]
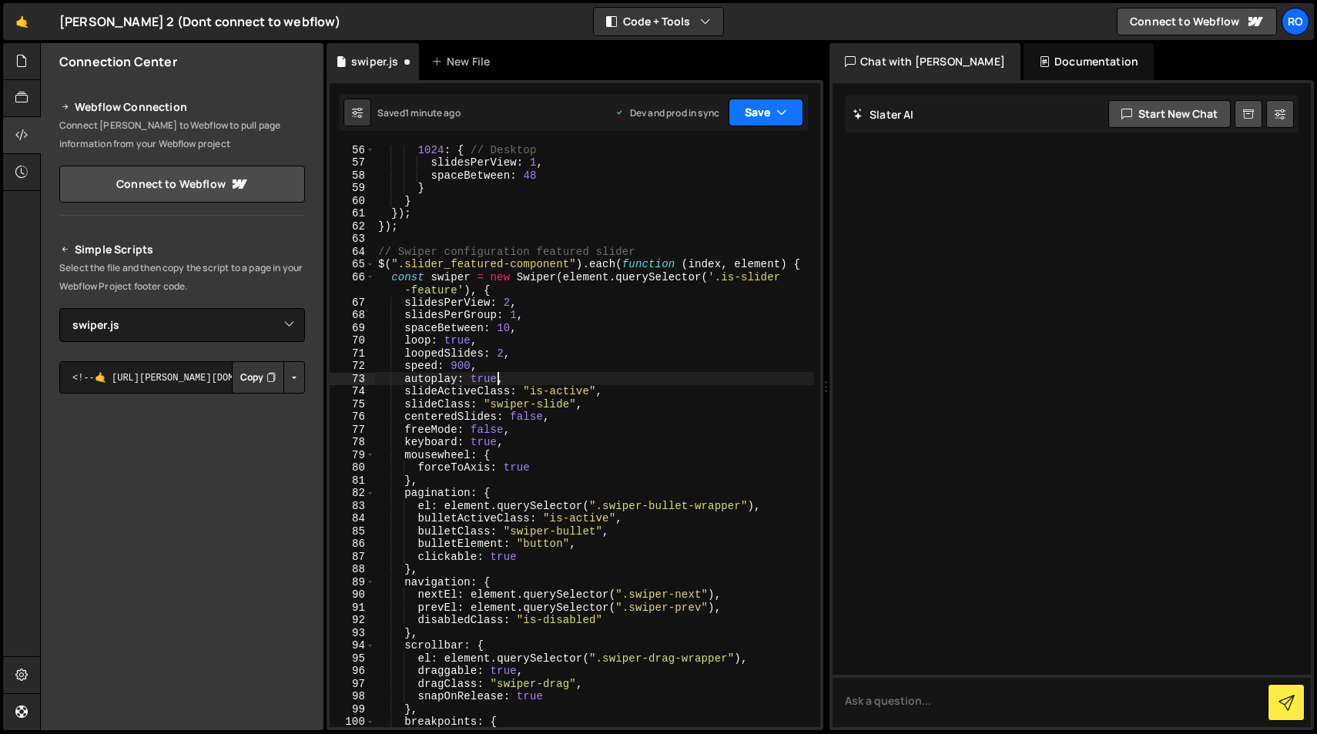
type textarea "autoplay: true,"
click at [773, 101] on button "Save" at bounding box center [766, 113] width 75 height 28
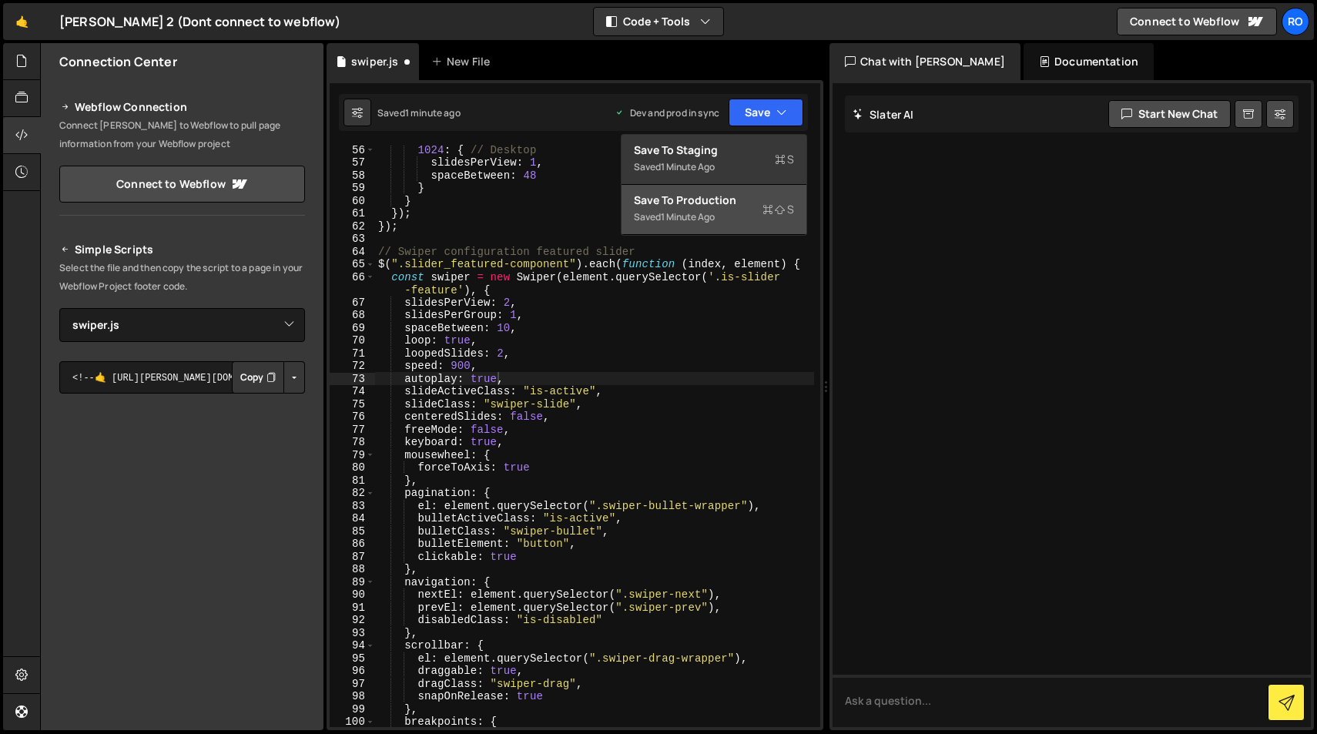
click at [750, 206] on div "Save to Production S" at bounding box center [714, 200] width 160 height 15
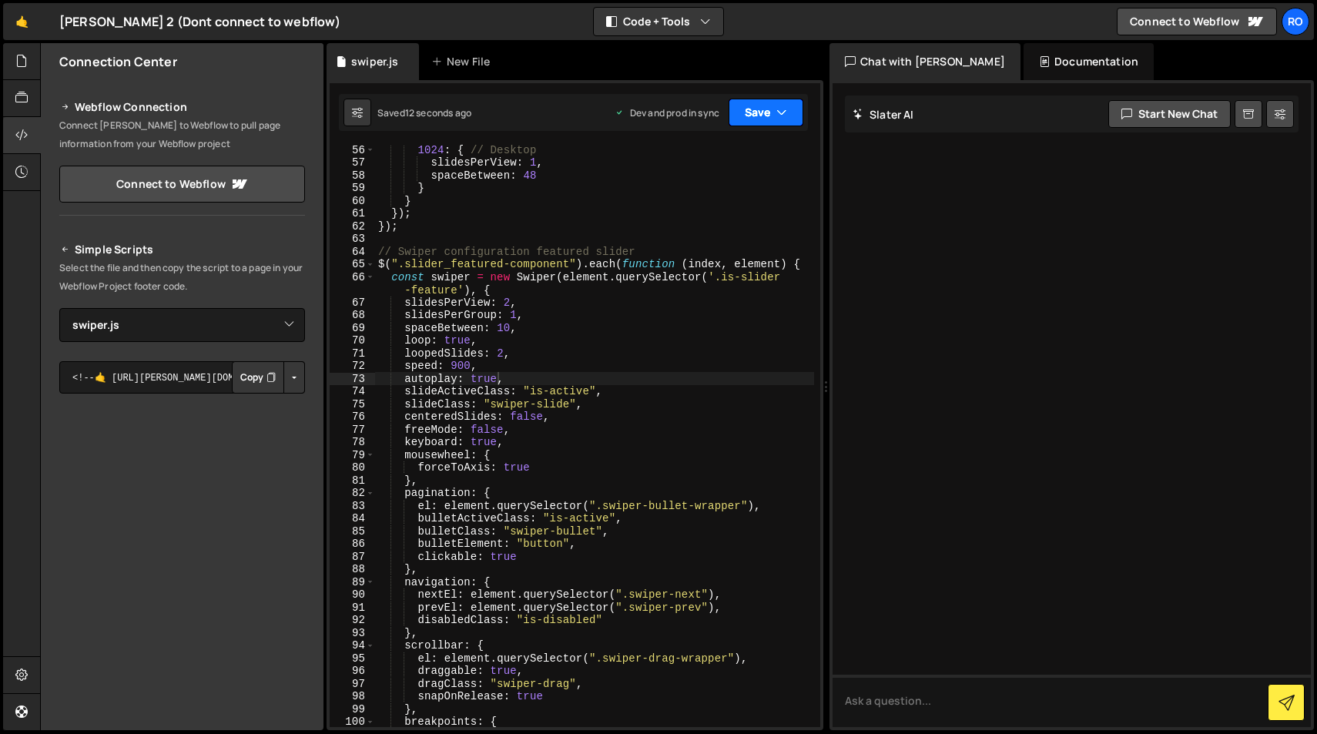
click at [783, 107] on icon "button" at bounding box center [781, 112] width 11 height 15
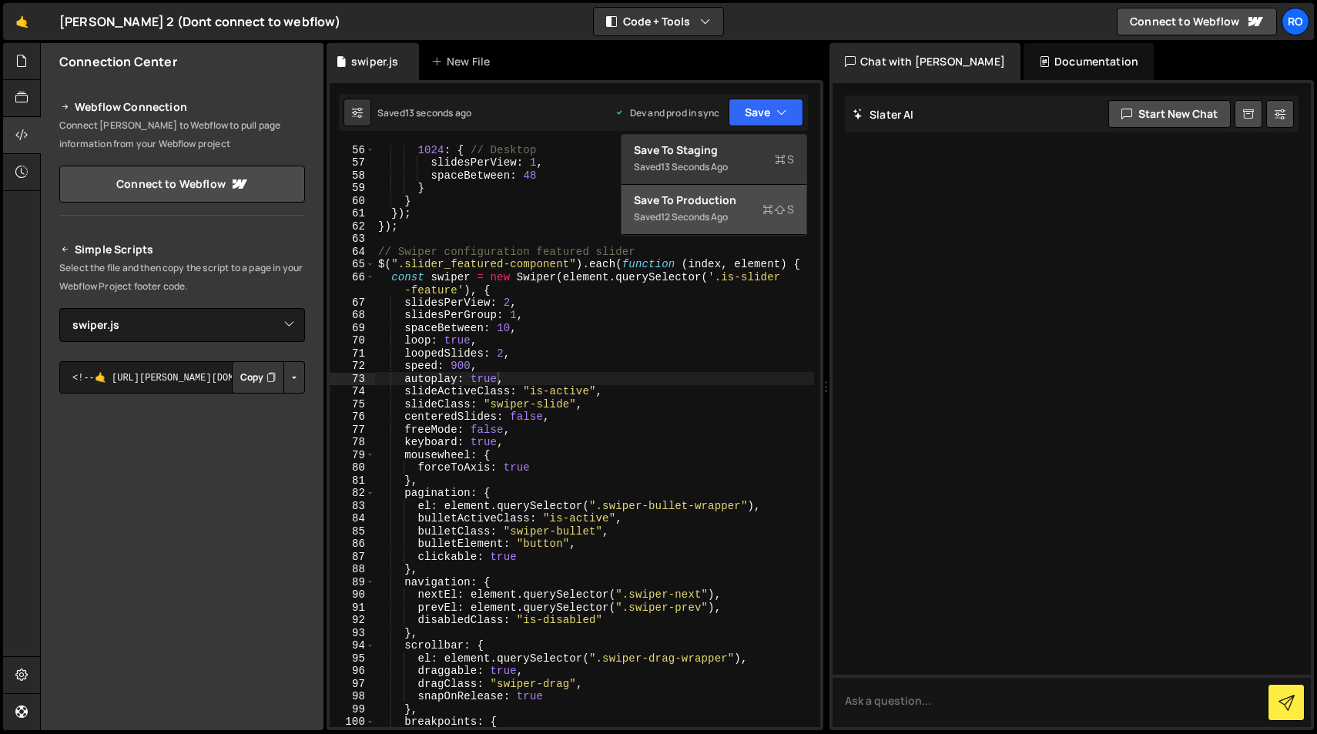
click at [767, 206] on icon at bounding box center [768, 209] width 11 height 15
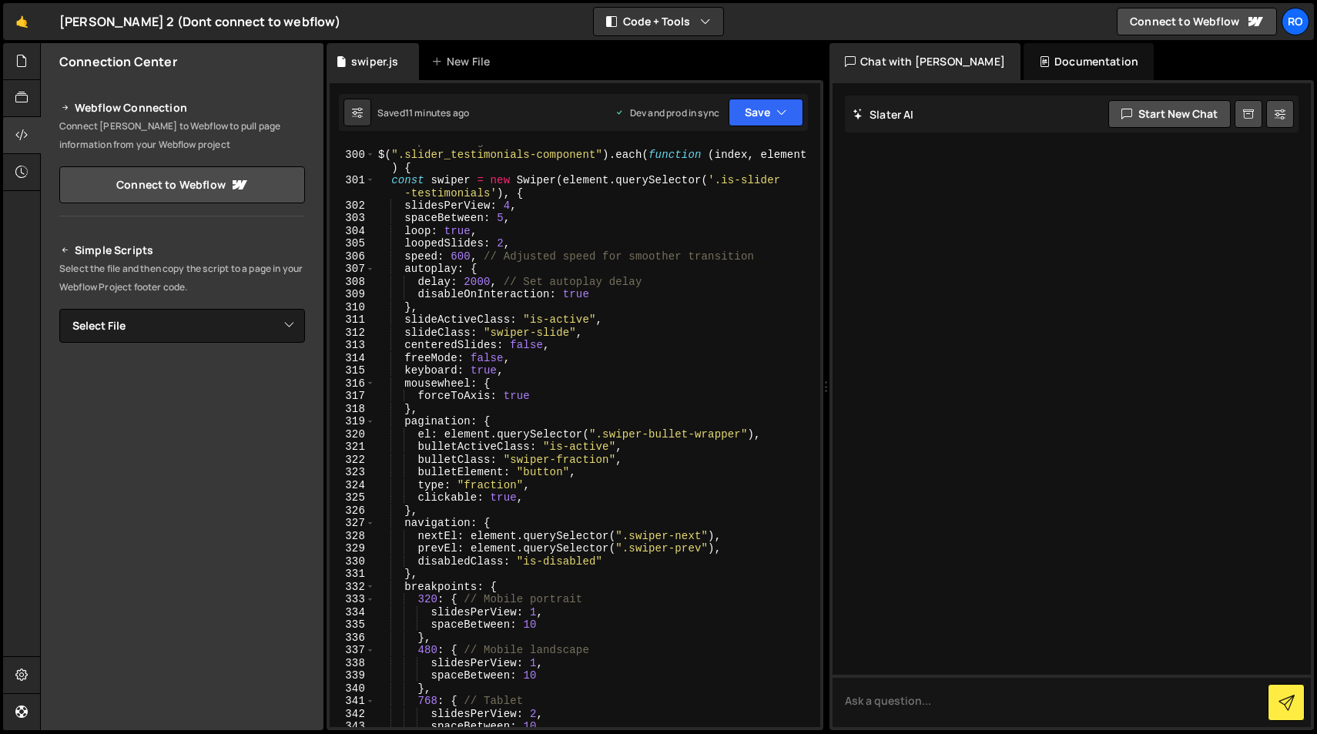
scroll to position [3873, 0]
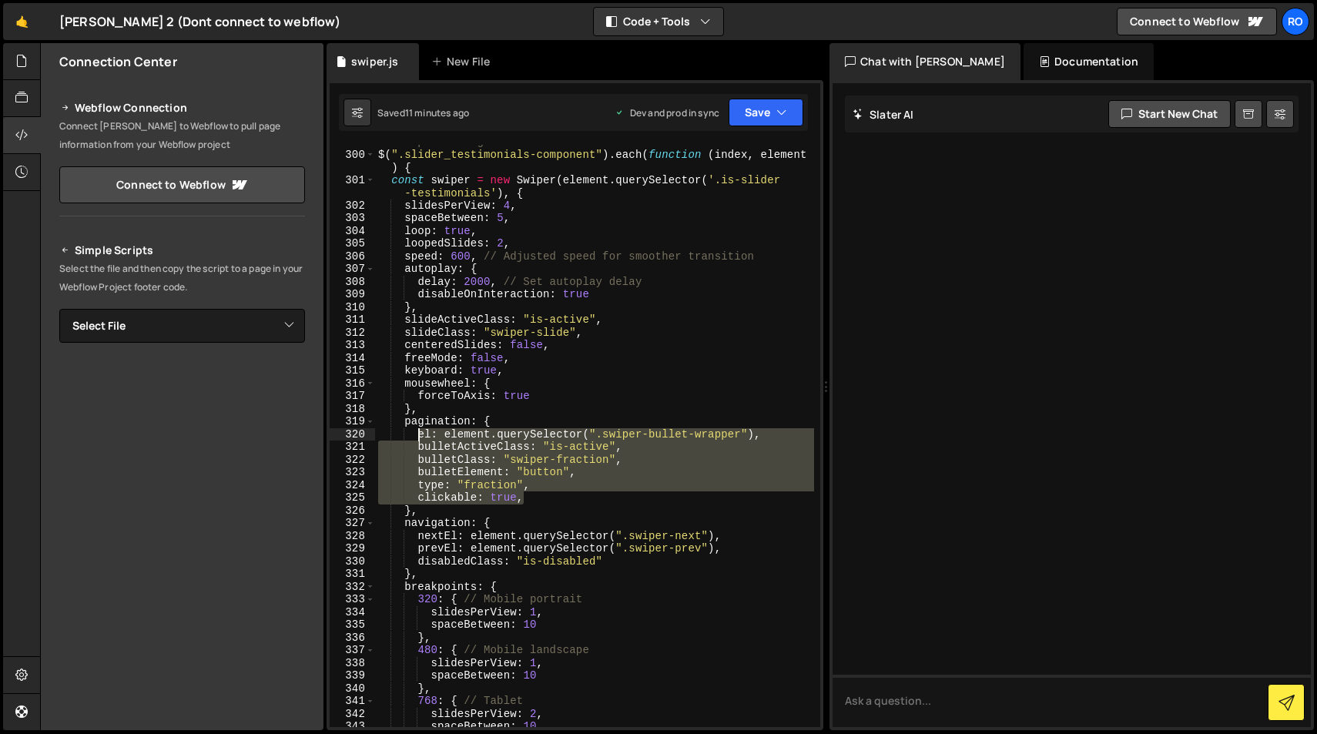
drag, startPoint x: 522, startPoint y: 500, endPoint x: 418, endPoint y: 436, distance: 122.1
click at [418, 436] on div "// Swiper configuration for testimonial slider $ ( ".slider_testimonials-compon…" at bounding box center [594, 440] width 439 height 608
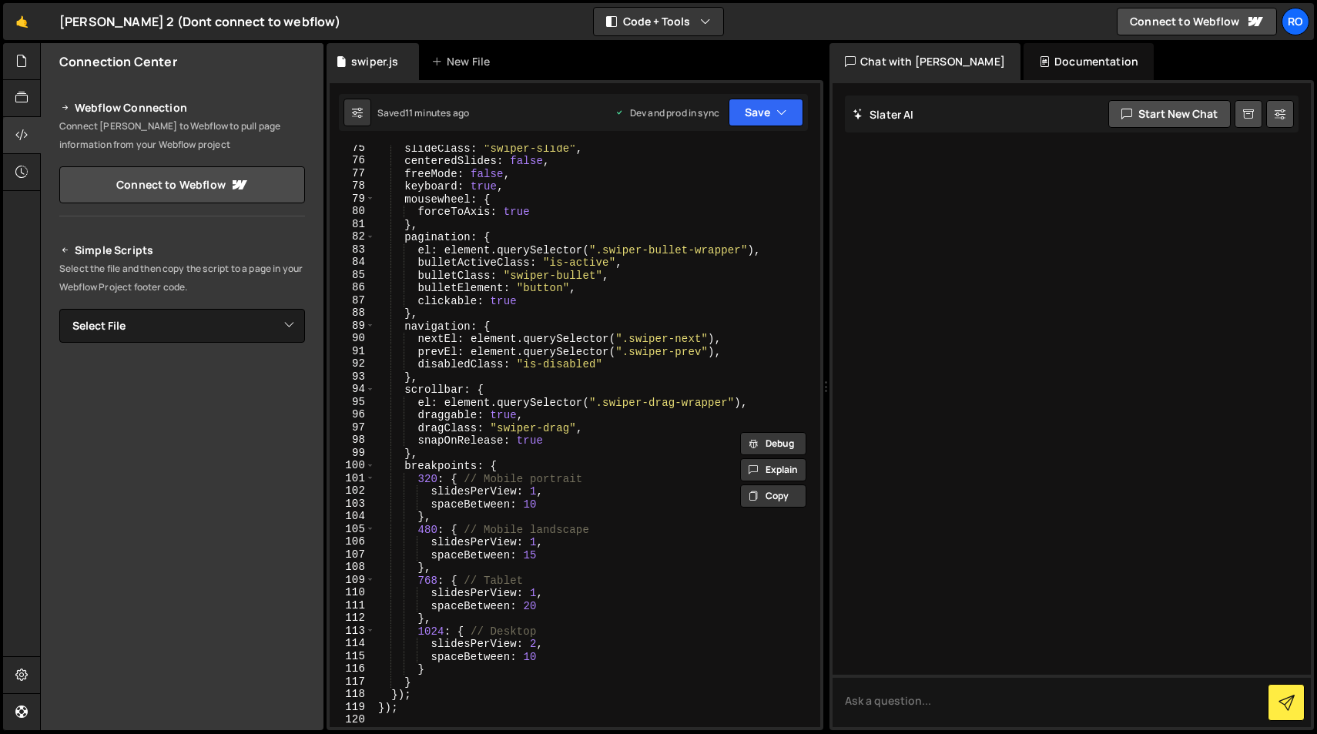
scroll to position [988, 0]
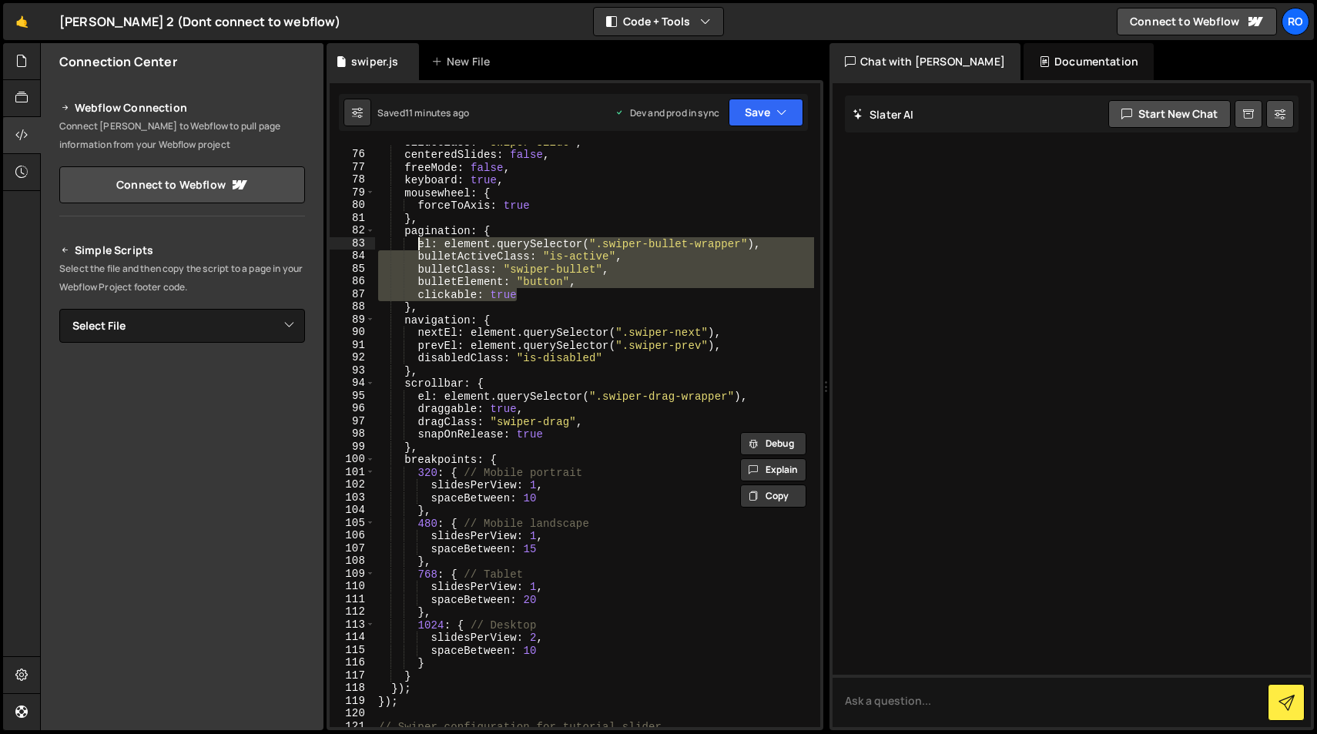
drag, startPoint x: 521, startPoint y: 297, endPoint x: 417, endPoint y: 247, distance: 115.8
click at [417, 247] on div "slideClass : "swiper-slide" , centeredSlides : false , freeMode : false , keybo…" at bounding box center [594, 440] width 439 height 608
paste textarea "clickable: true"
type textarea "clickable: true,"
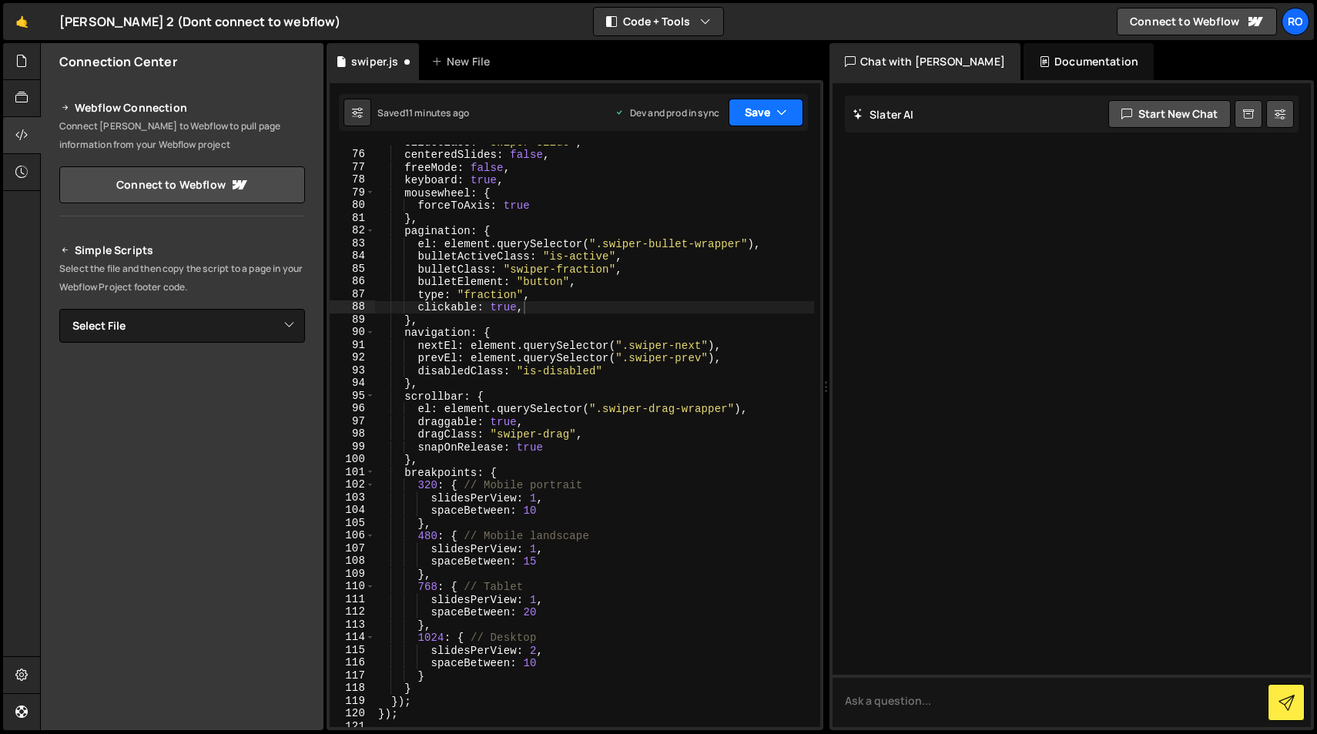
click at [762, 109] on button "Save" at bounding box center [766, 113] width 75 height 28
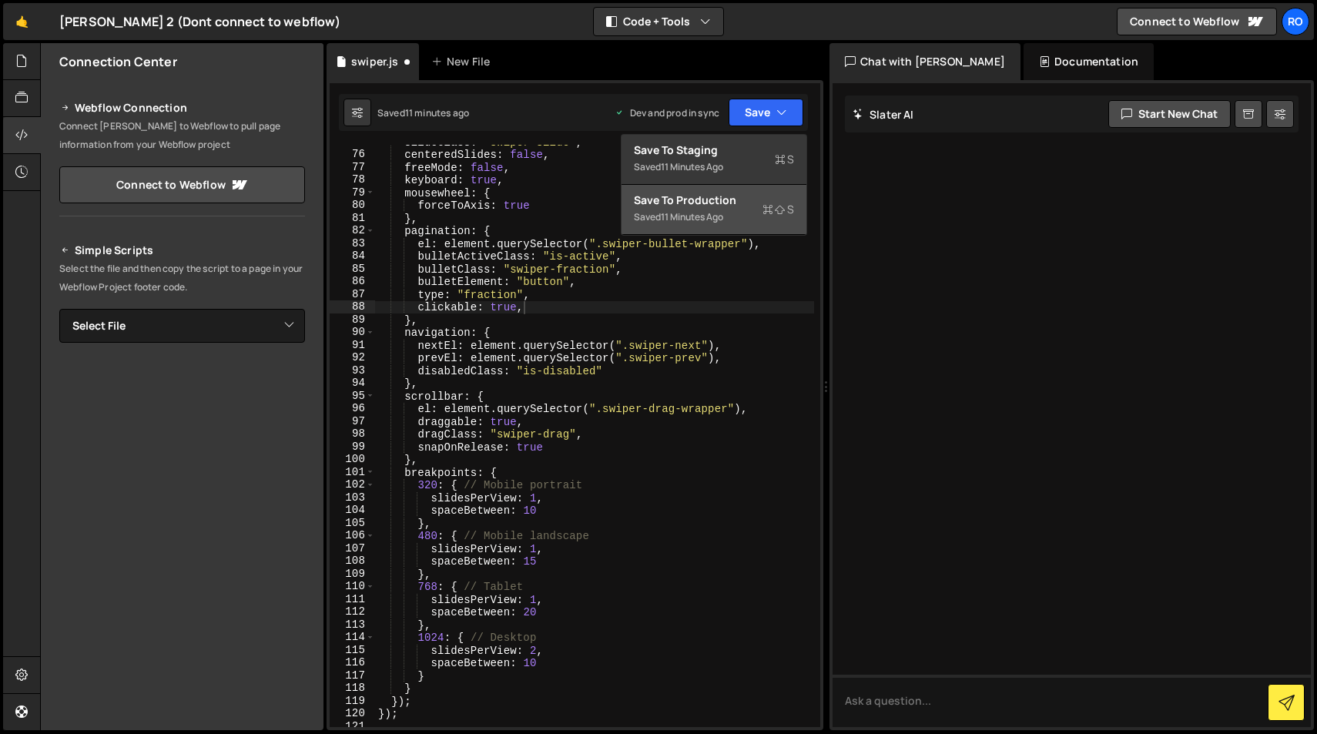
click at [750, 207] on div "Save to Production S" at bounding box center [714, 200] width 160 height 15
